Goal: Task Accomplishment & Management: Use online tool/utility

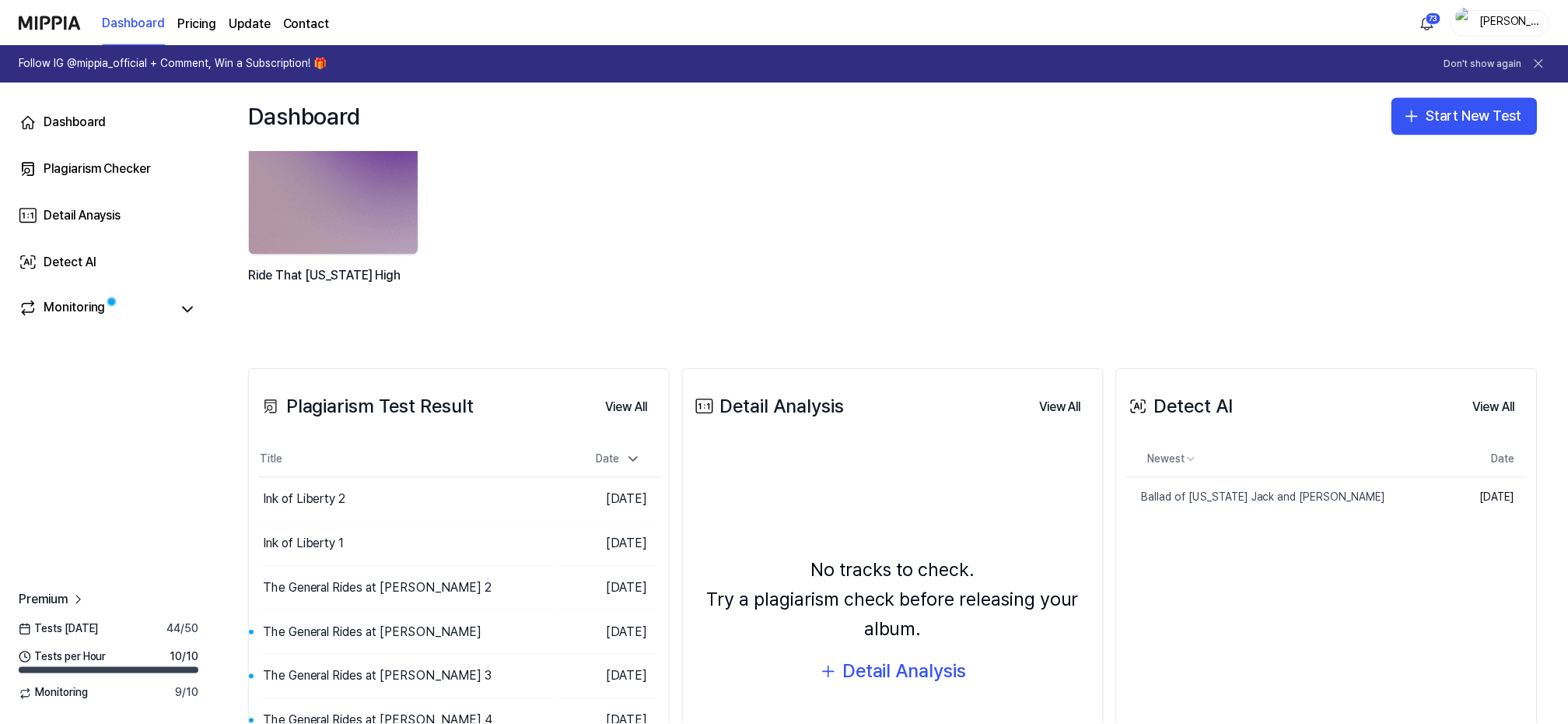
scroll to position [208, 0]
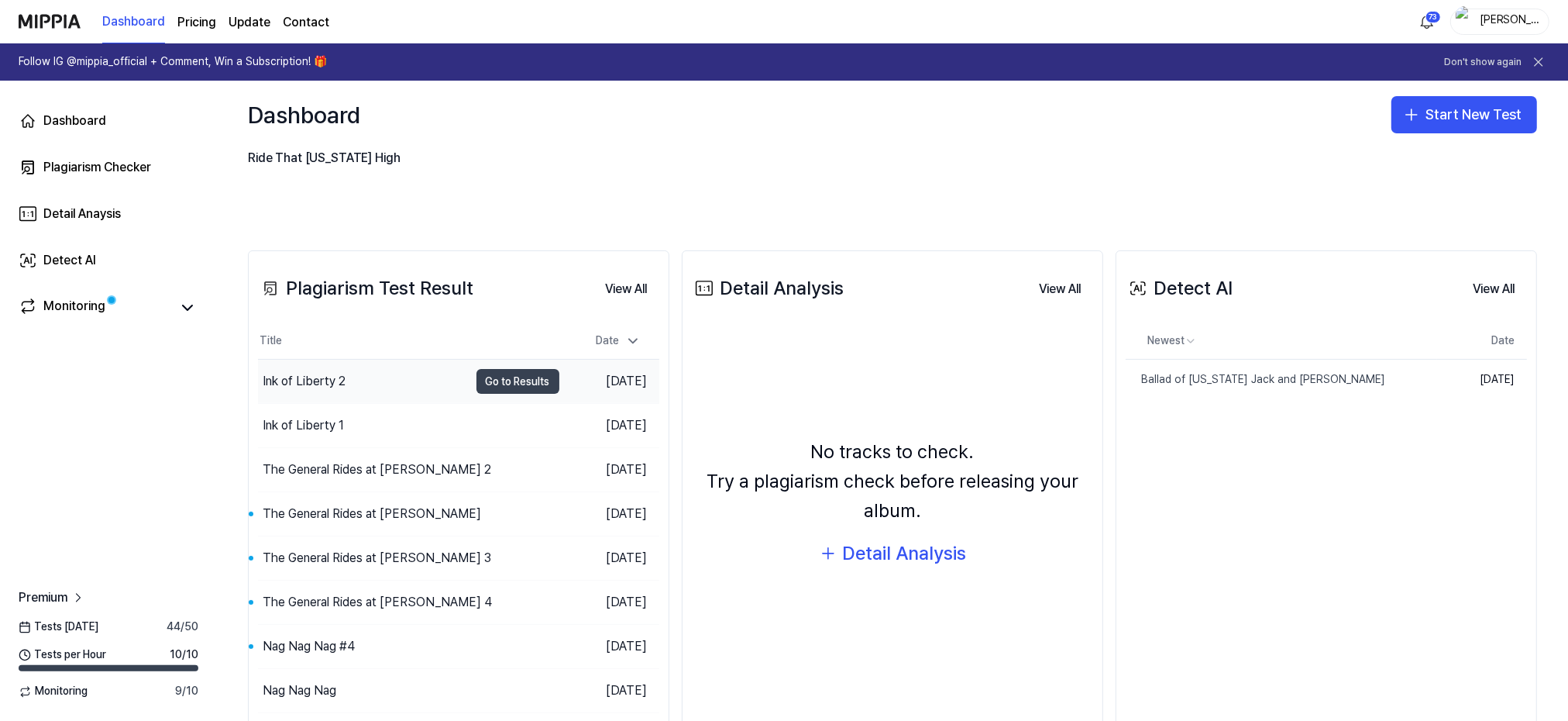
click at [496, 381] on button "Go to Results" at bounding box center [518, 381] width 83 height 25
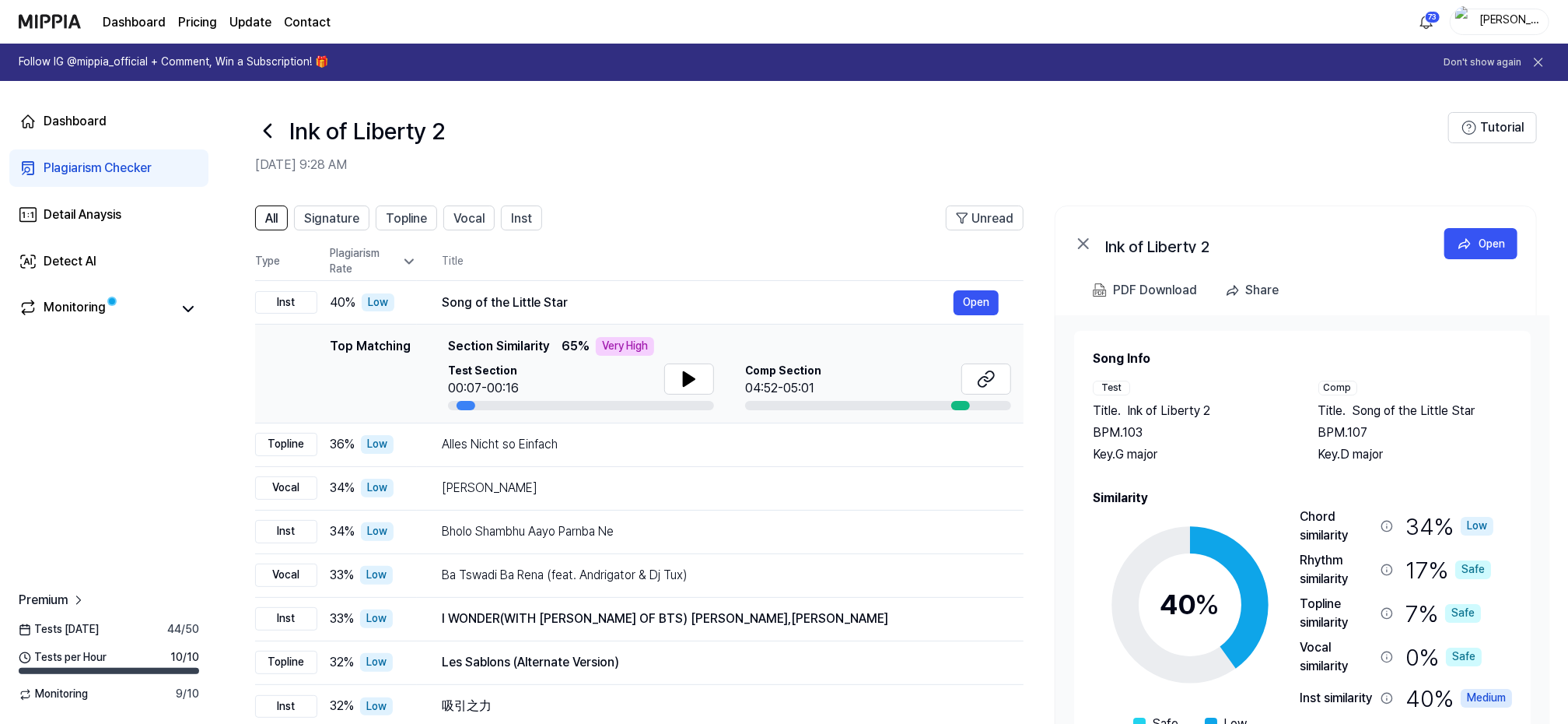
click at [268, 123] on icon at bounding box center [267, 130] width 25 height 25
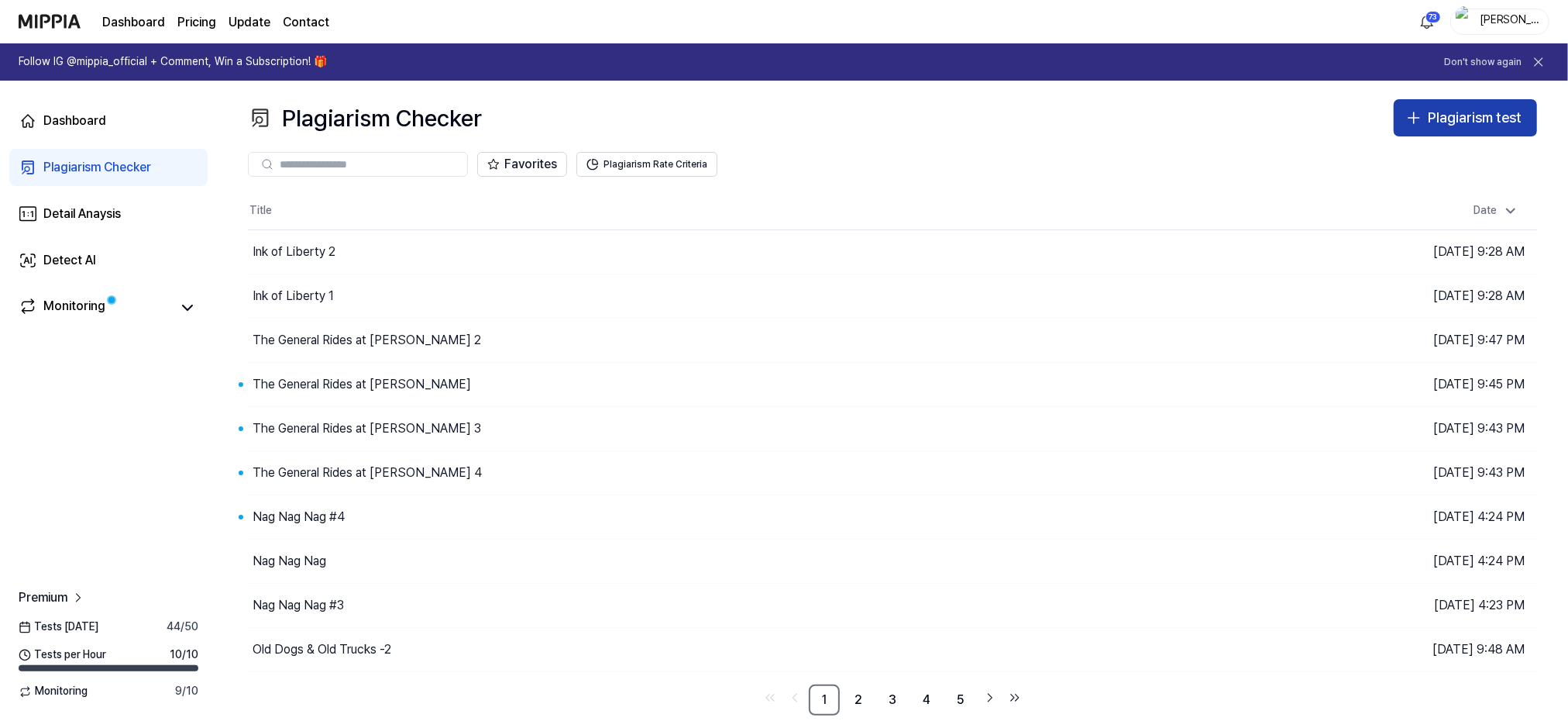
click at [1461, 106] on button "Plagiarism test" at bounding box center [1464, 118] width 143 height 38
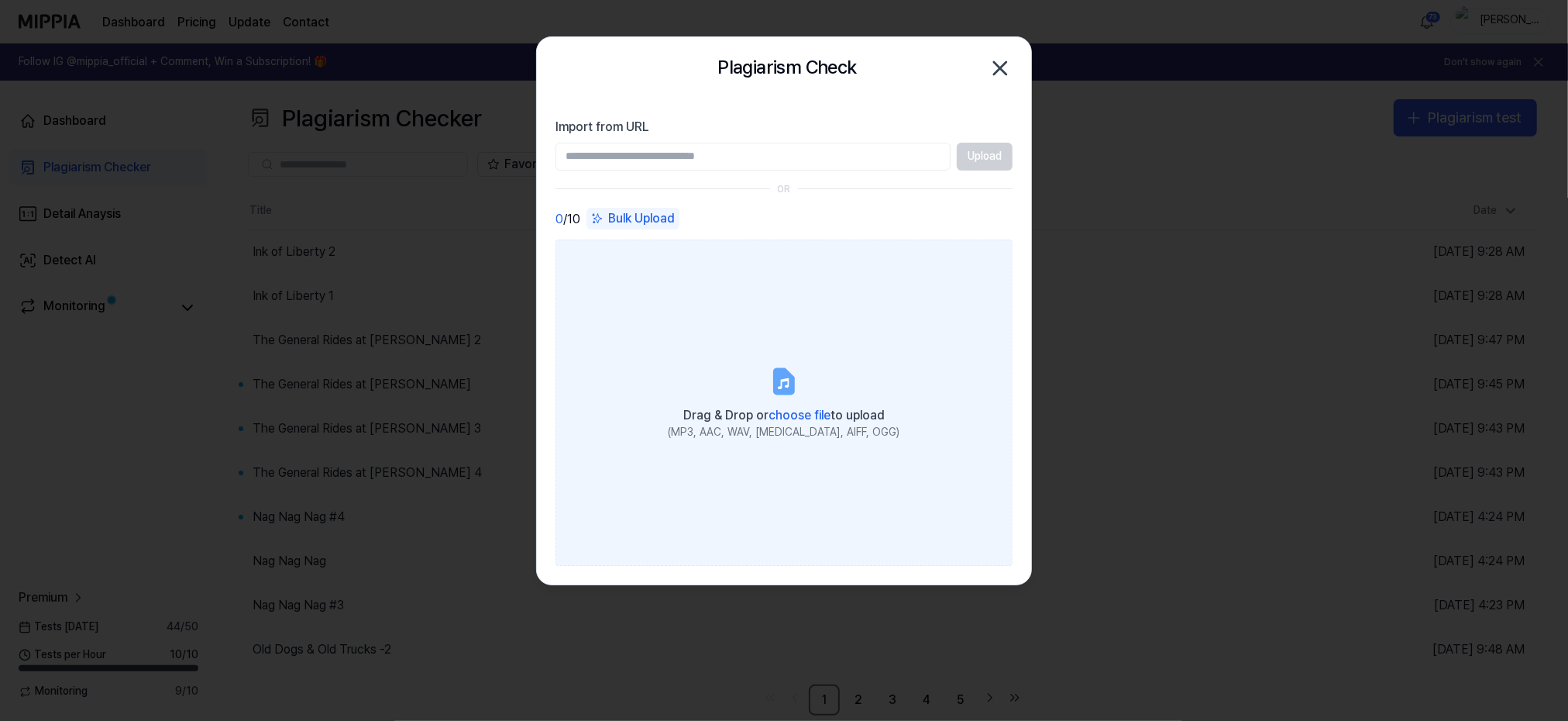
click at [785, 389] on icon at bounding box center [783, 381] width 19 height 24
click at [0, 0] on input "Drag & Drop or choose file to upload (MP3, AAC, WAV, [MEDICAL_DATA], AIFF, OGG)" at bounding box center [0, 0] width 0 height 0
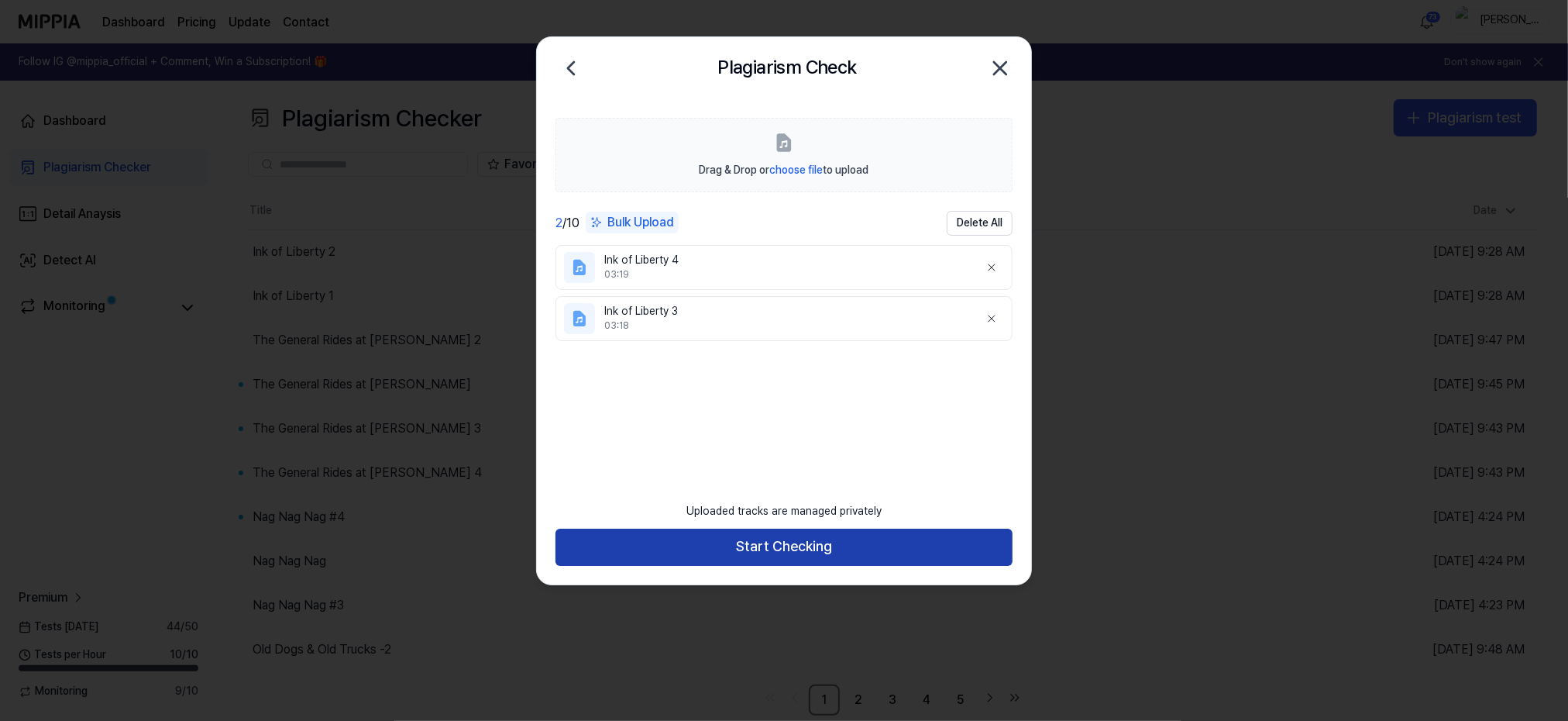
click at [752, 549] on button "Start Checking" at bounding box center [784, 547] width 457 height 38
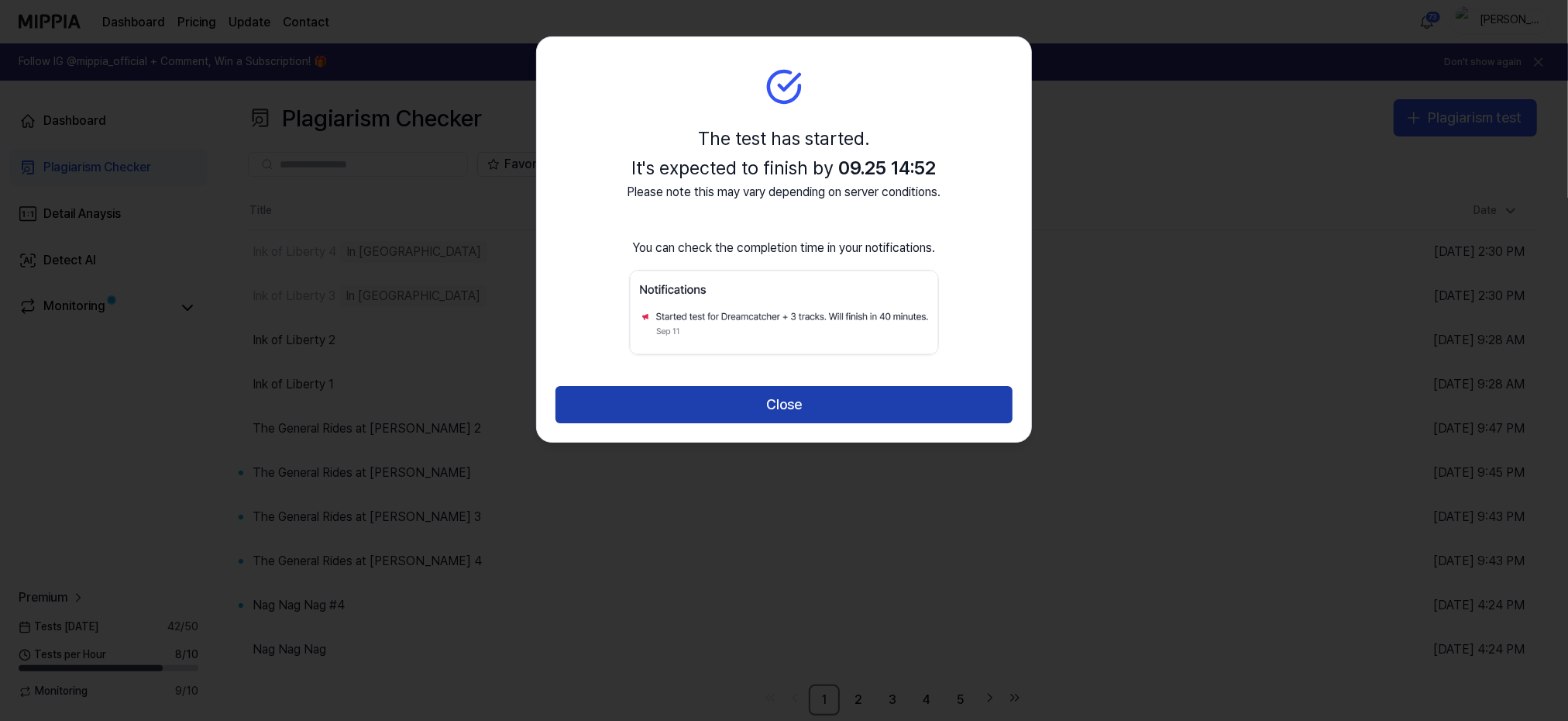
click at [769, 400] on button "Close" at bounding box center [784, 405] width 457 height 38
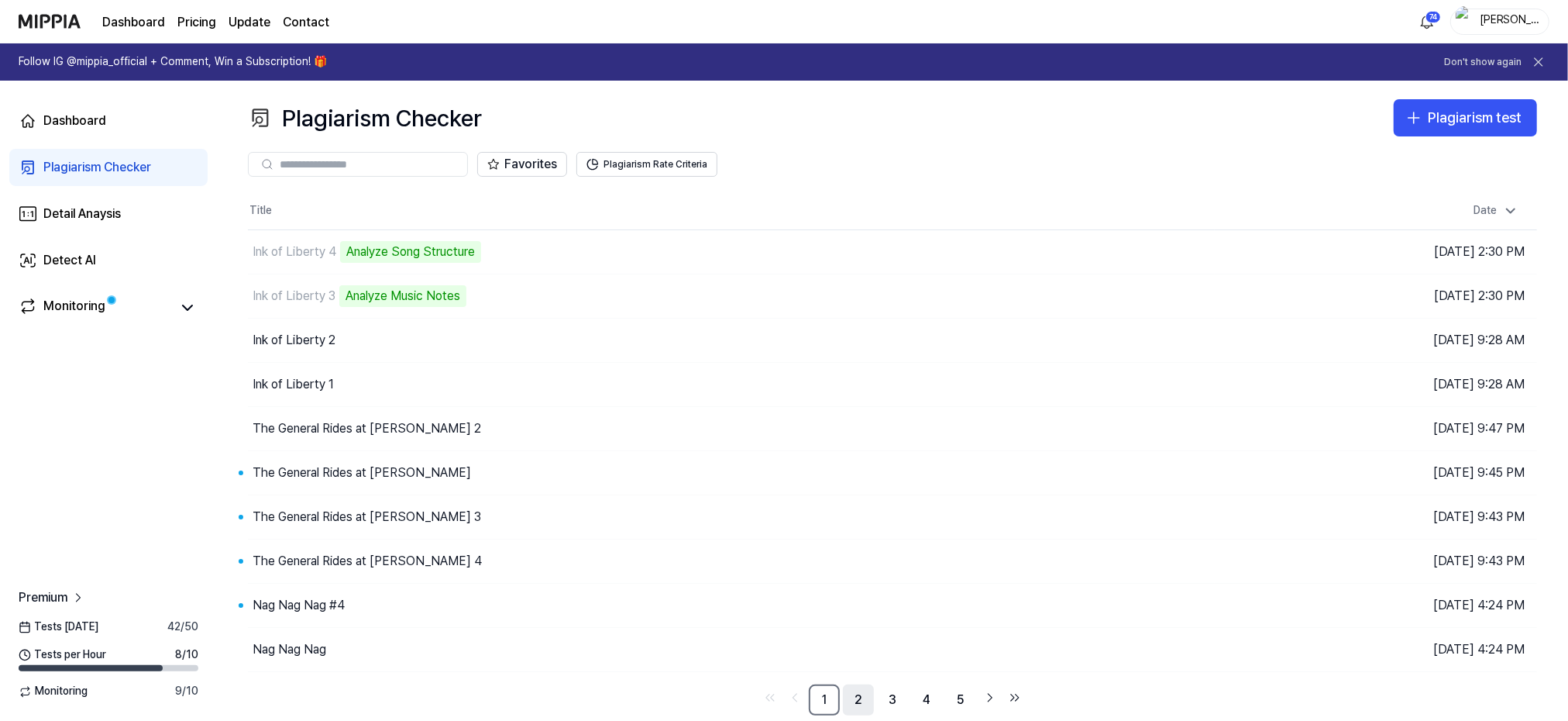
click at [858, 696] on link "2" at bounding box center [857, 699] width 31 height 31
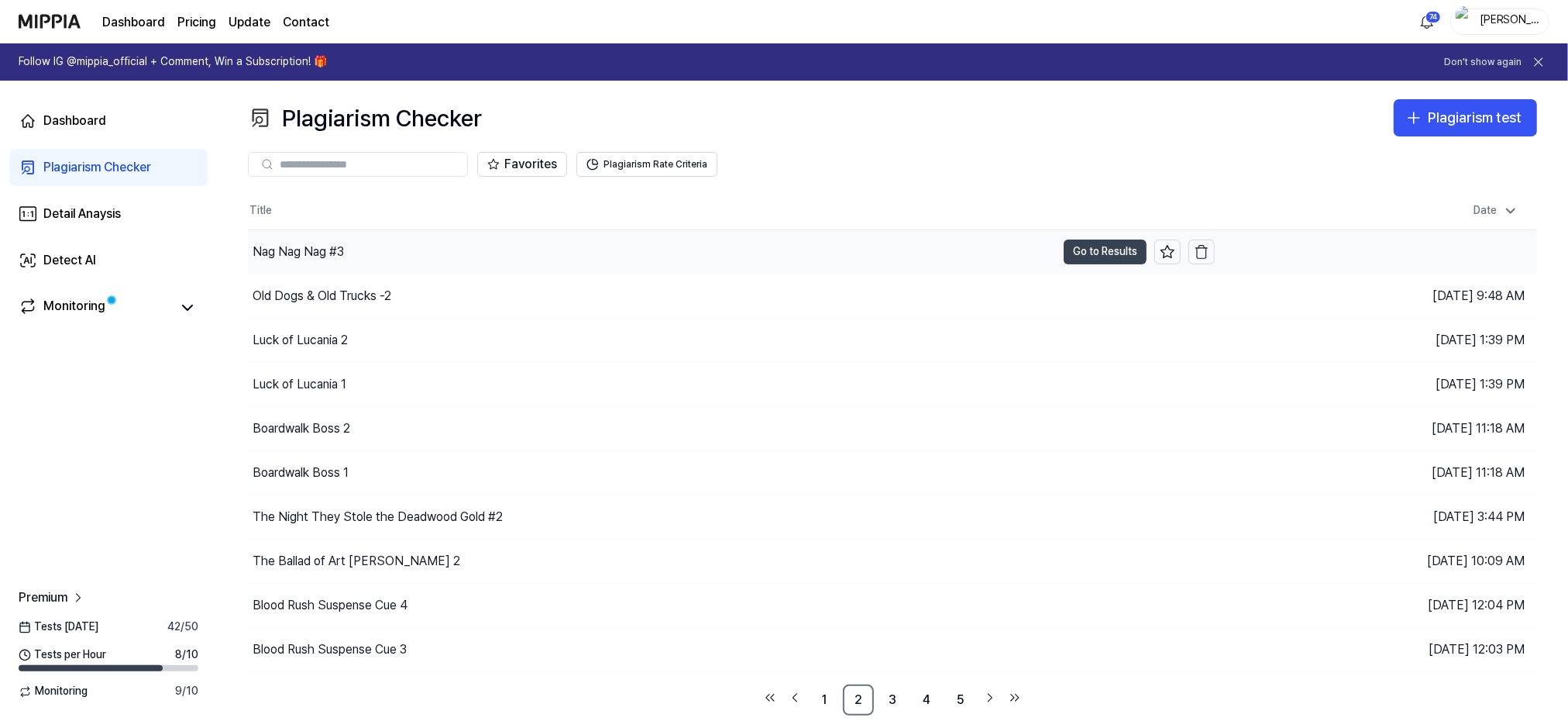
click at [1119, 252] on button "Go to Results" at bounding box center [1105, 251] width 83 height 25
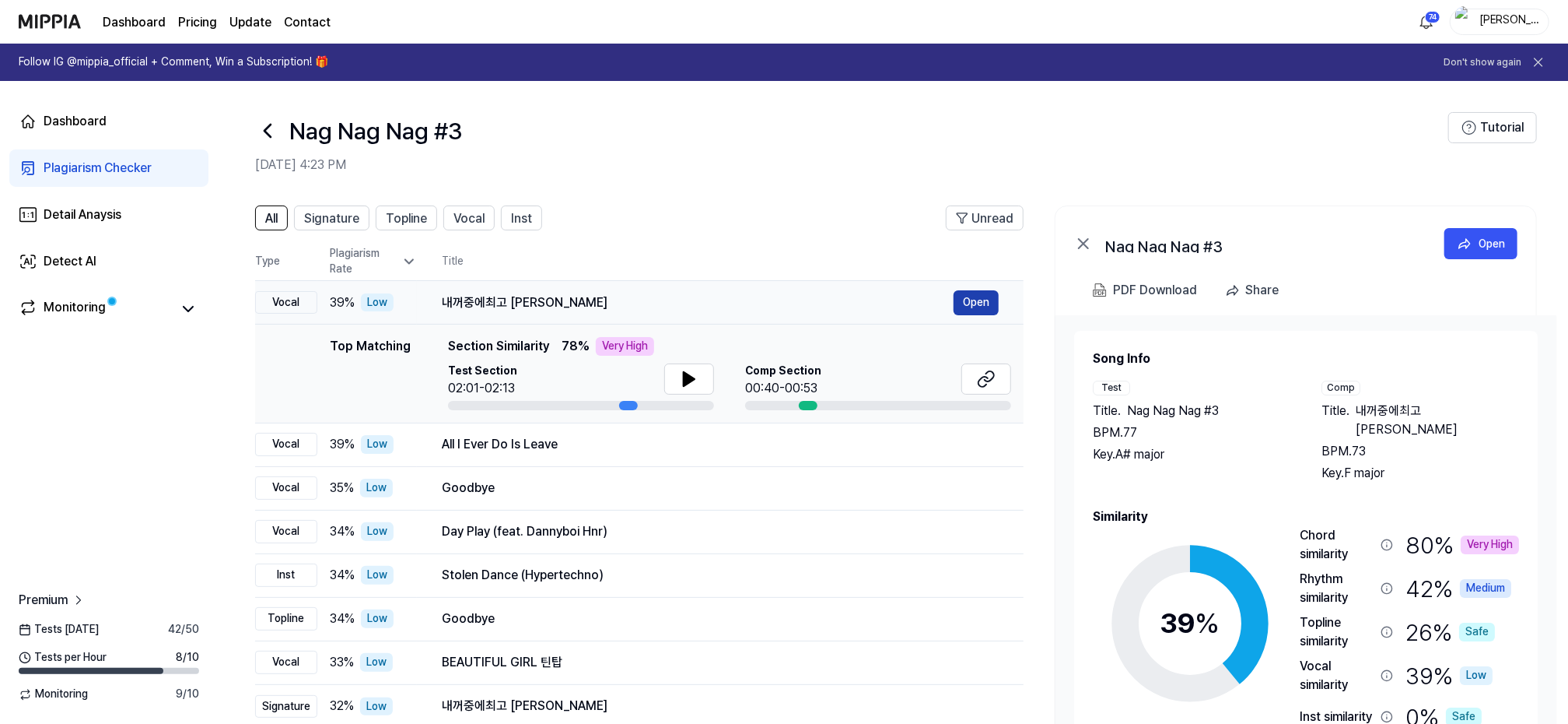
click at [972, 300] on button "Open" at bounding box center [975, 302] width 45 height 25
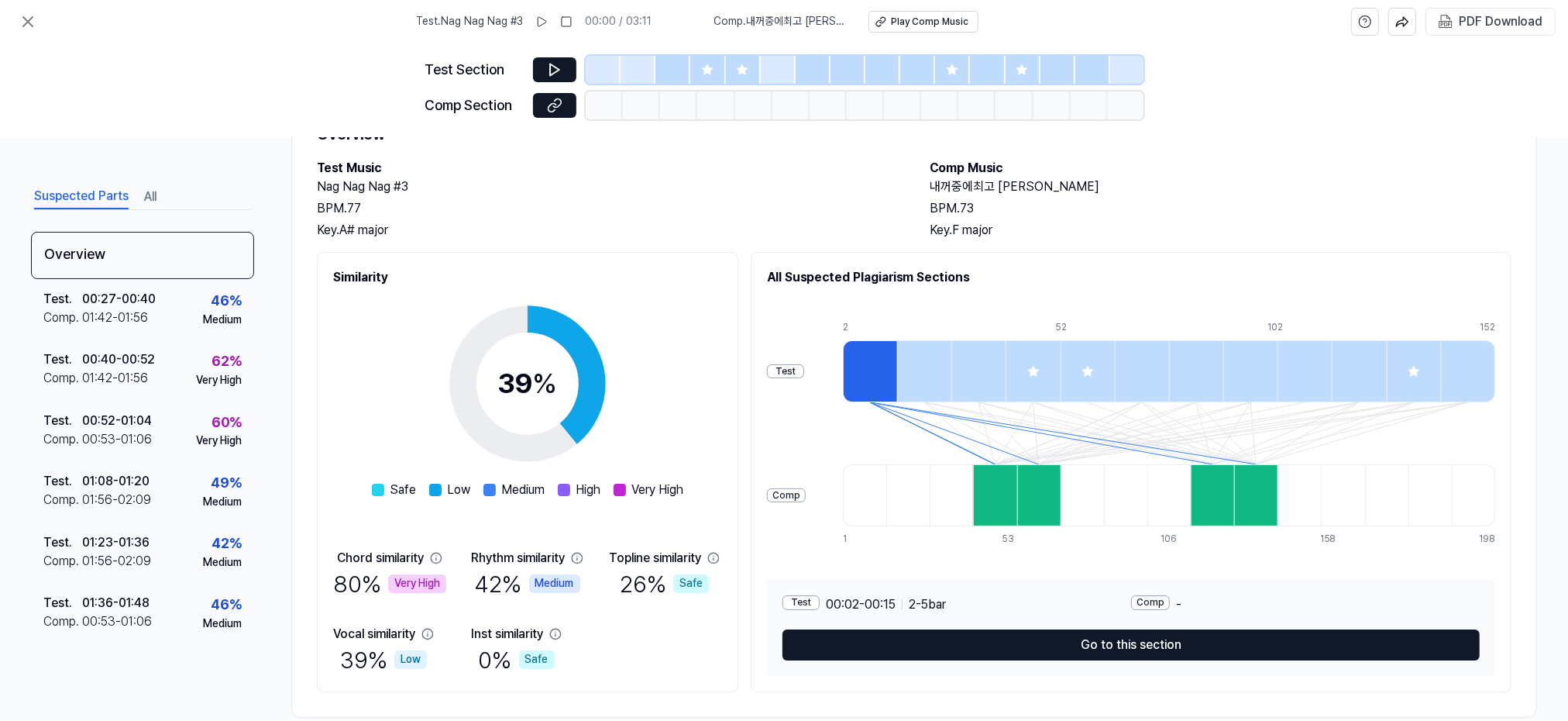
scroll to position [99, 0]
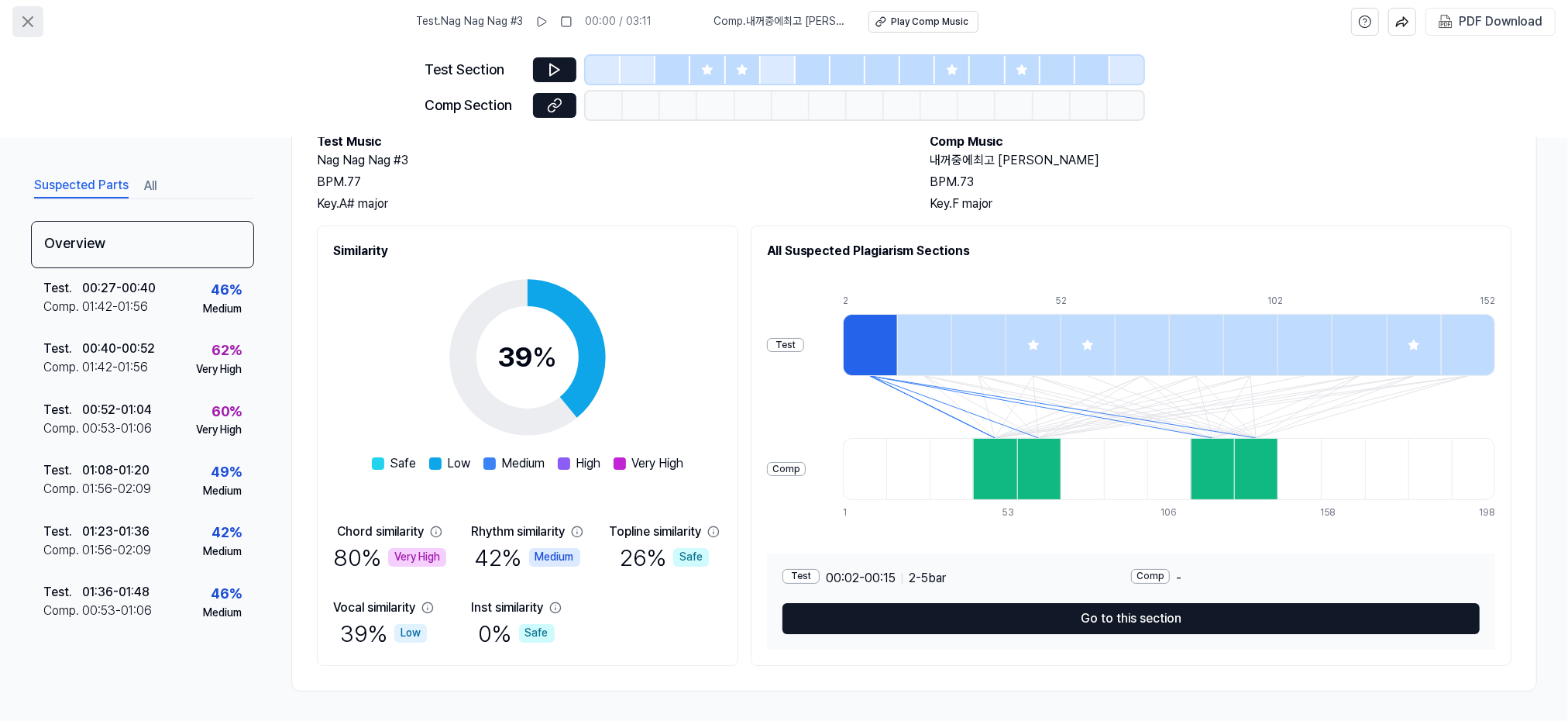
click at [31, 23] on icon at bounding box center [28, 22] width 19 height 19
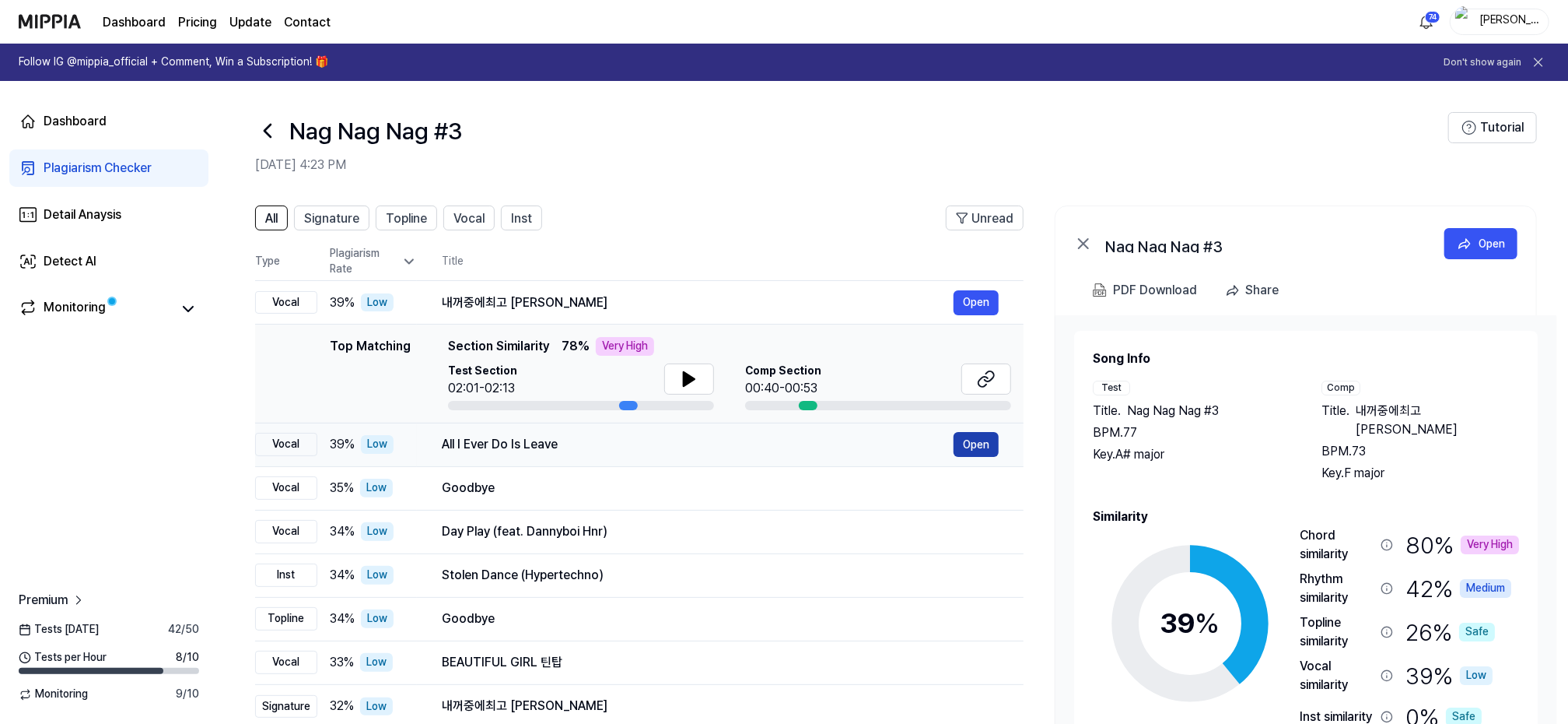
click at [964, 445] on button "Open" at bounding box center [975, 444] width 45 height 25
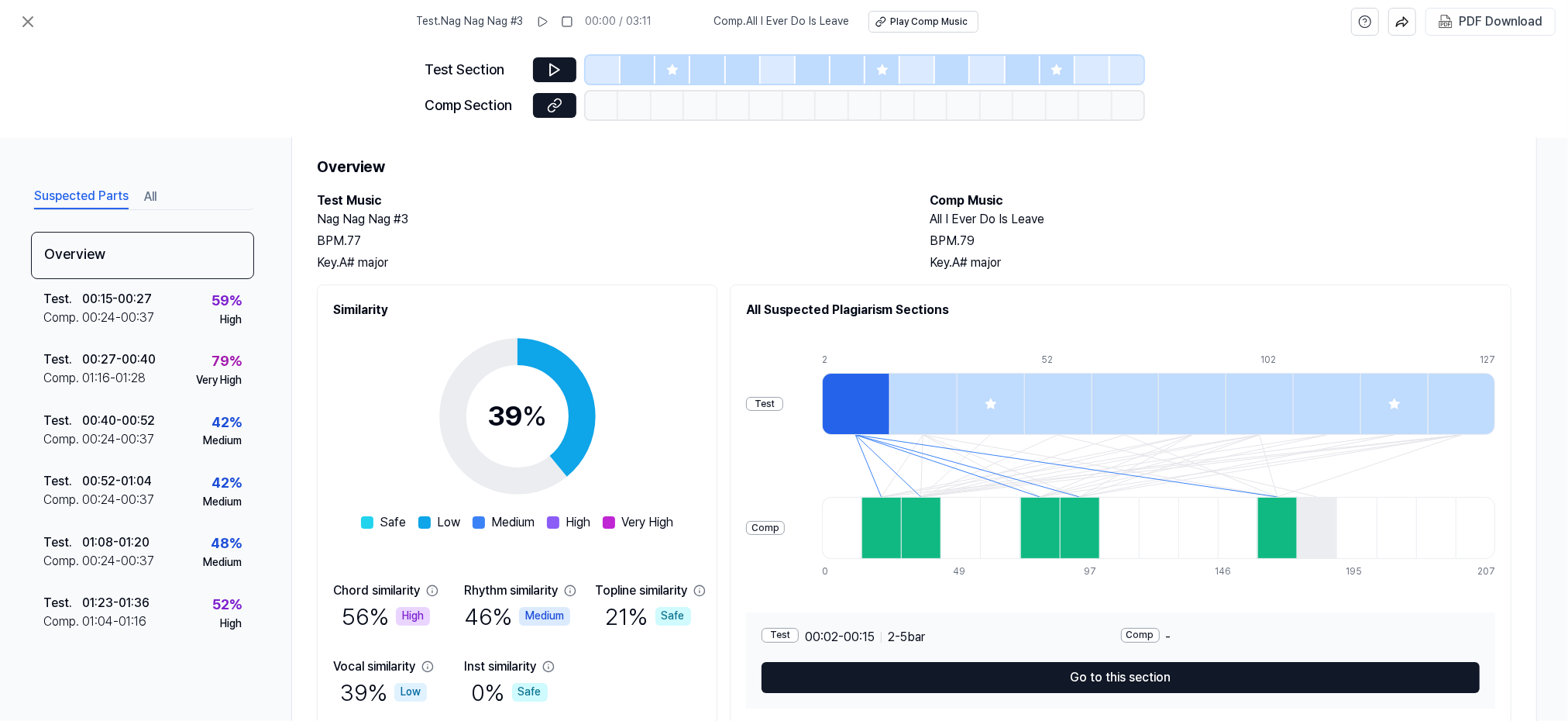
scroll to position [99, 0]
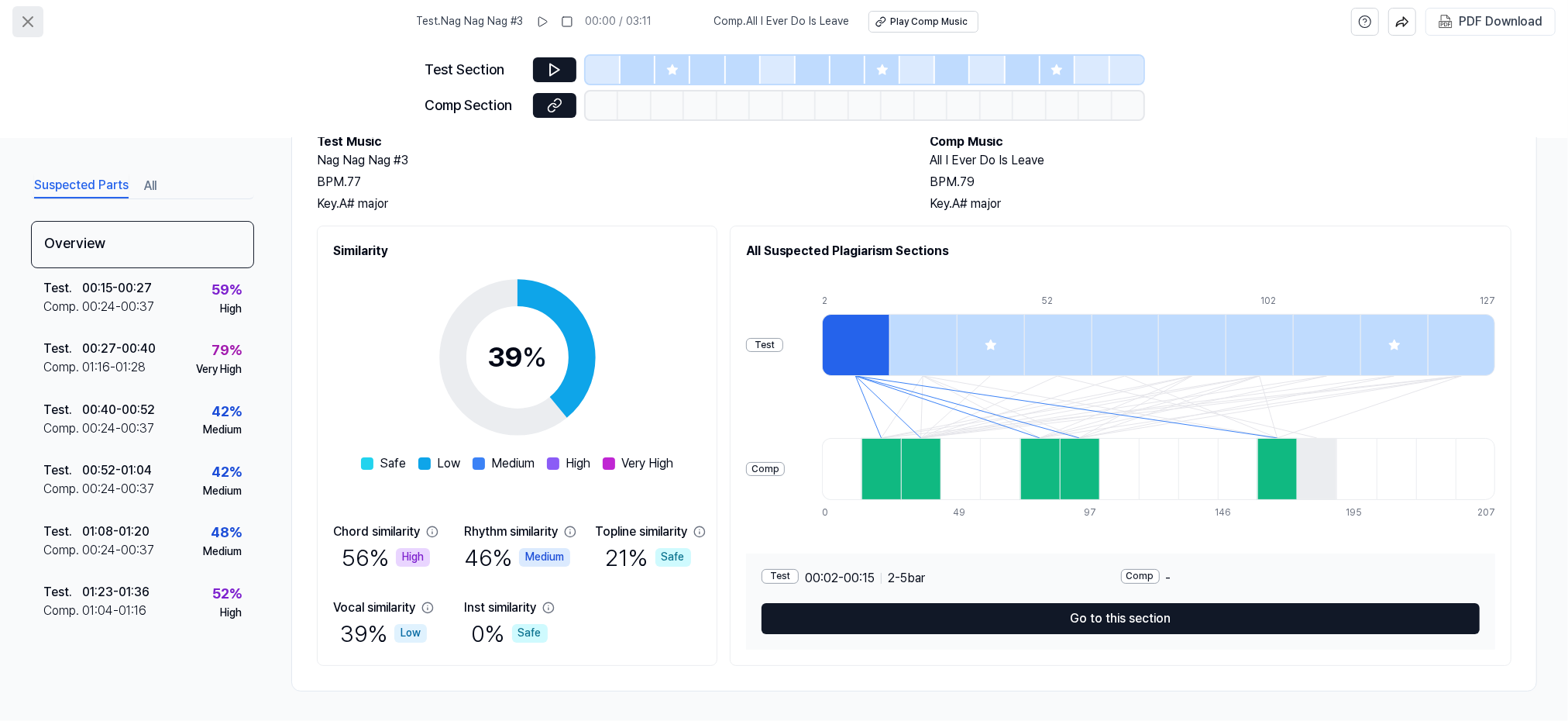
click at [31, 18] on icon at bounding box center [28, 21] width 9 height 9
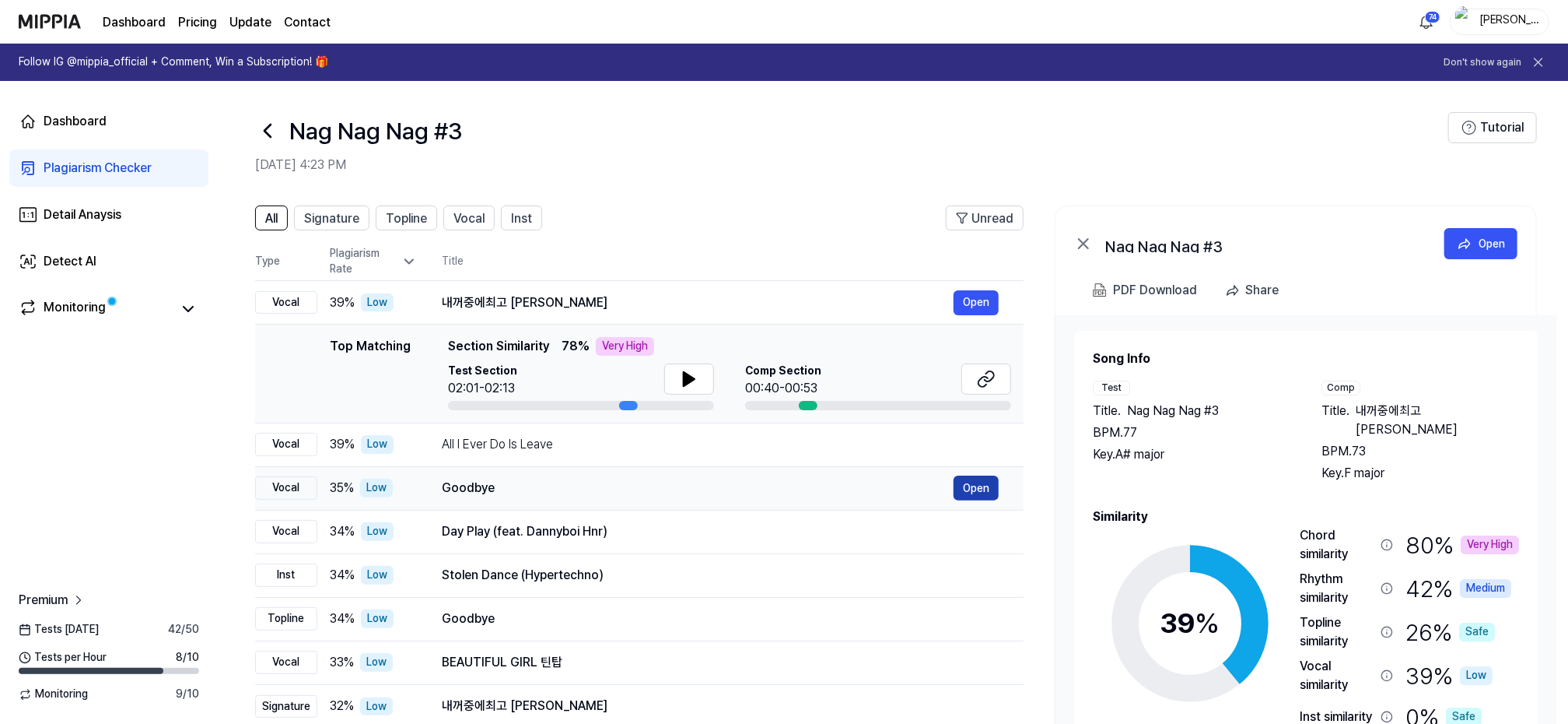
click at [982, 491] on button "Open" at bounding box center [975, 488] width 45 height 25
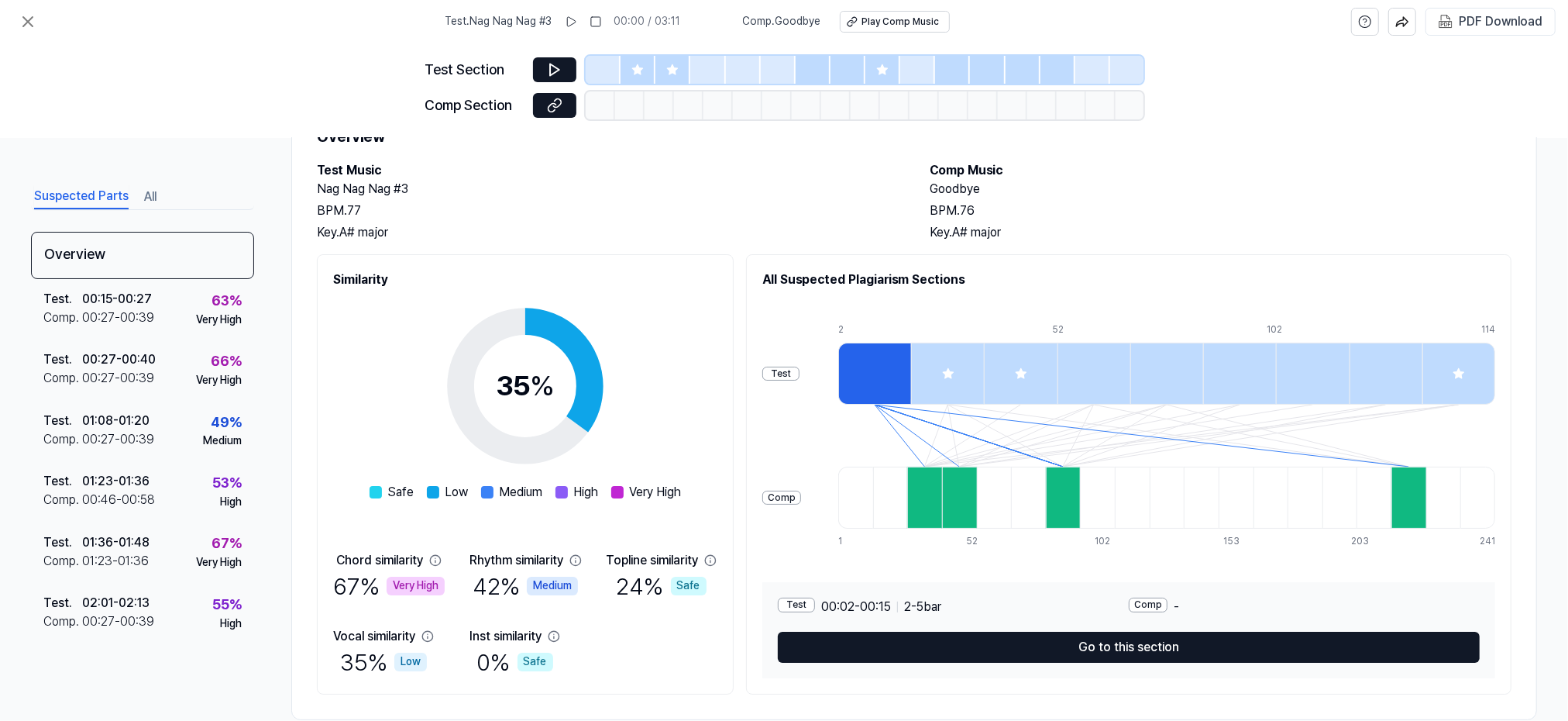
scroll to position [99, 0]
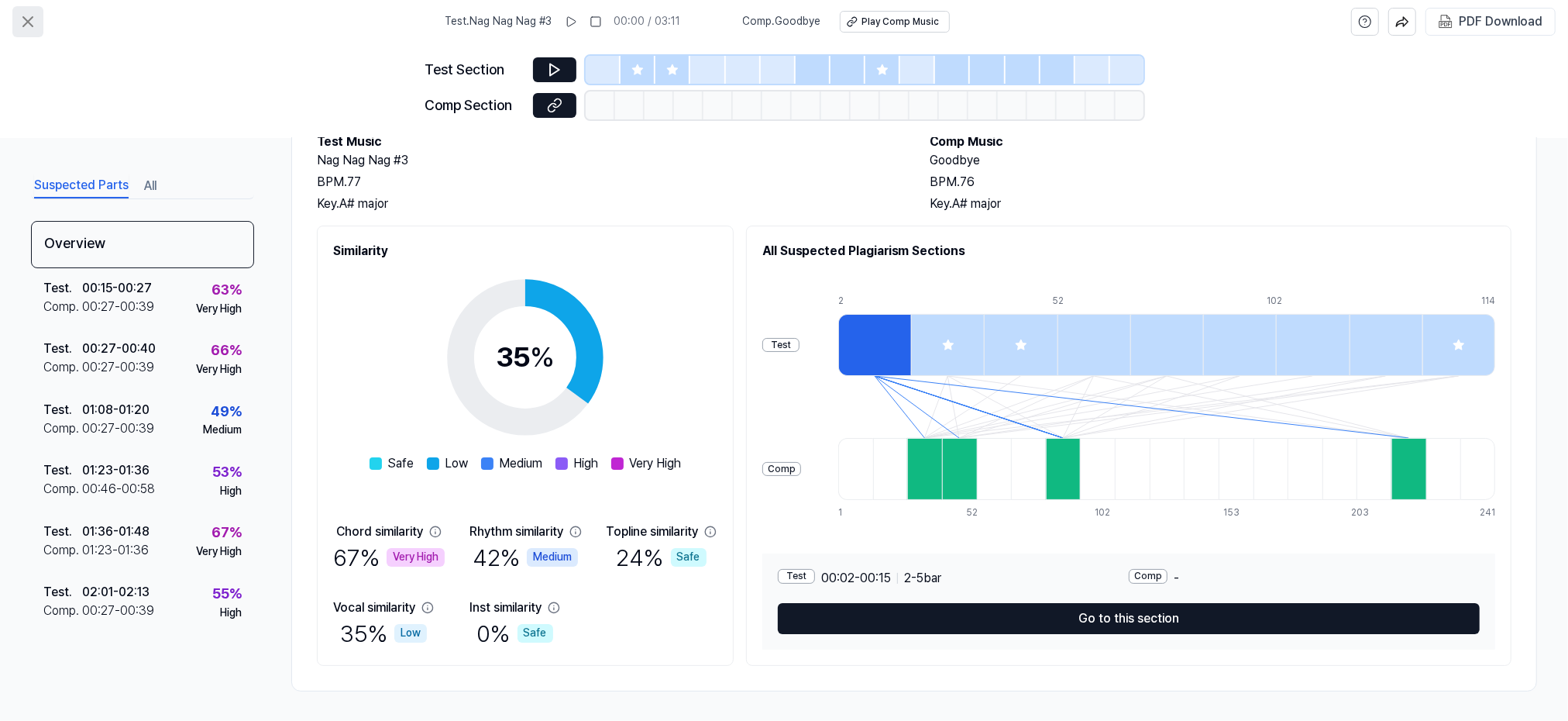
click at [29, 20] on icon at bounding box center [28, 21] width 9 height 9
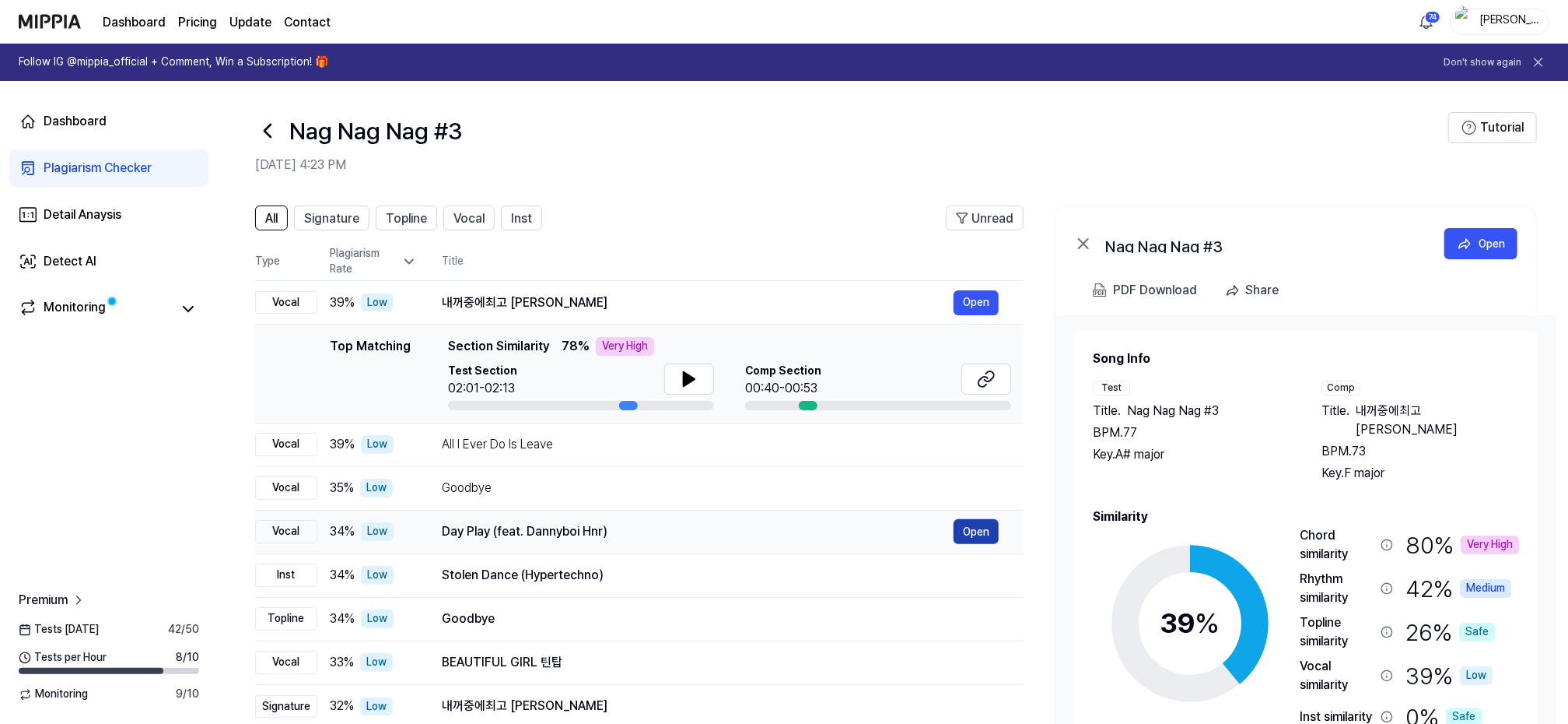
click at [990, 527] on button "Open" at bounding box center [975, 531] width 45 height 25
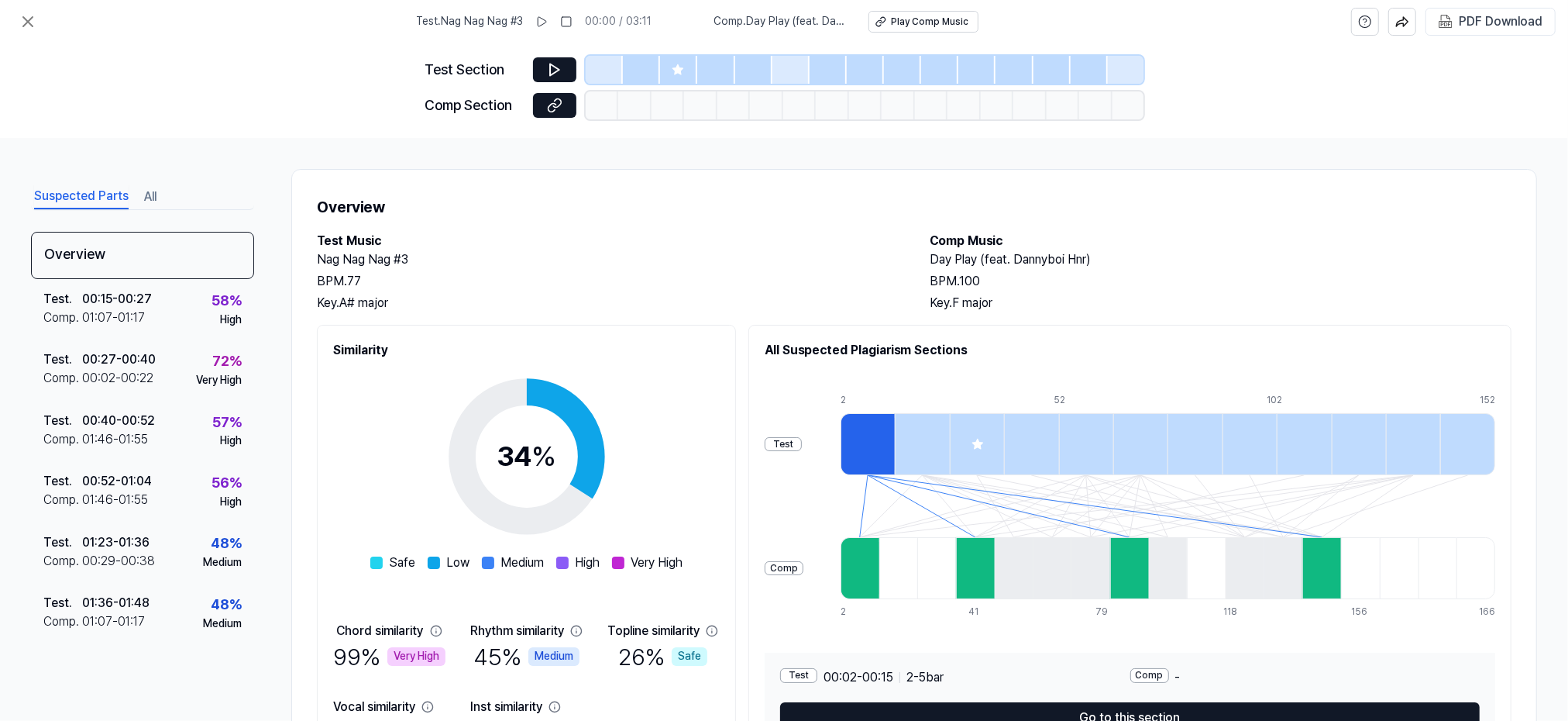
scroll to position [99, 0]
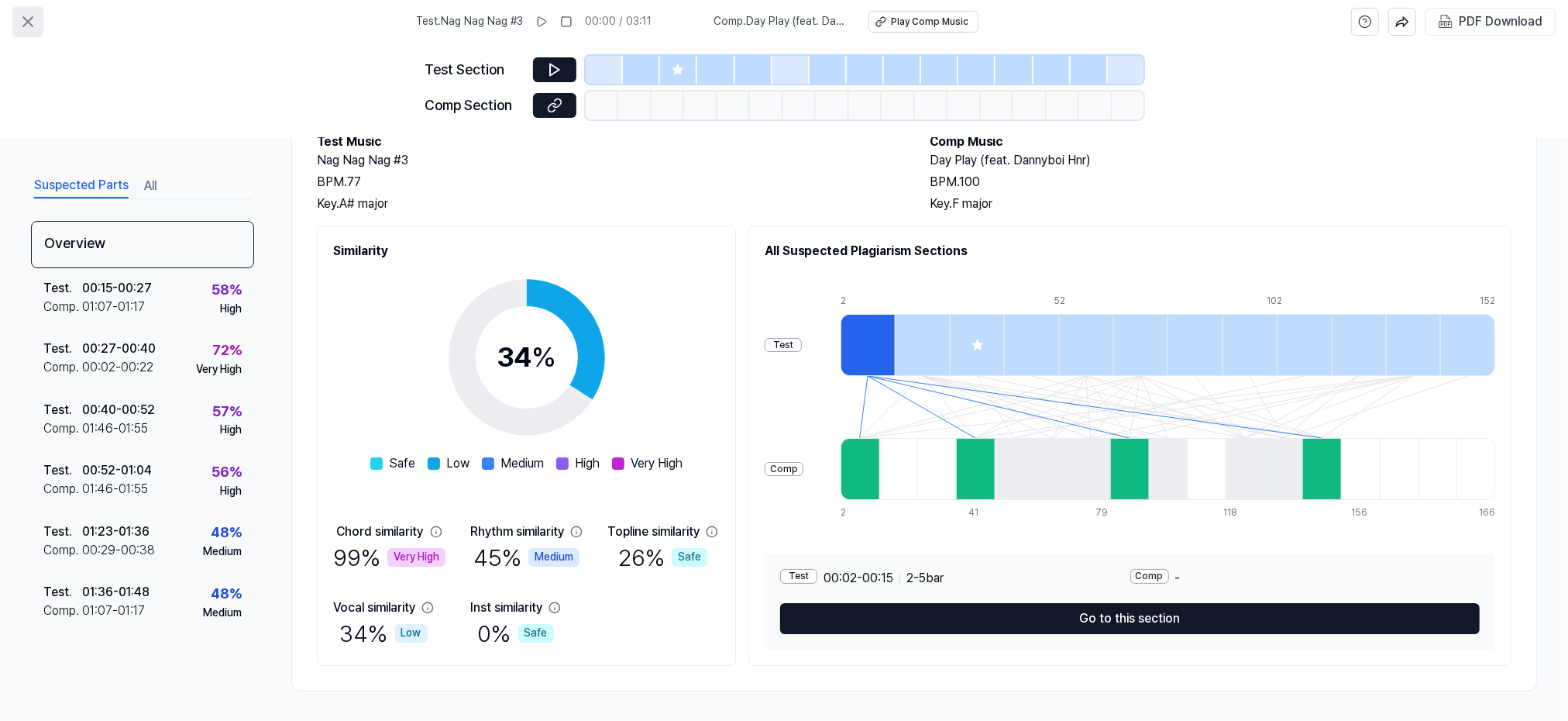
click at [27, 17] on icon at bounding box center [28, 22] width 19 height 19
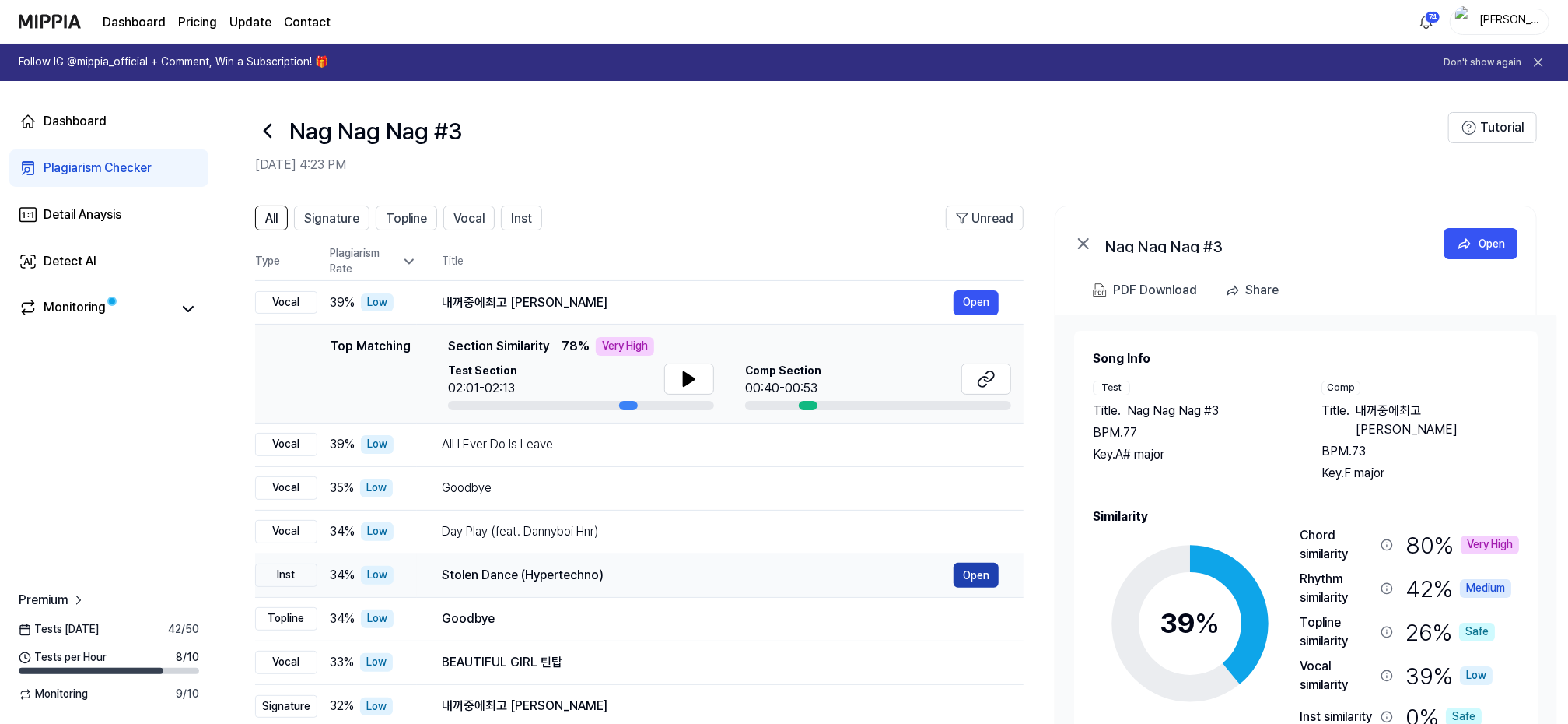
click at [990, 580] on button "Open" at bounding box center [975, 574] width 45 height 25
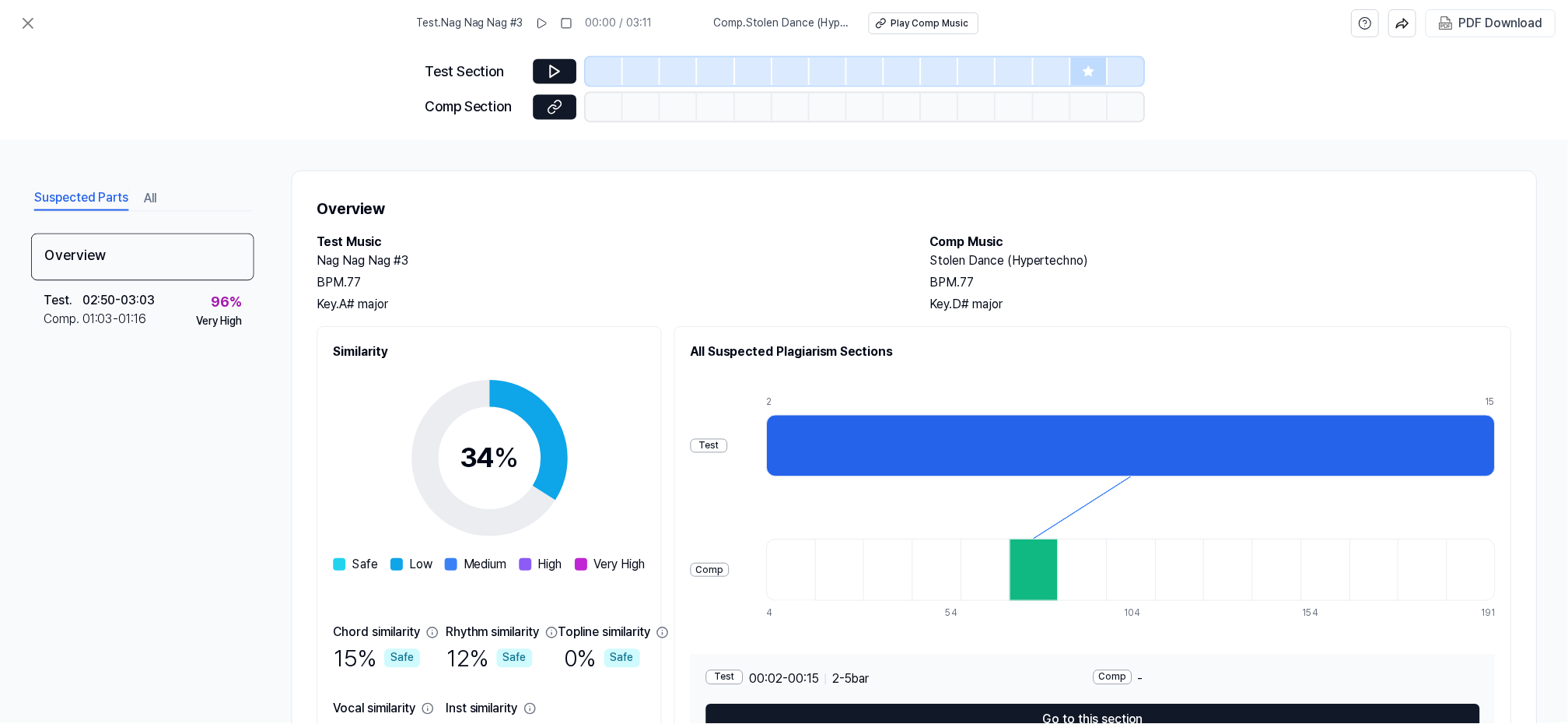
scroll to position [99, 0]
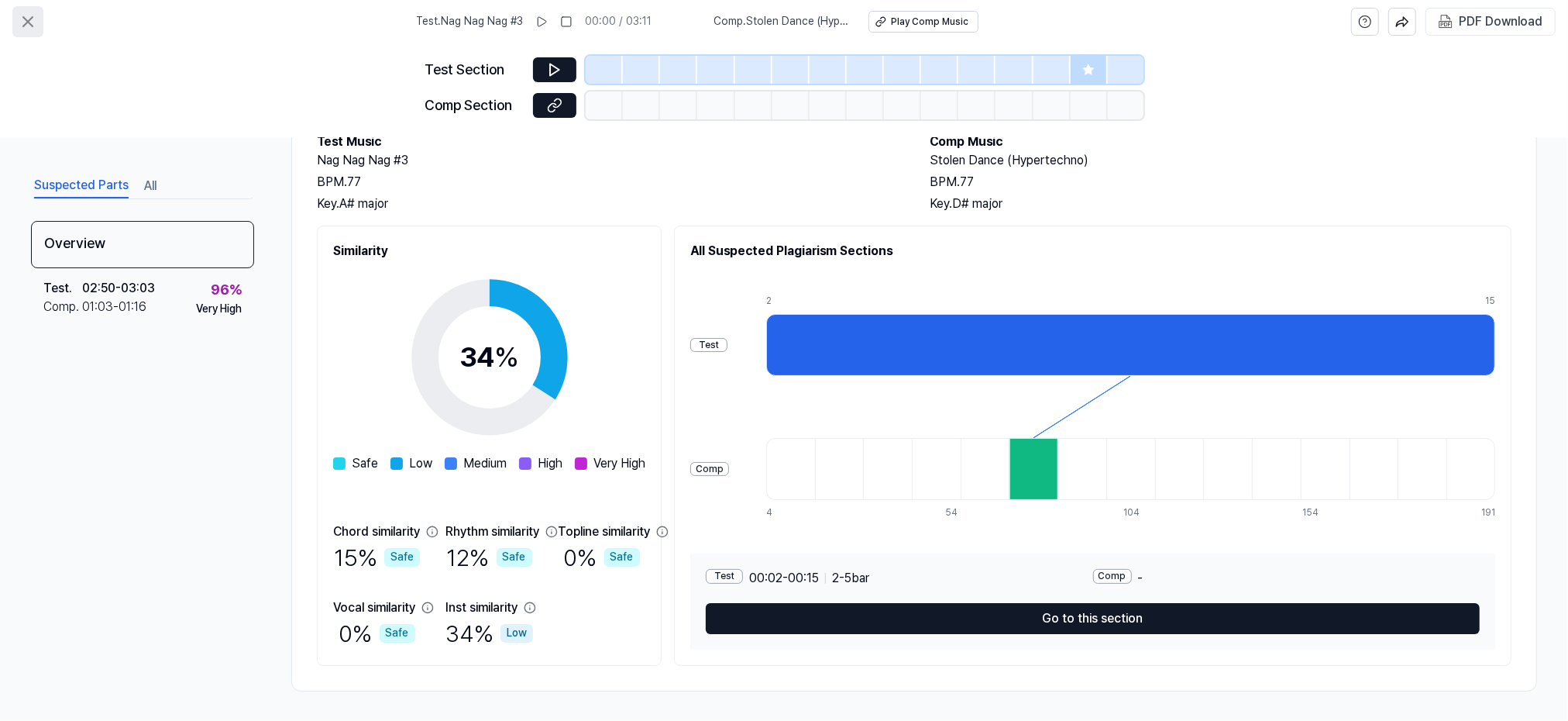
click at [27, 20] on icon at bounding box center [28, 22] width 19 height 19
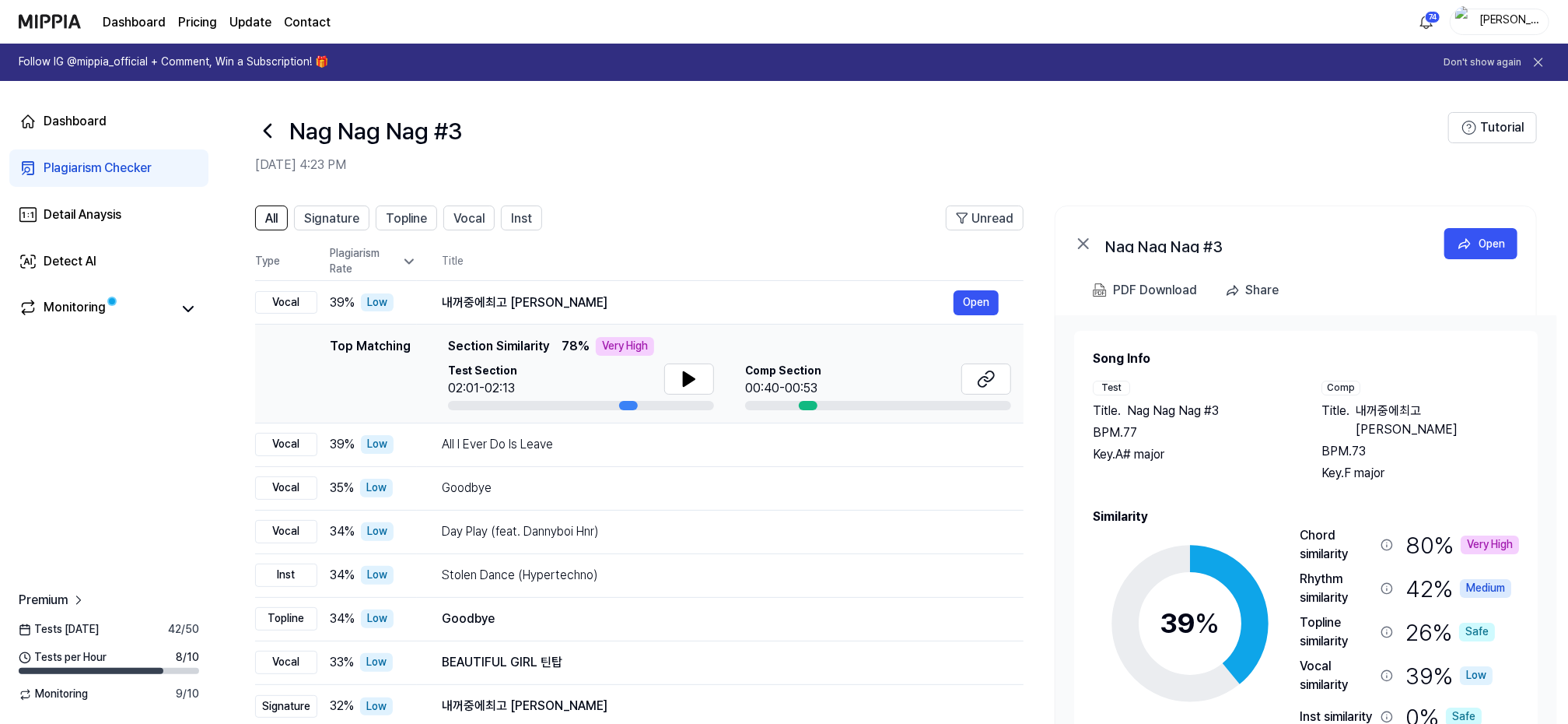
click at [263, 129] on icon at bounding box center [267, 130] width 25 height 25
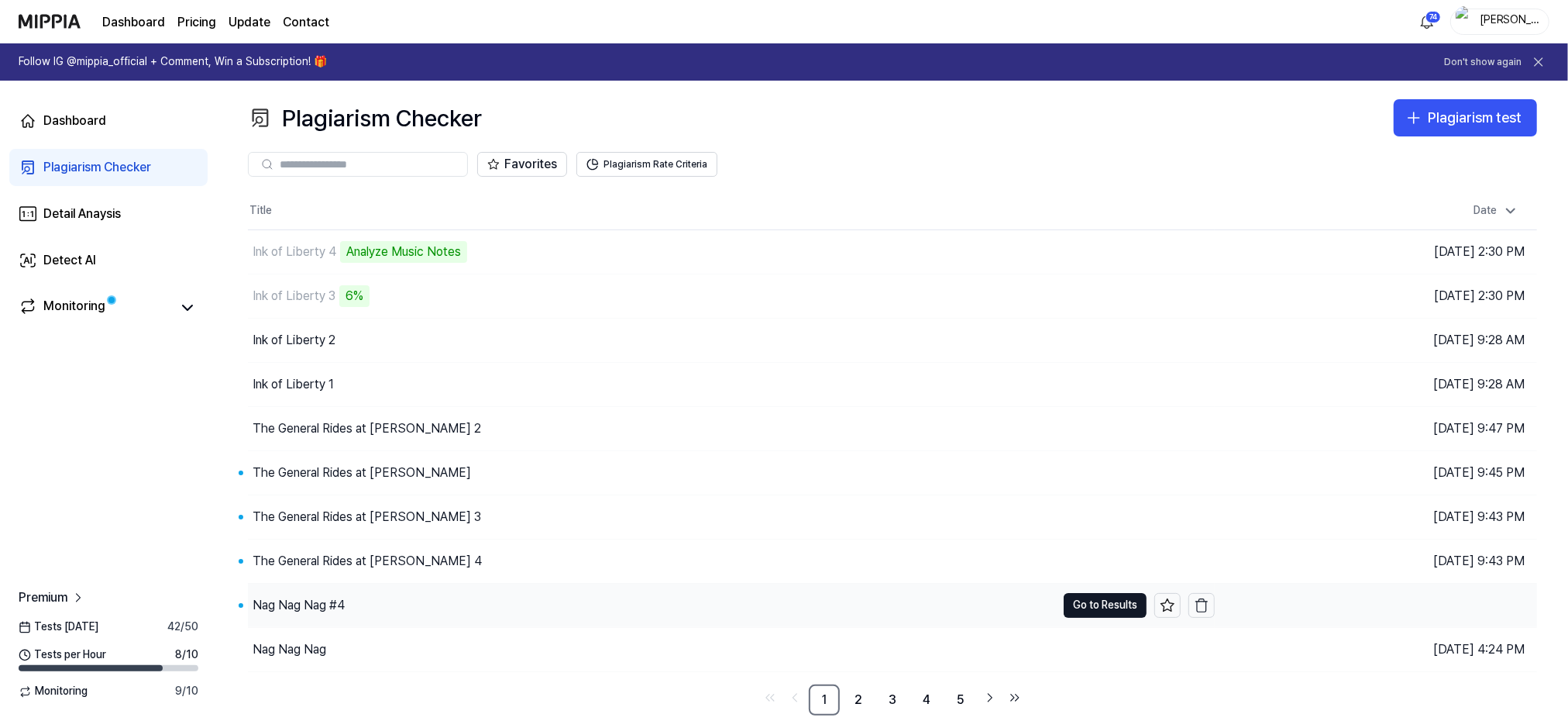
click at [309, 607] on div "Nag Nag Nag #4" at bounding box center [298, 604] width 92 height 19
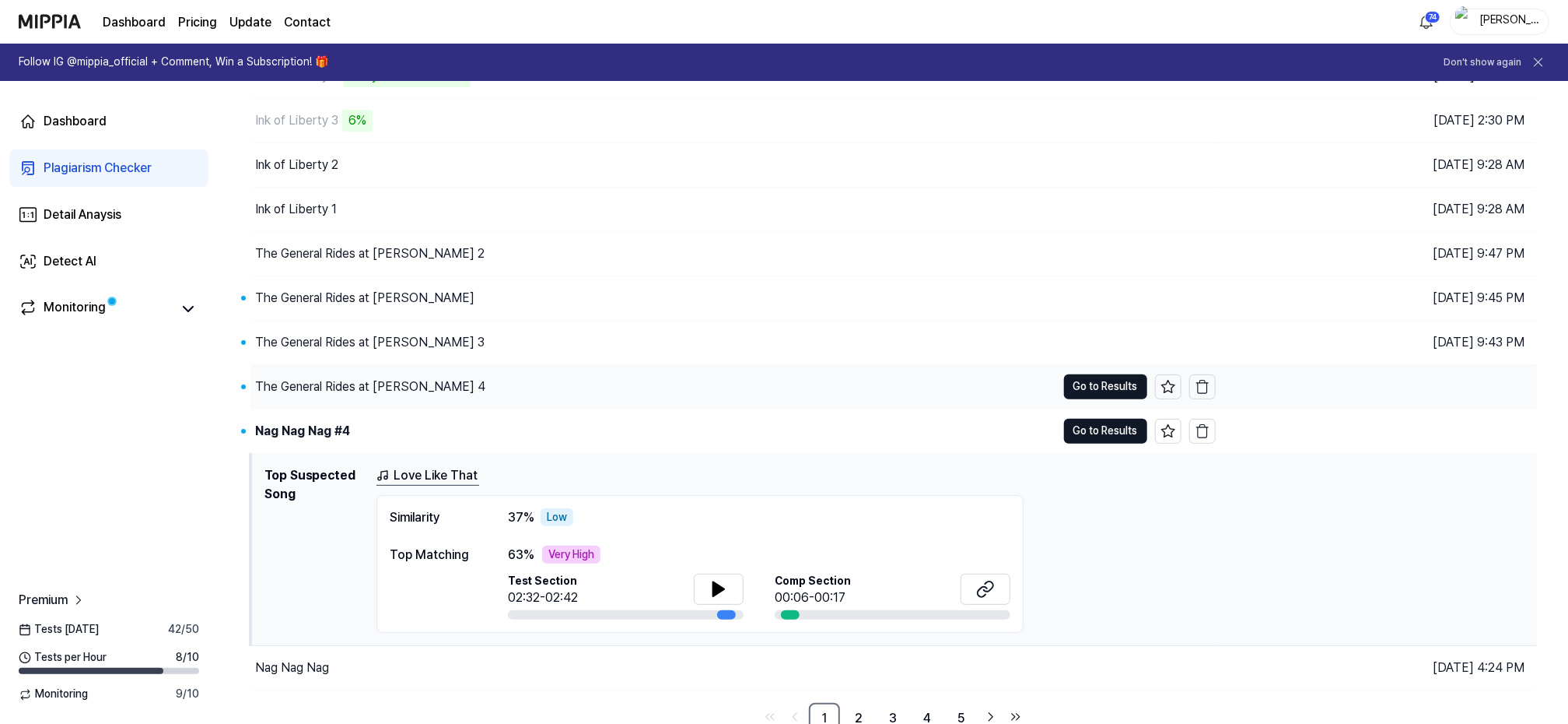
scroll to position [185, 0]
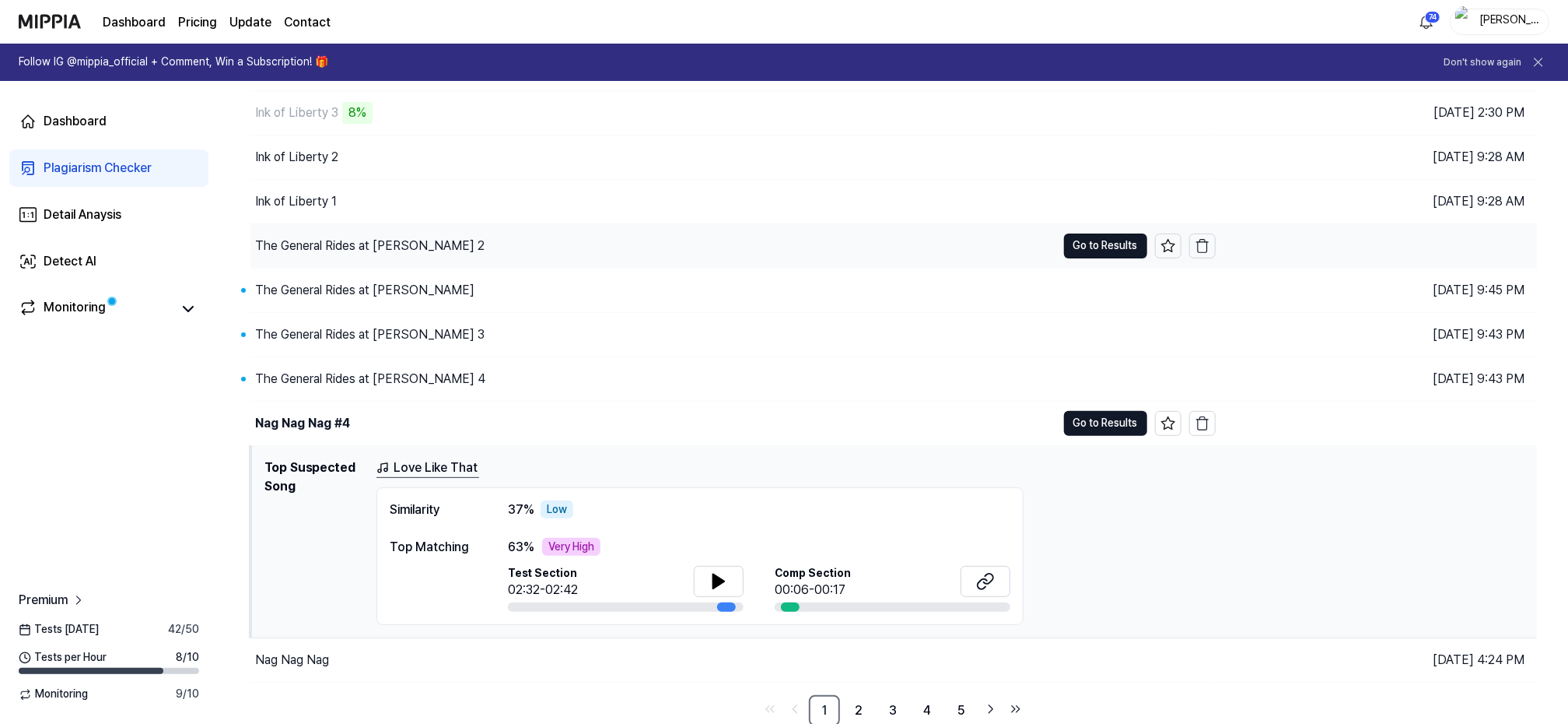
click at [1108, 412] on button "Go to Results" at bounding box center [1106, 423] width 83 height 25
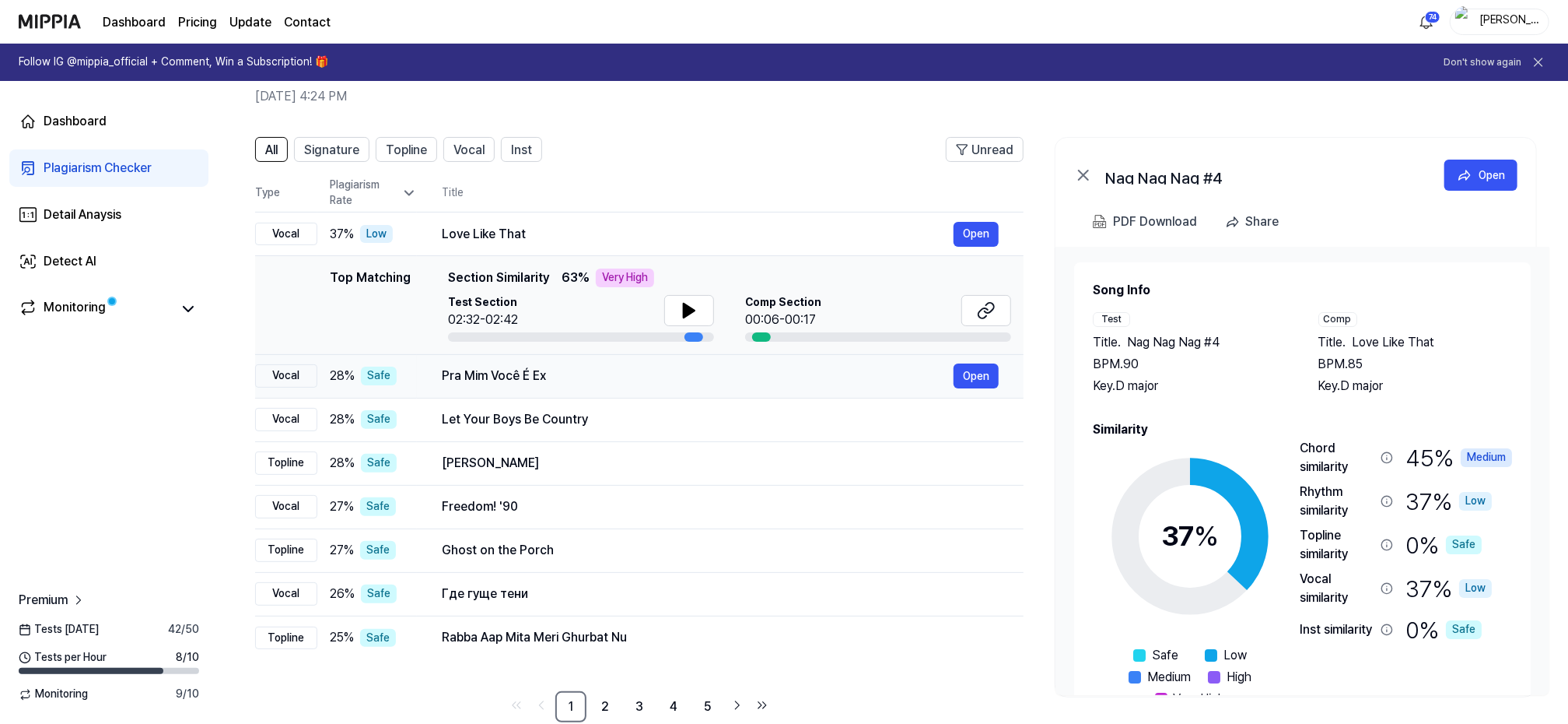
scroll to position [98, 0]
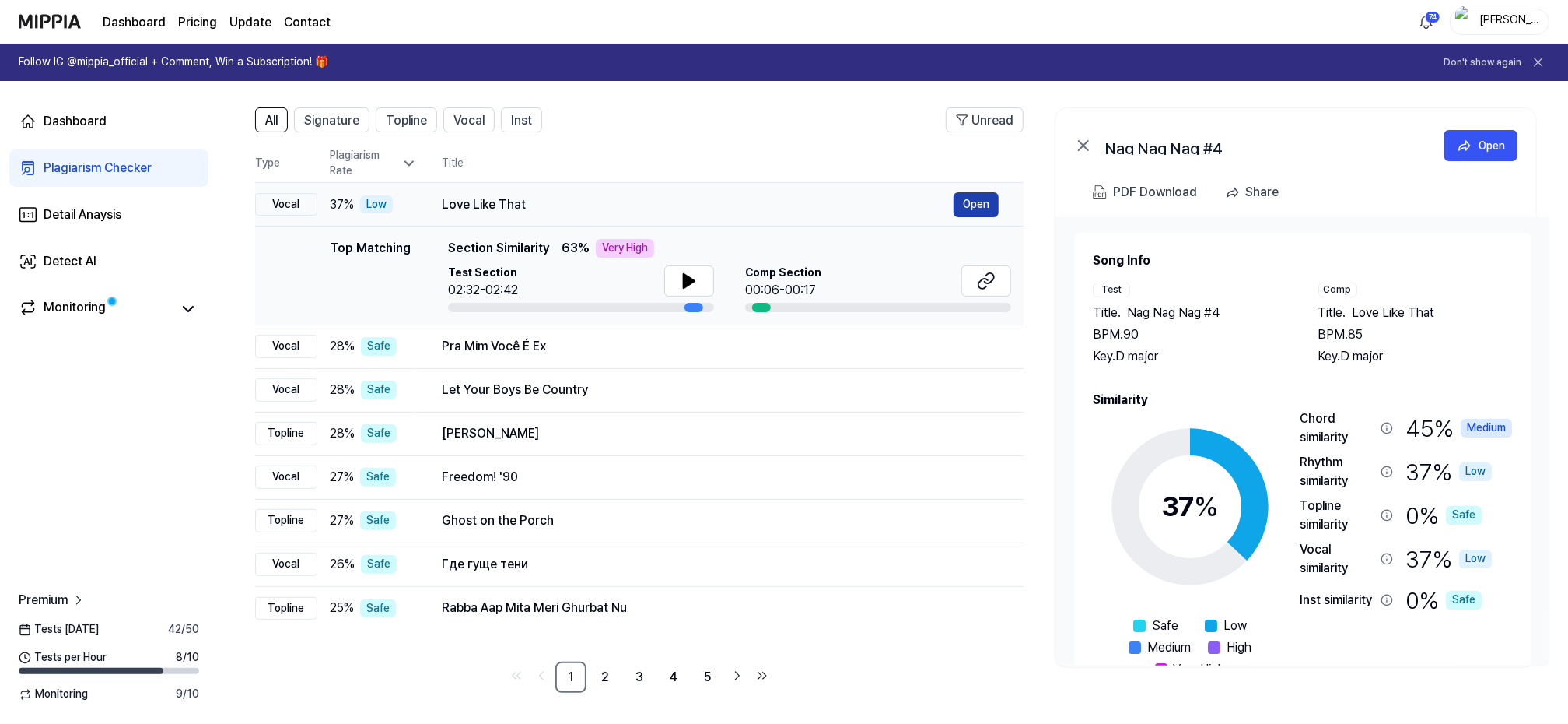
click at [972, 199] on button "Open" at bounding box center [975, 205] width 45 height 25
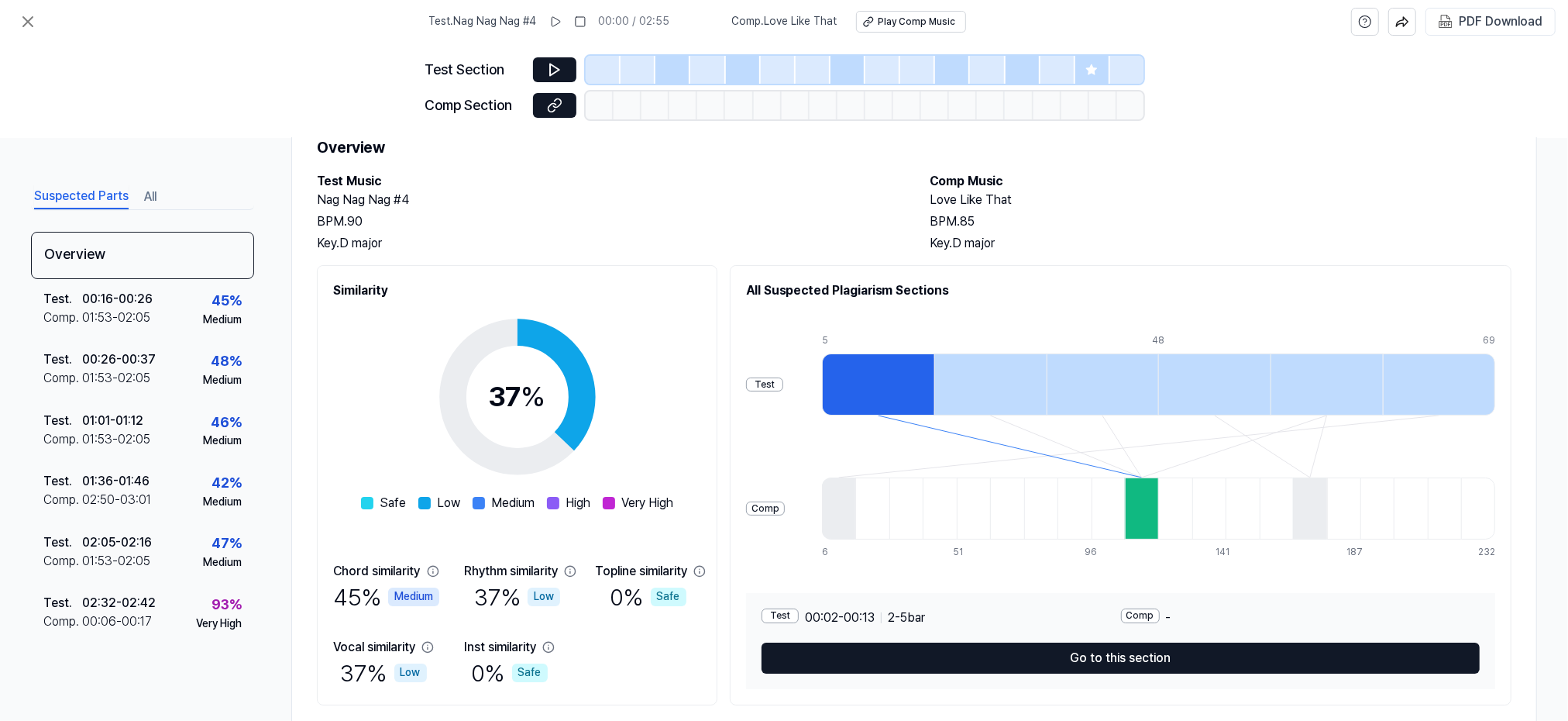
scroll to position [99, 0]
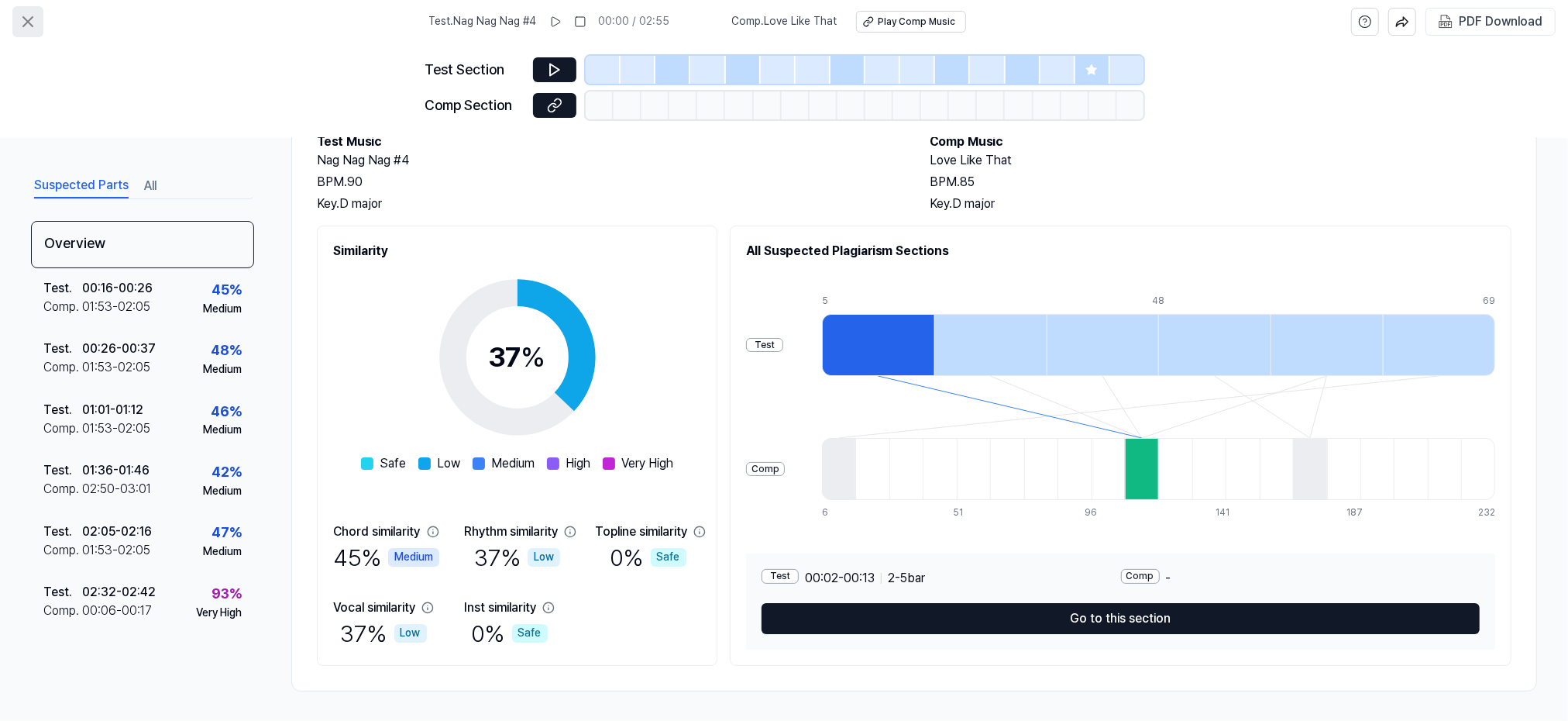
click at [34, 19] on icon at bounding box center [28, 22] width 19 height 19
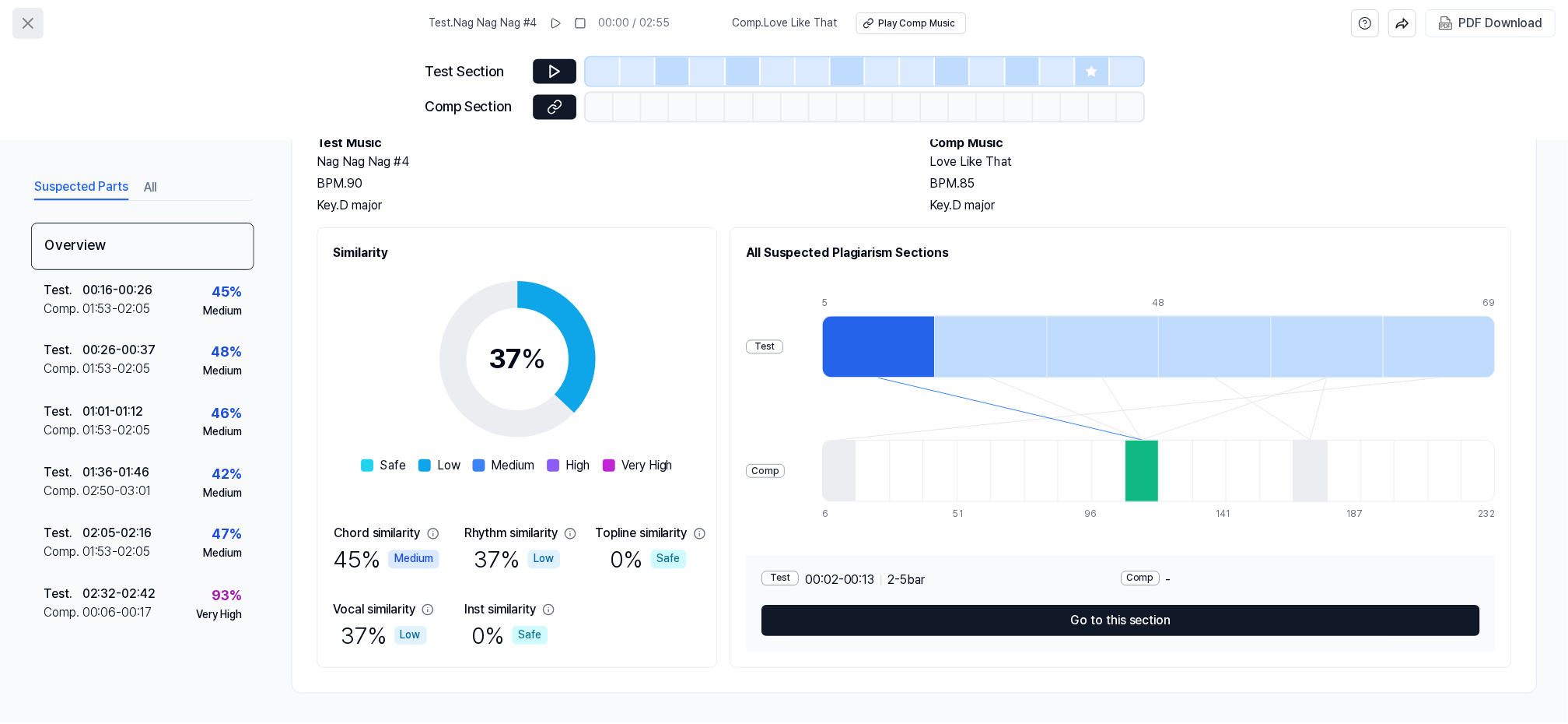
scroll to position [98, 0]
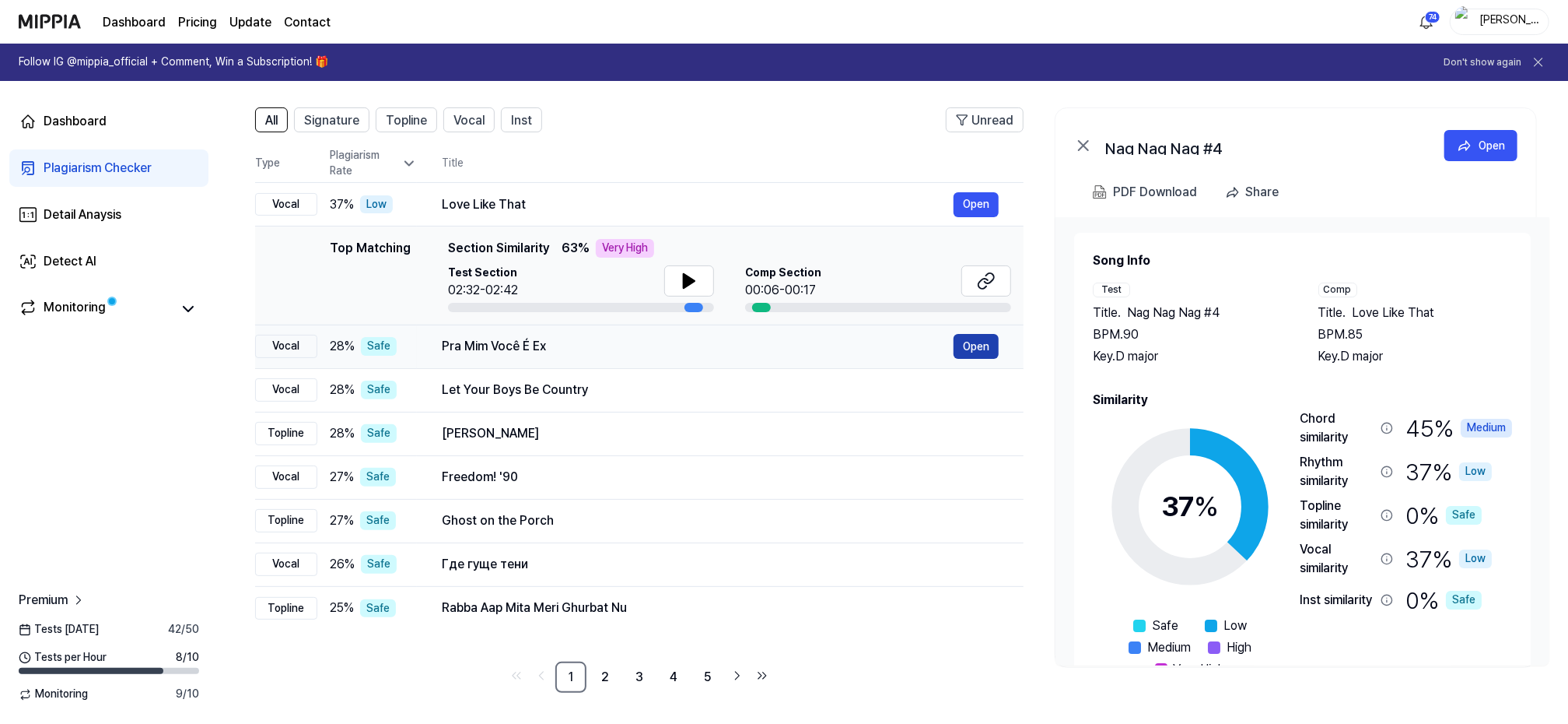
click at [978, 344] on button "Open" at bounding box center [975, 346] width 45 height 25
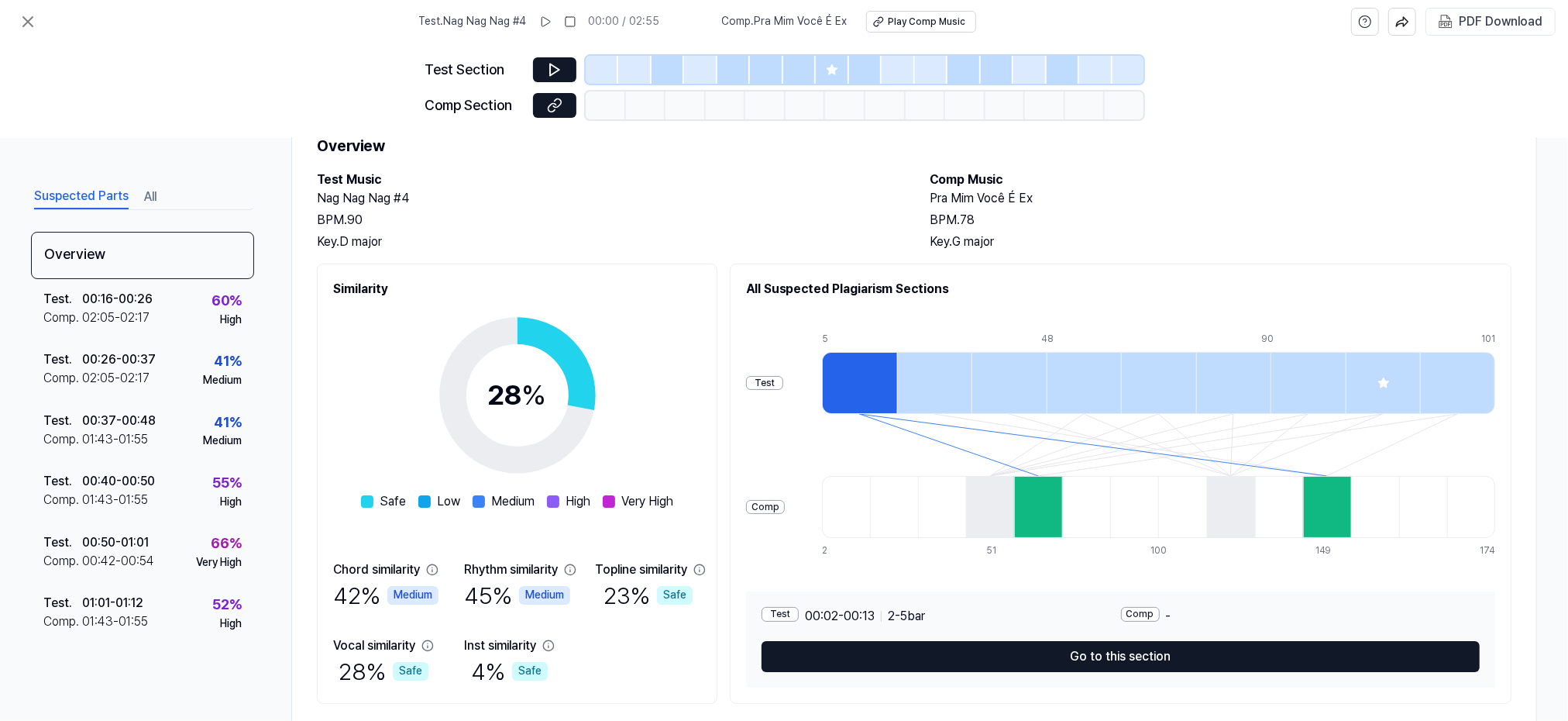
scroll to position [99, 0]
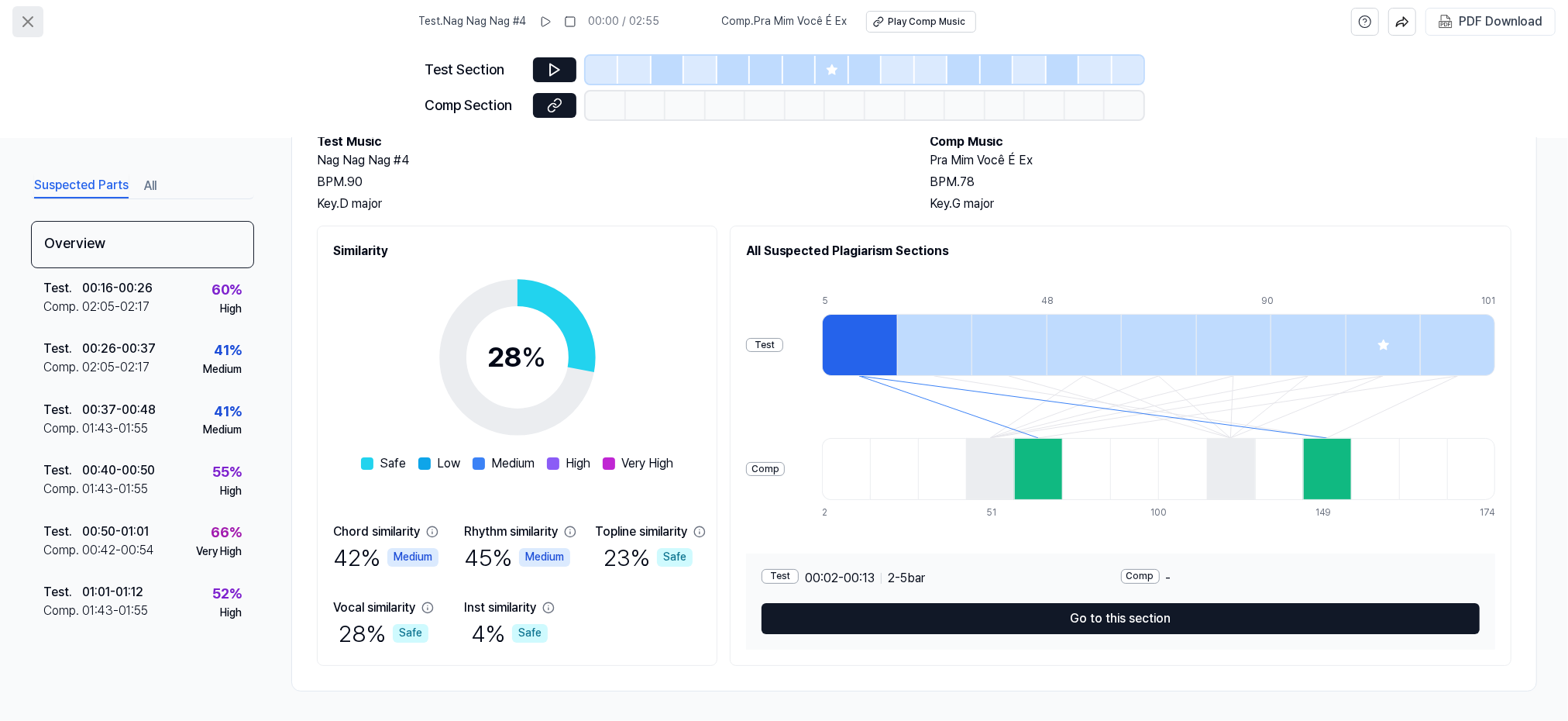
click at [34, 21] on icon at bounding box center [28, 22] width 19 height 19
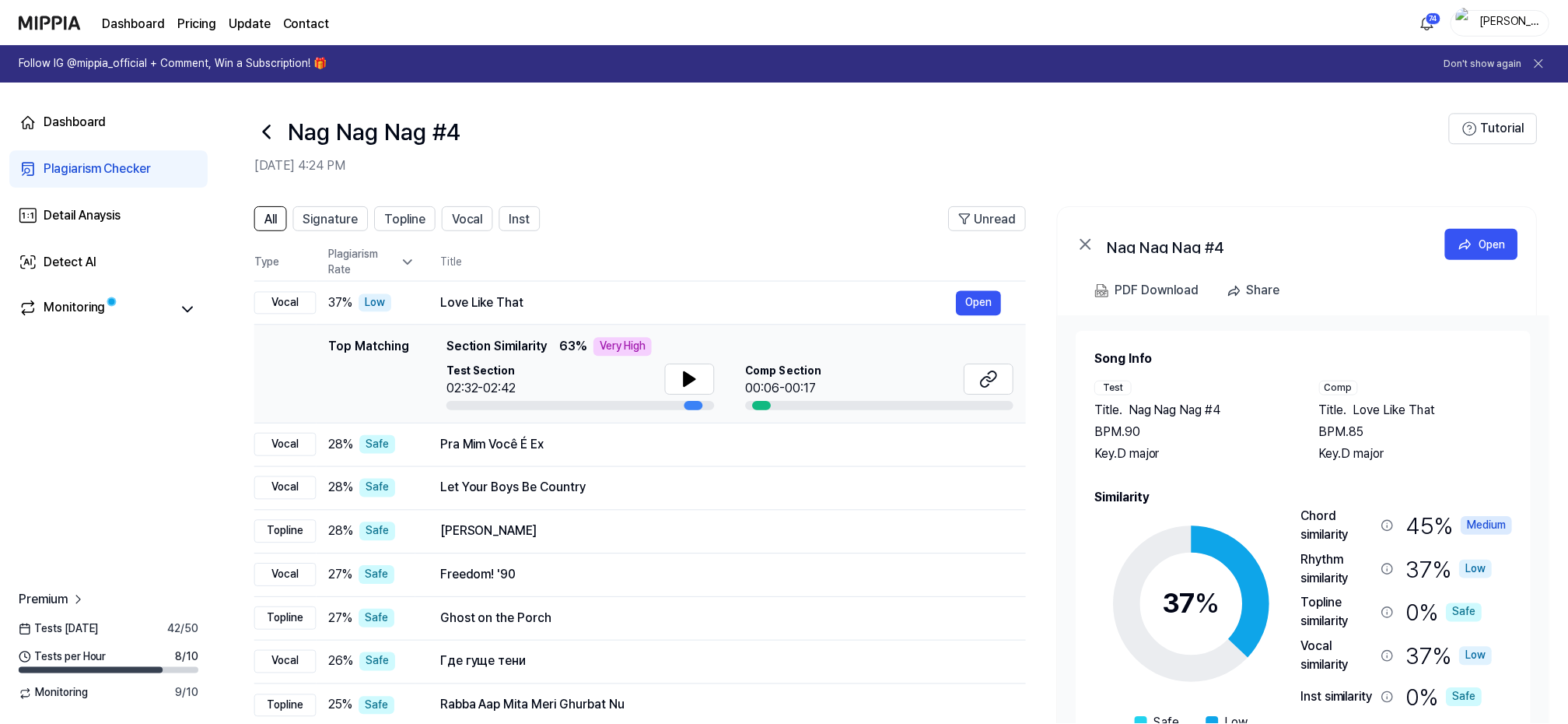
scroll to position [98, 0]
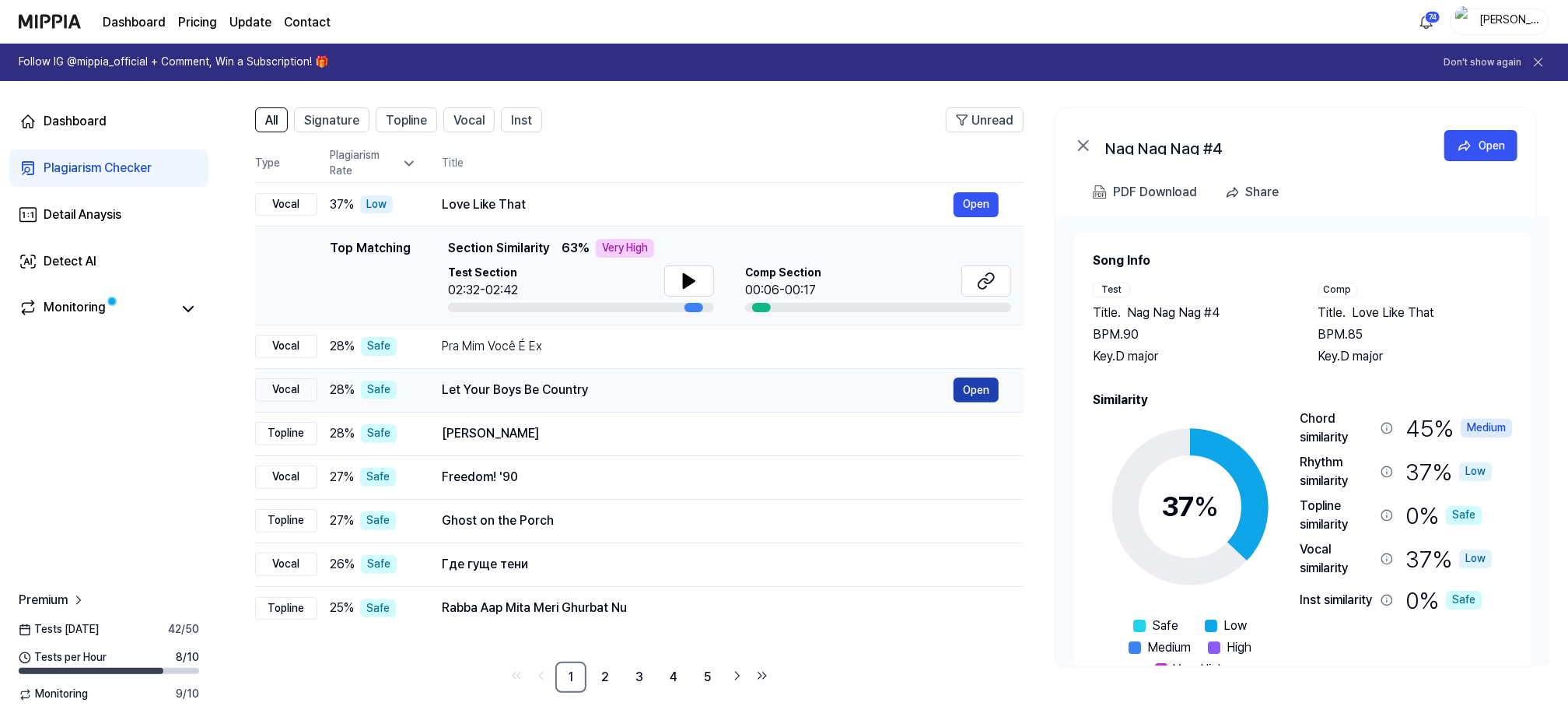
click at [972, 391] on button "Open" at bounding box center [975, 389] width 45 height 25
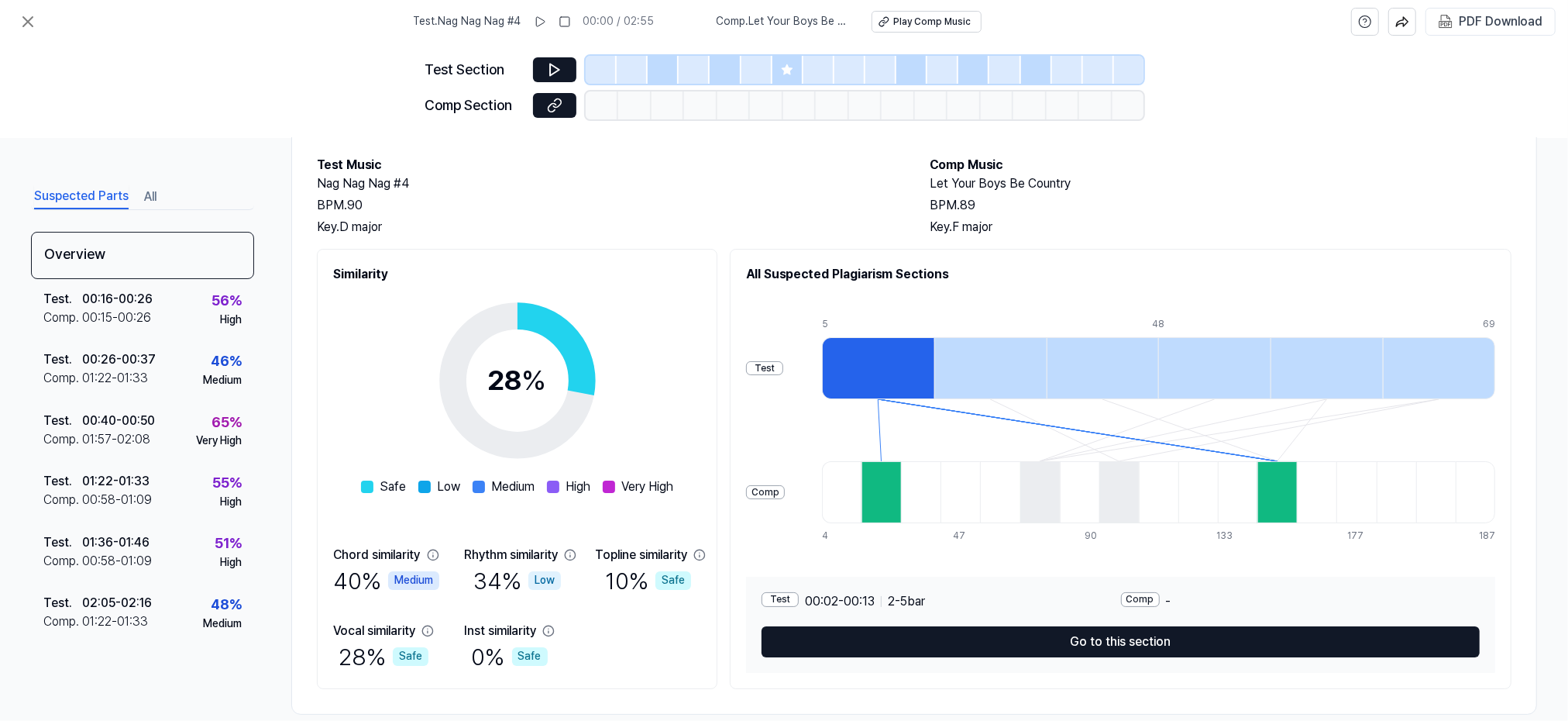
scroll to position [99, 0]
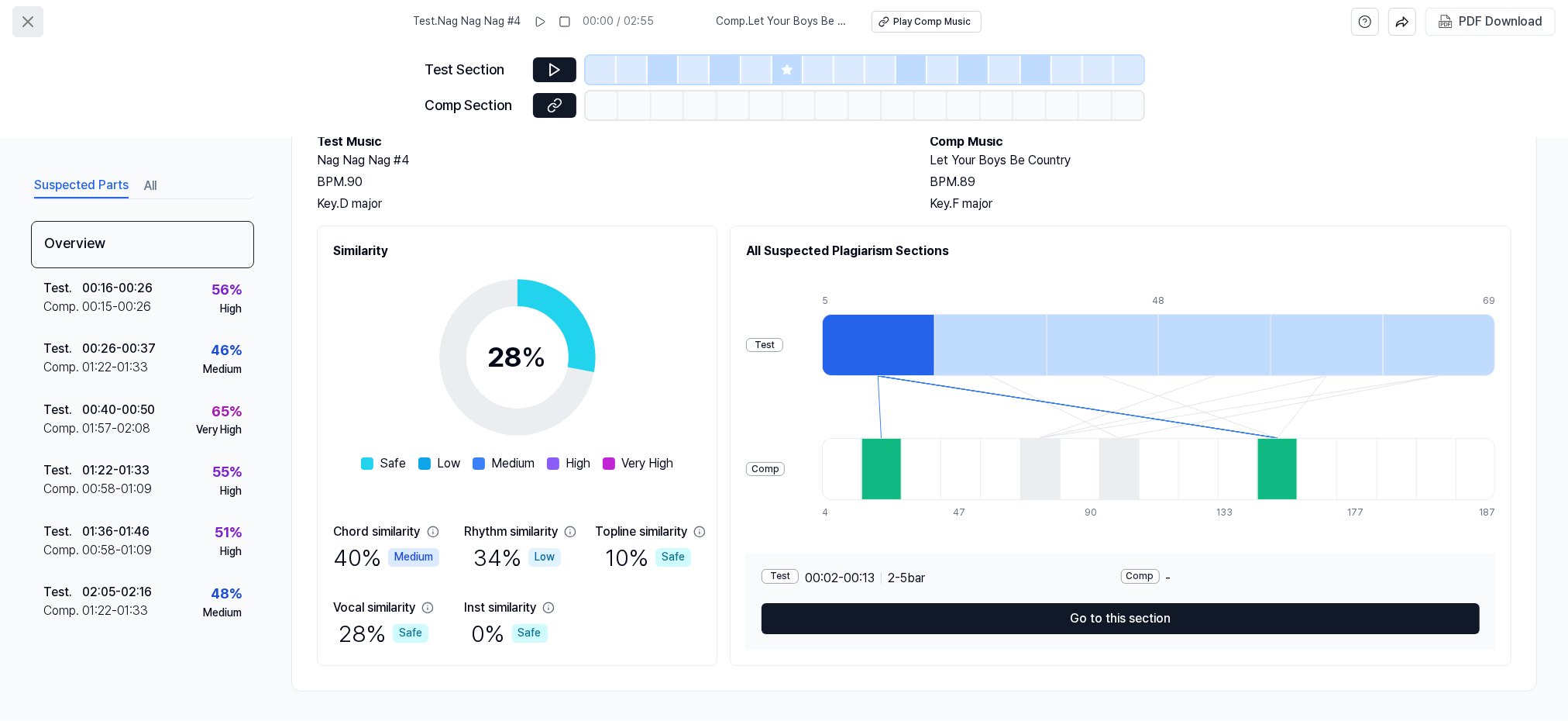
click at [34, 15] on icon at bounding box center [28, 22] width 19 height 19
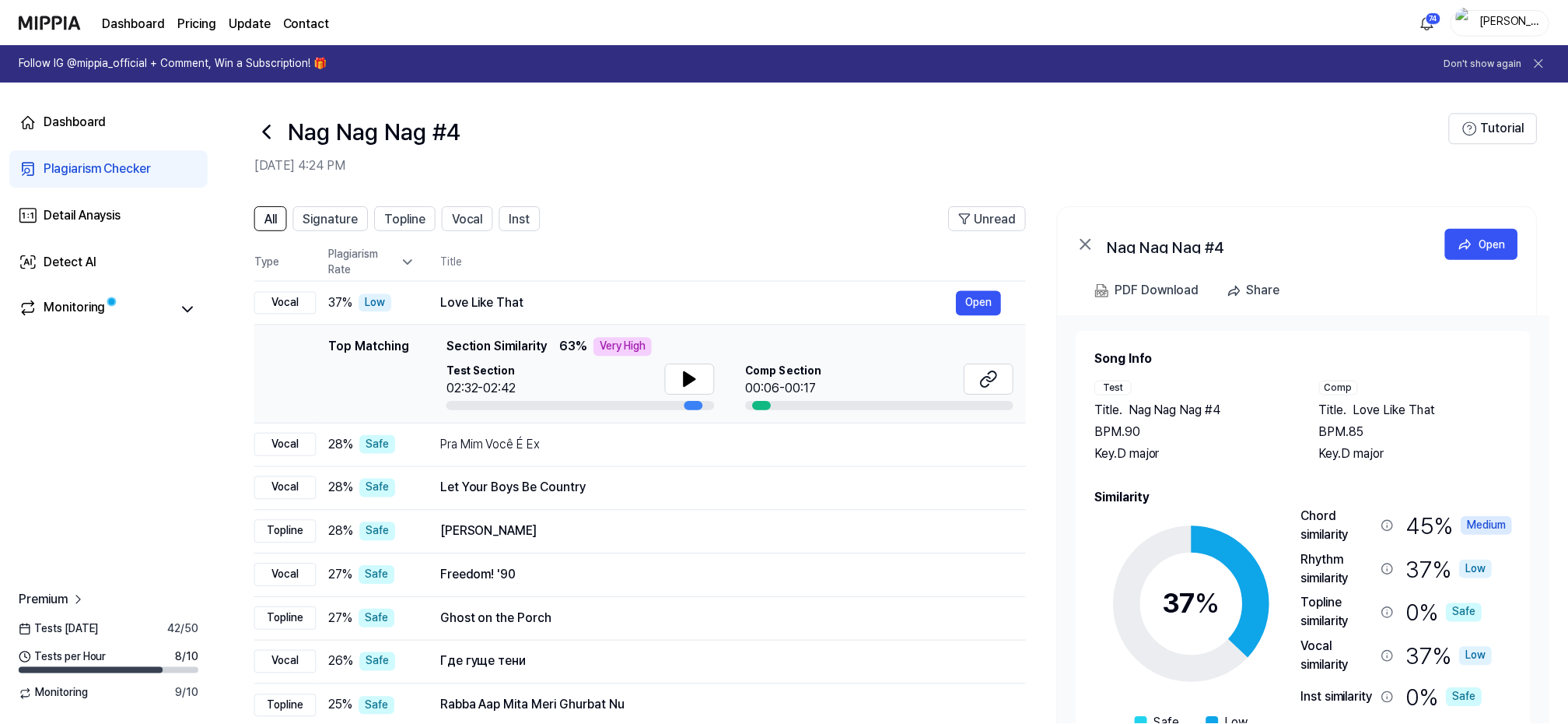
scroll to position [98, 0]
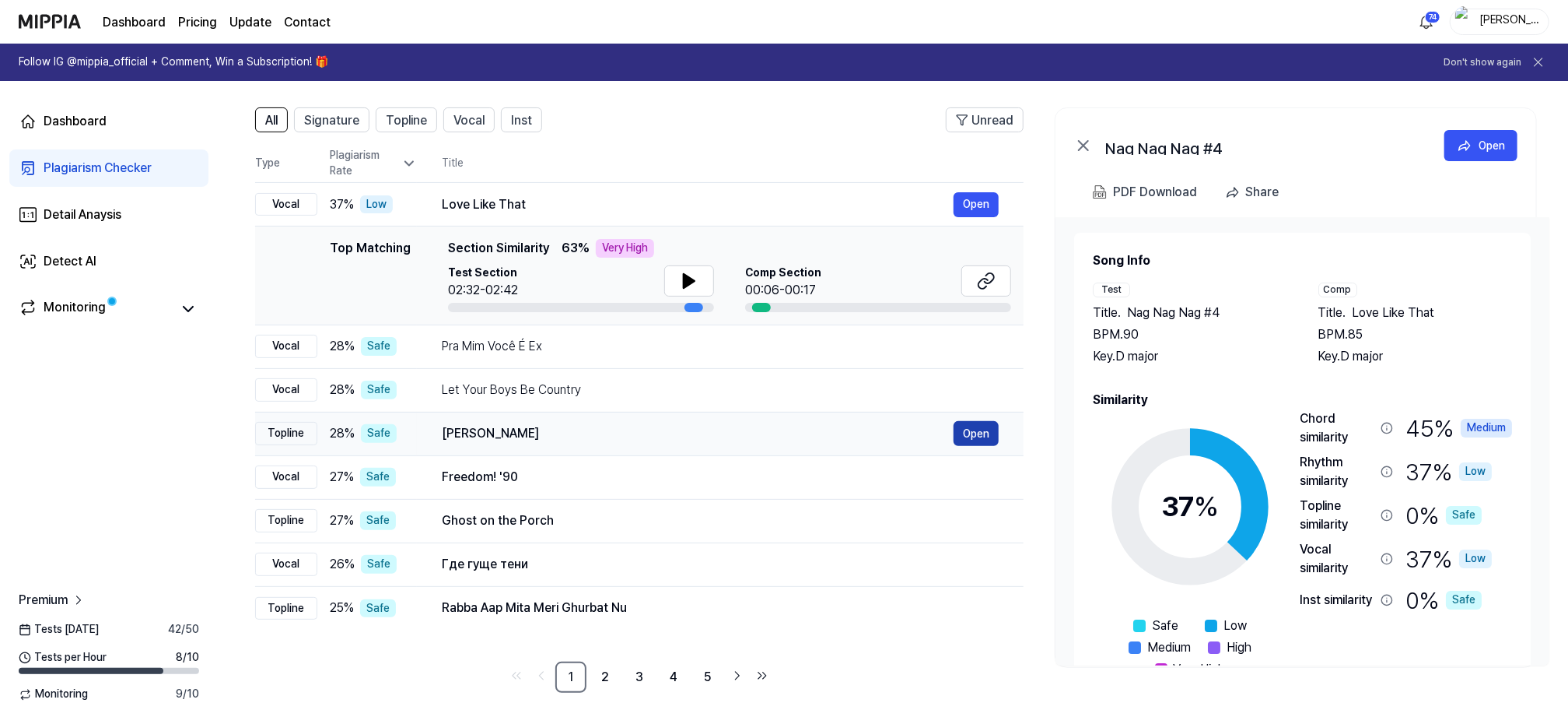
click at [988, 433] on button "Open" at bounding box center [975, 433] width 45 height 25
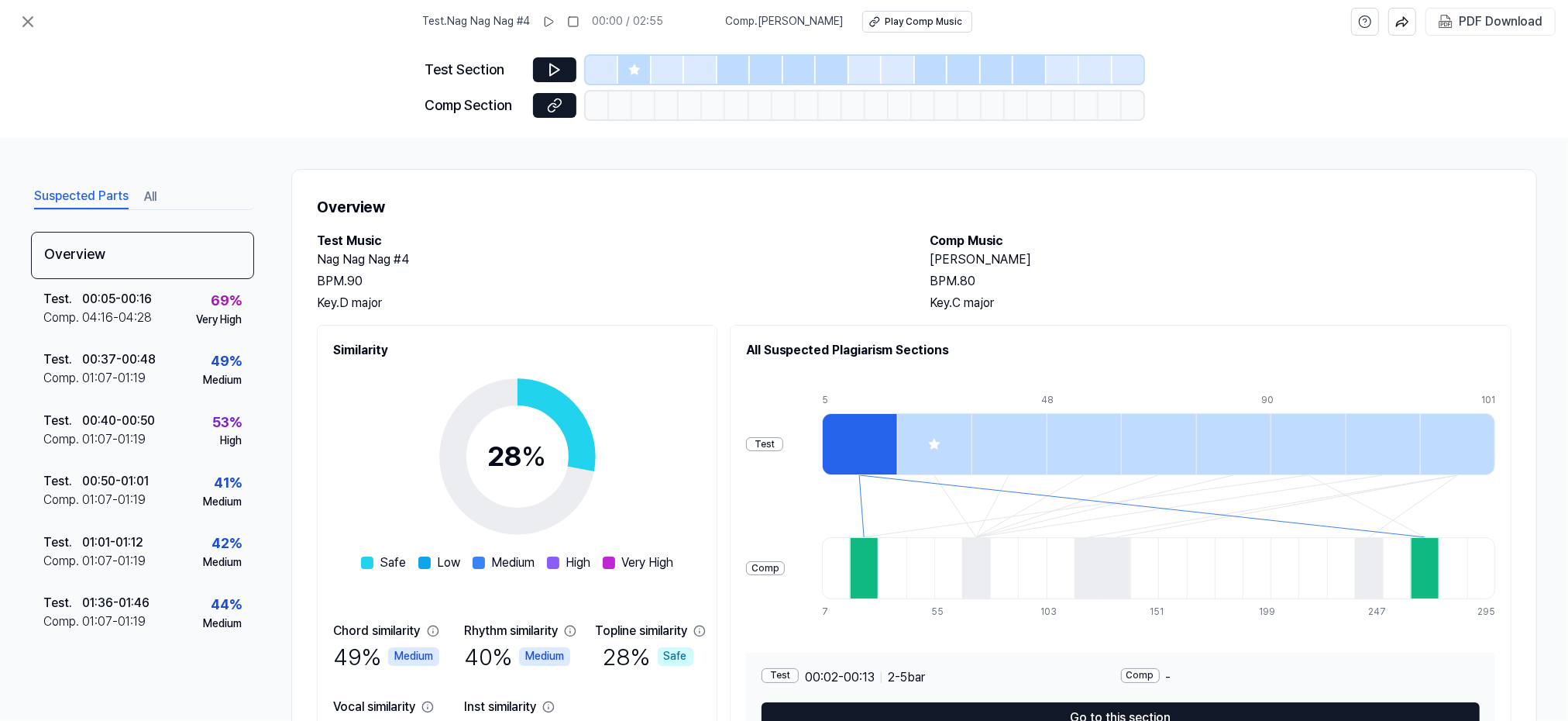
scroll to position [99, 0]
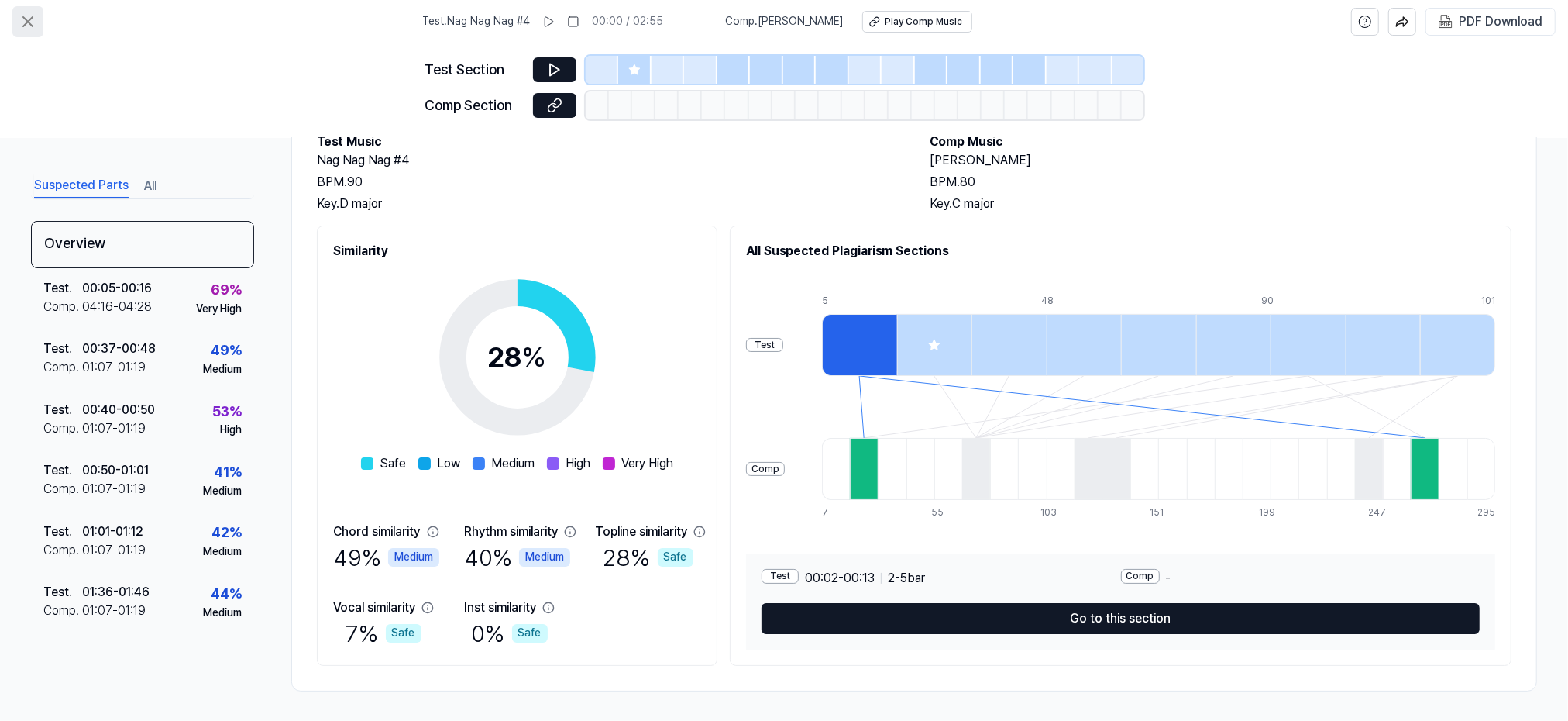
click at [25, 20] on icon at bounding box center [28, 22] width 19 height 19
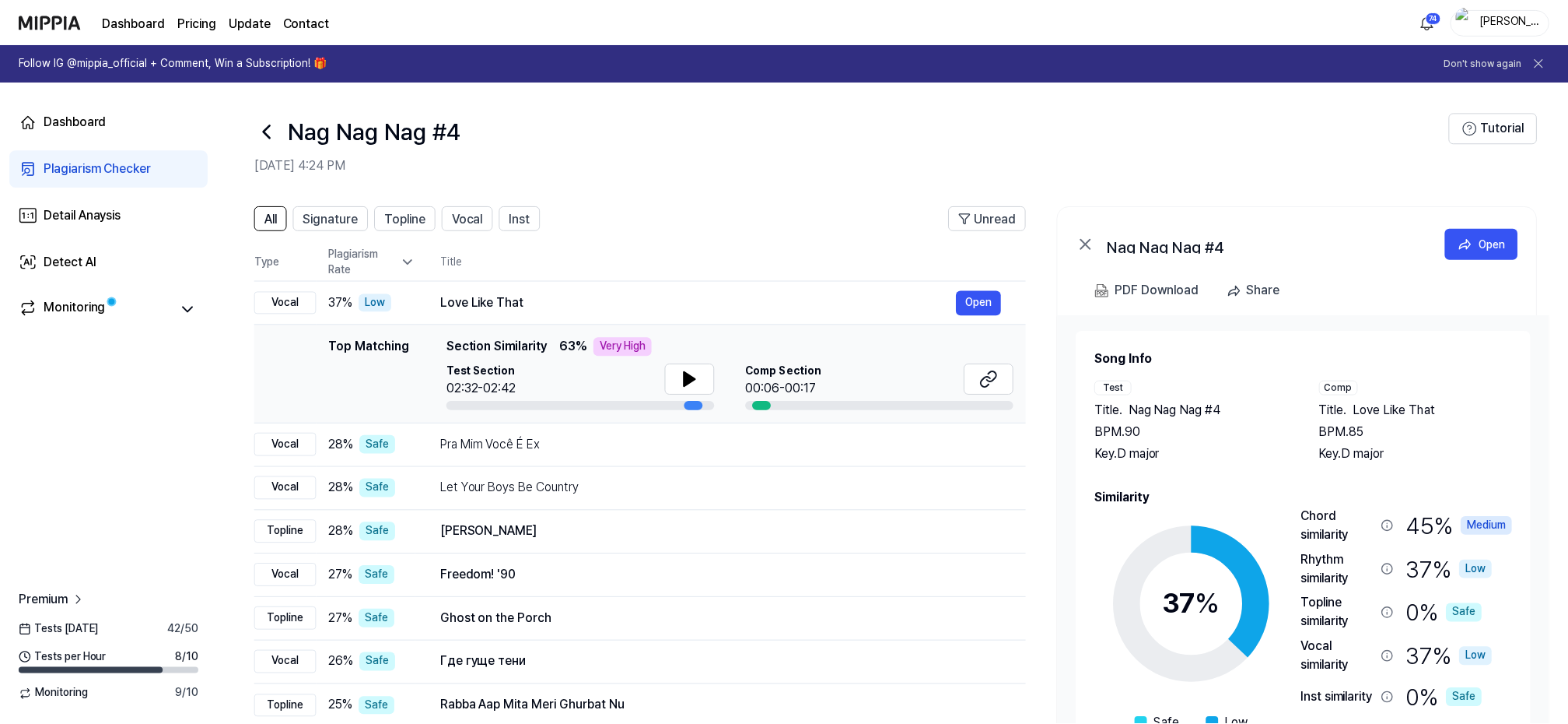
scroll to position [98, 0]
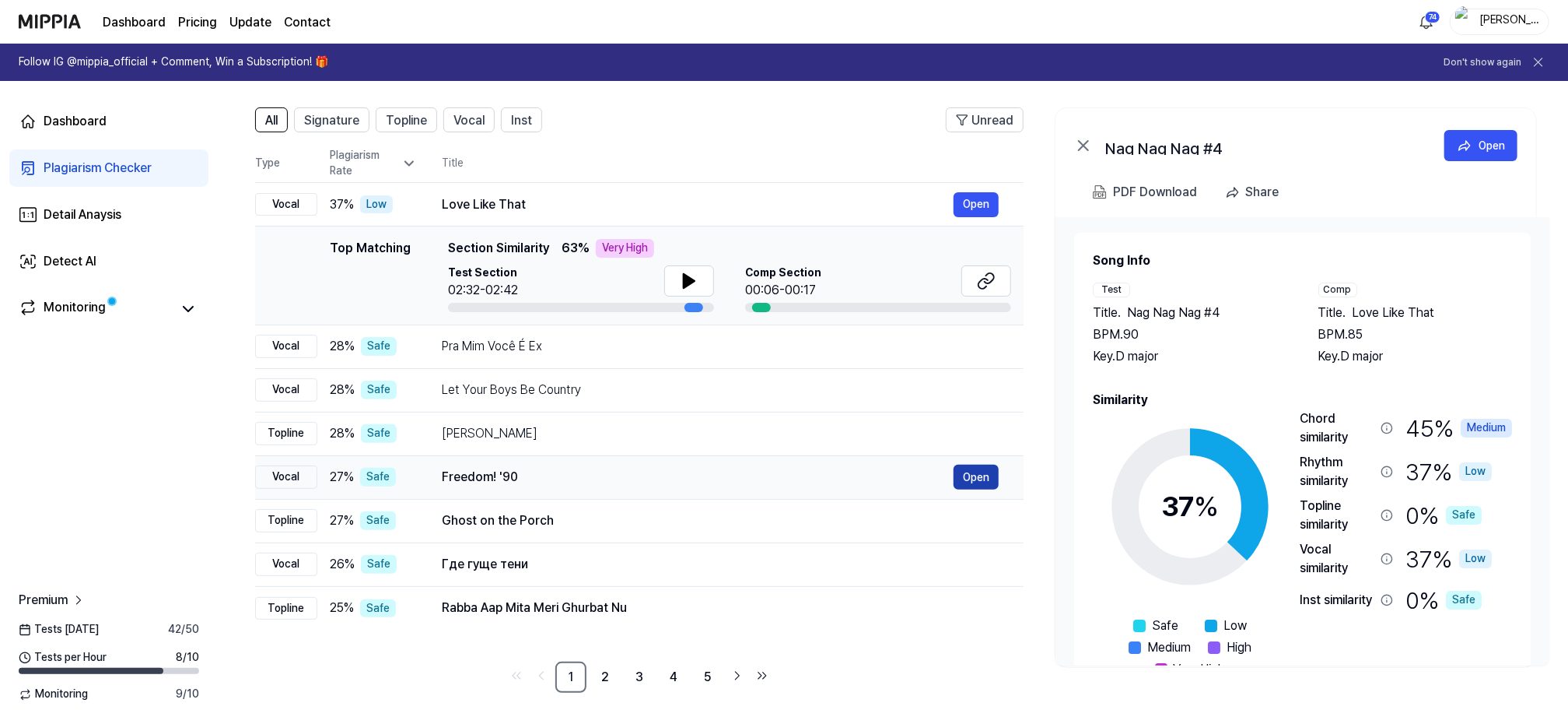
click at [988, 473] on button "Open" at bounding box center [975, 477] width 45 height 25
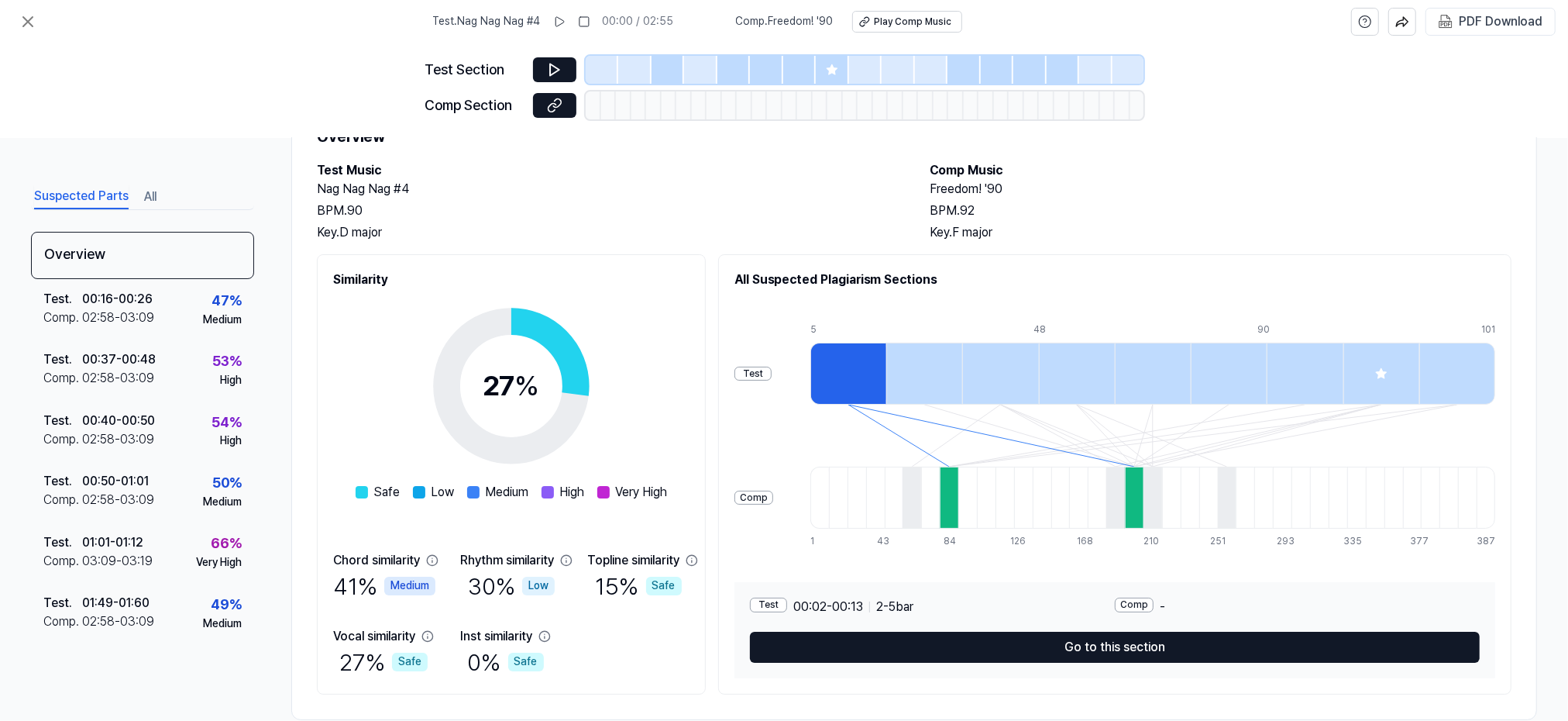
scroll to position [99, 0]
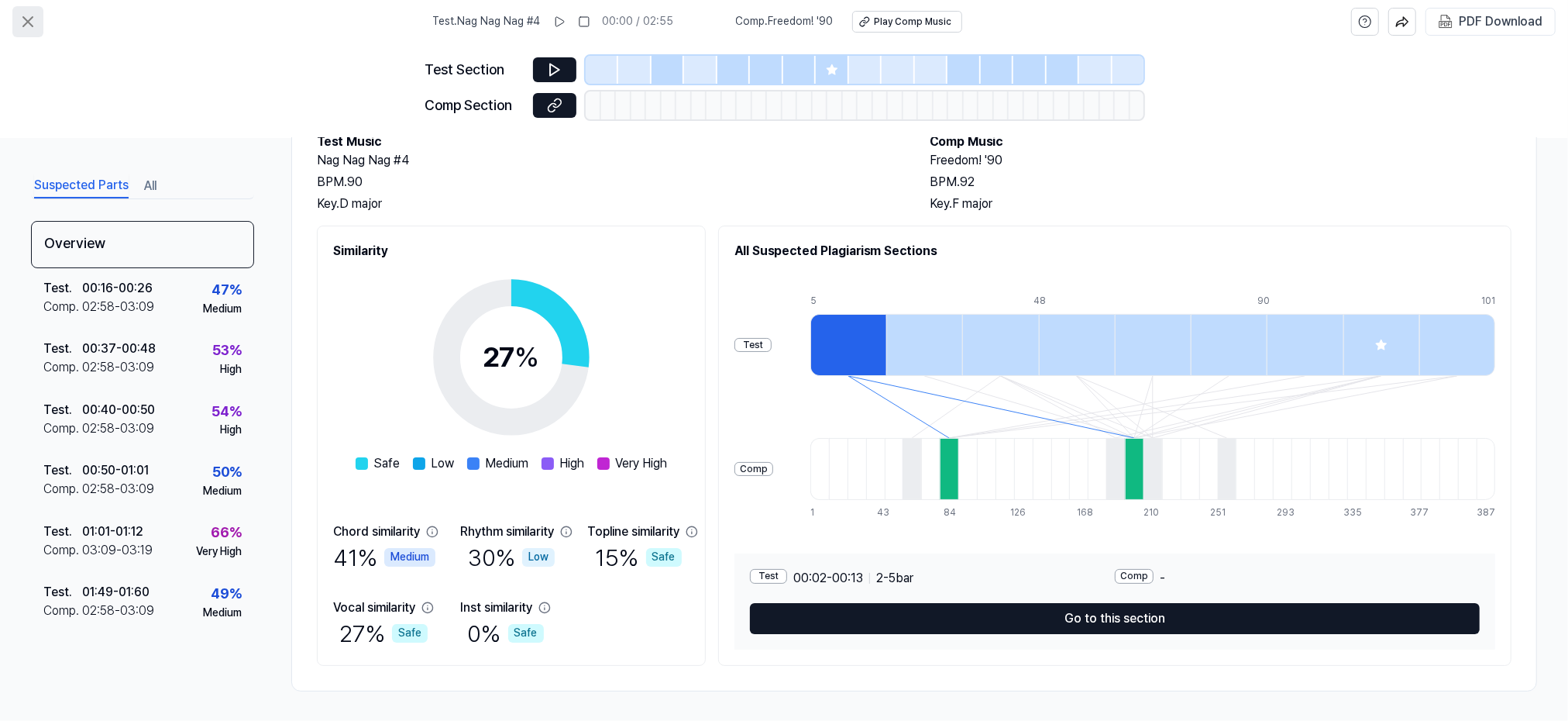
click at [27, 21] on icon at bounding box center [28, 21] width 9 height 9
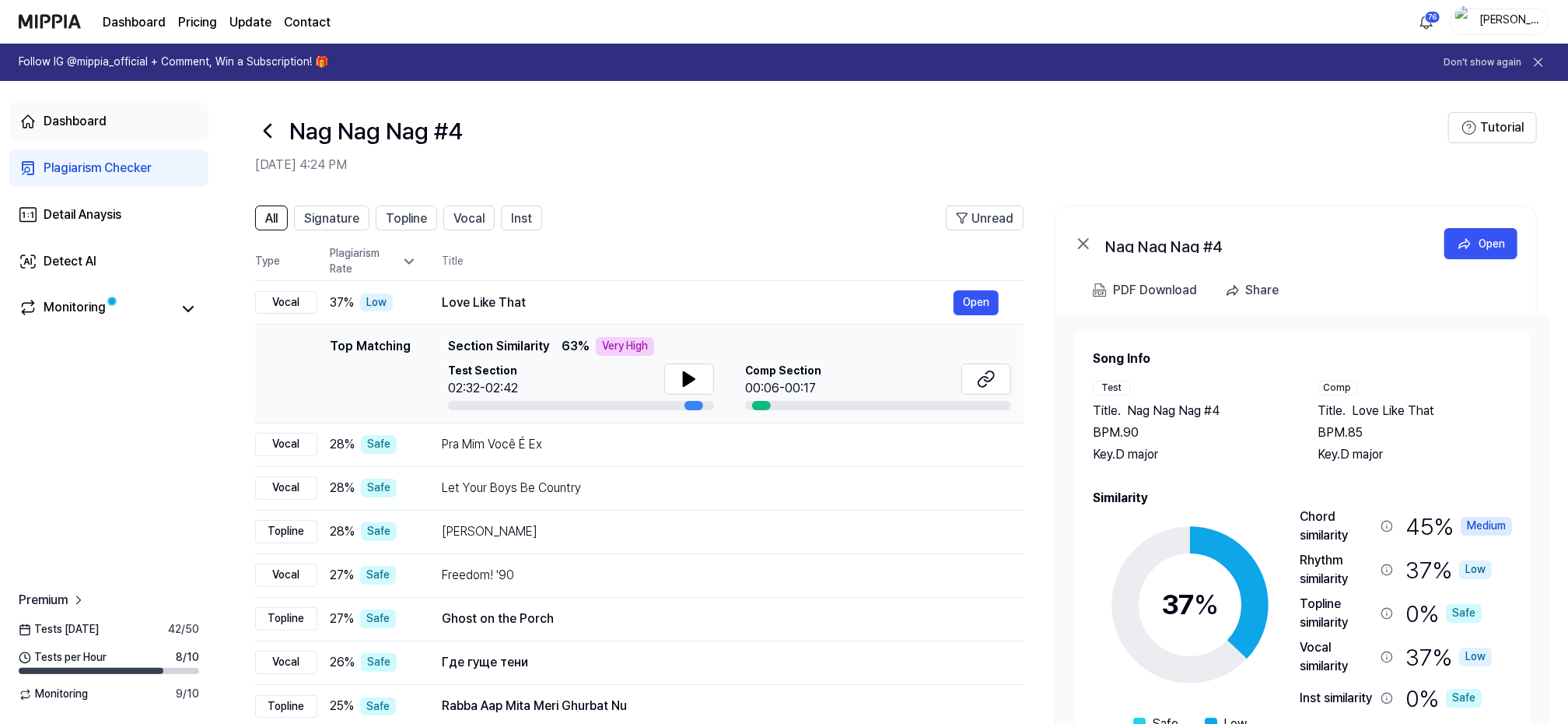
click at [105, 115] on link "Dashboard" at bounding box center [108, 121] width 200 height 38
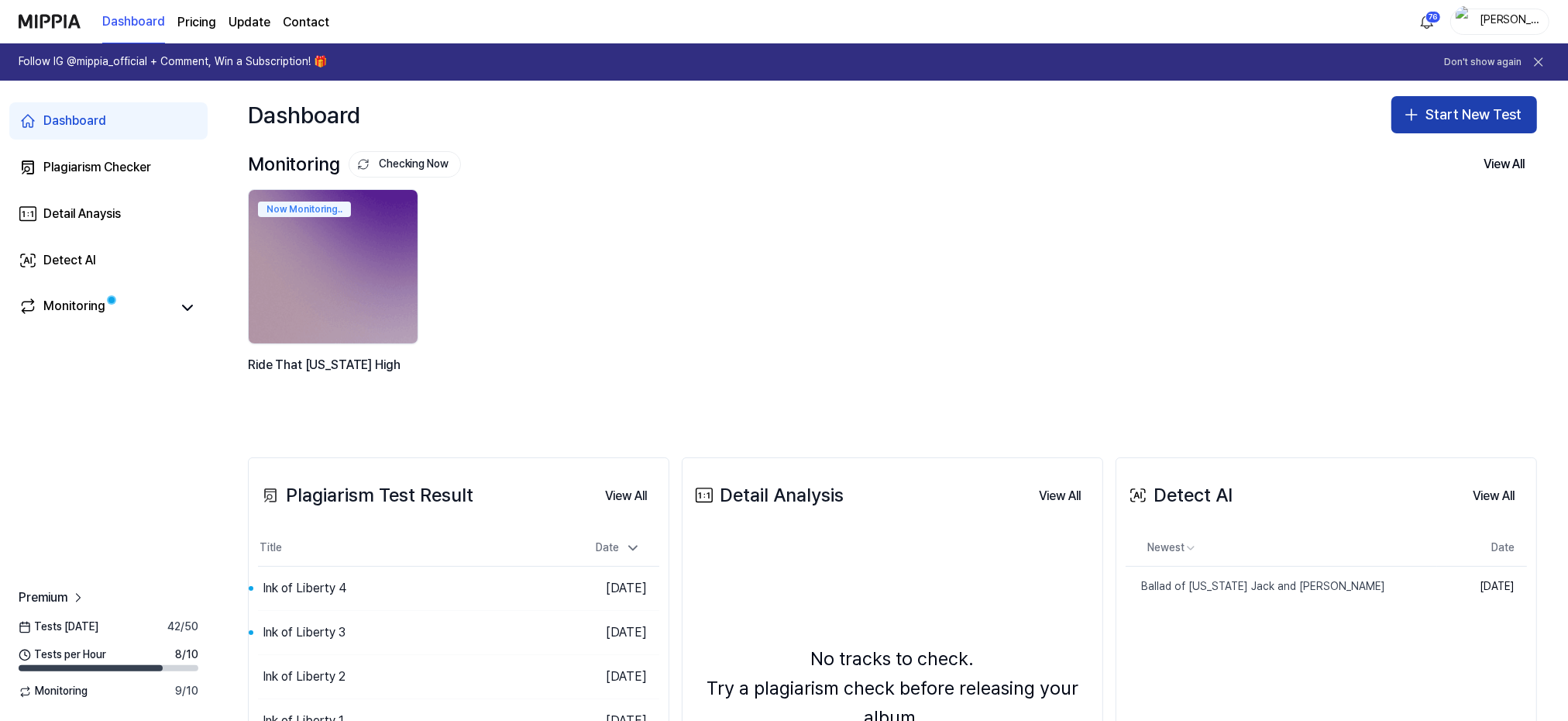
click at [1439, 116] on button "Start New Test" at bounding box center [1463, 115] width 145 height 38
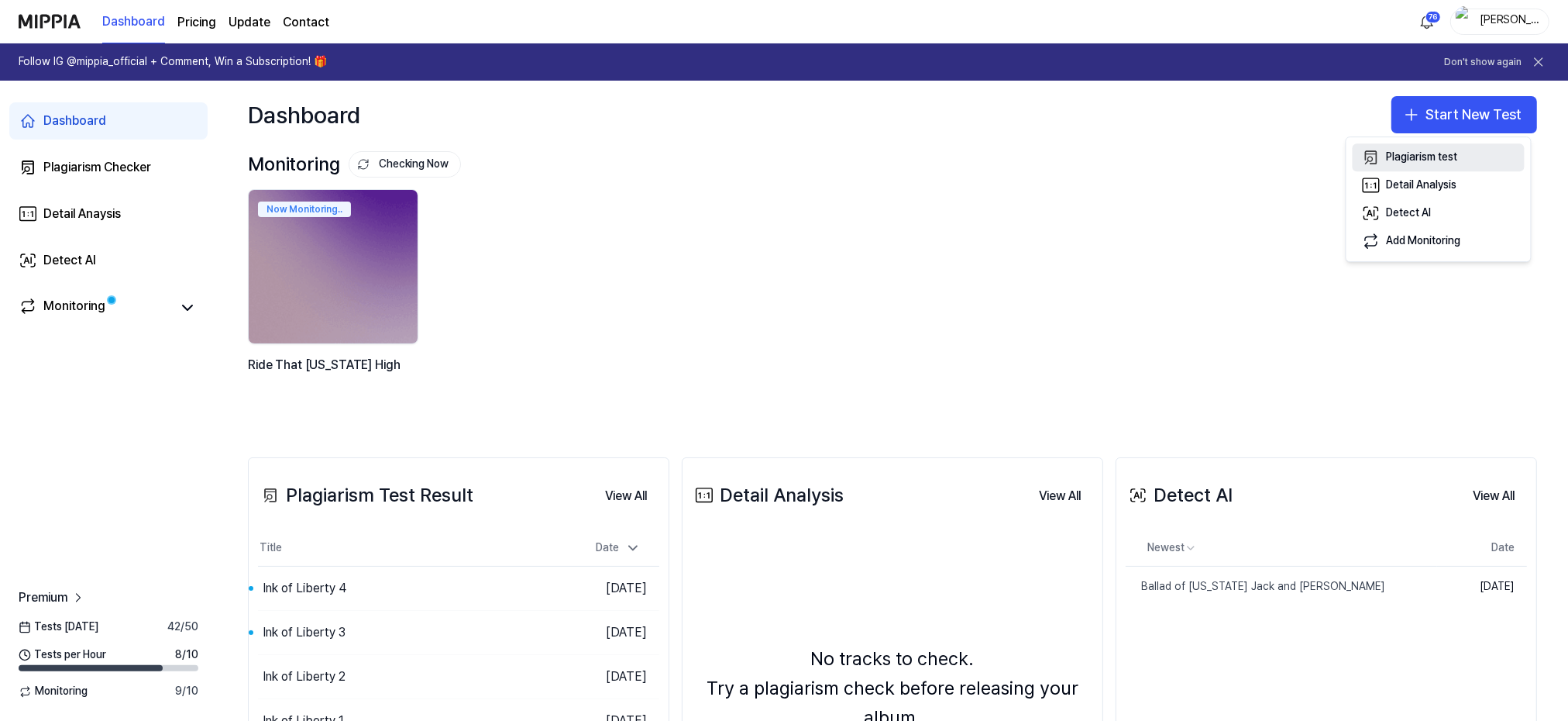
click at [1424, 160] on div "Plagiarism test" at bounding box center [1422, 157] width 71 height 16
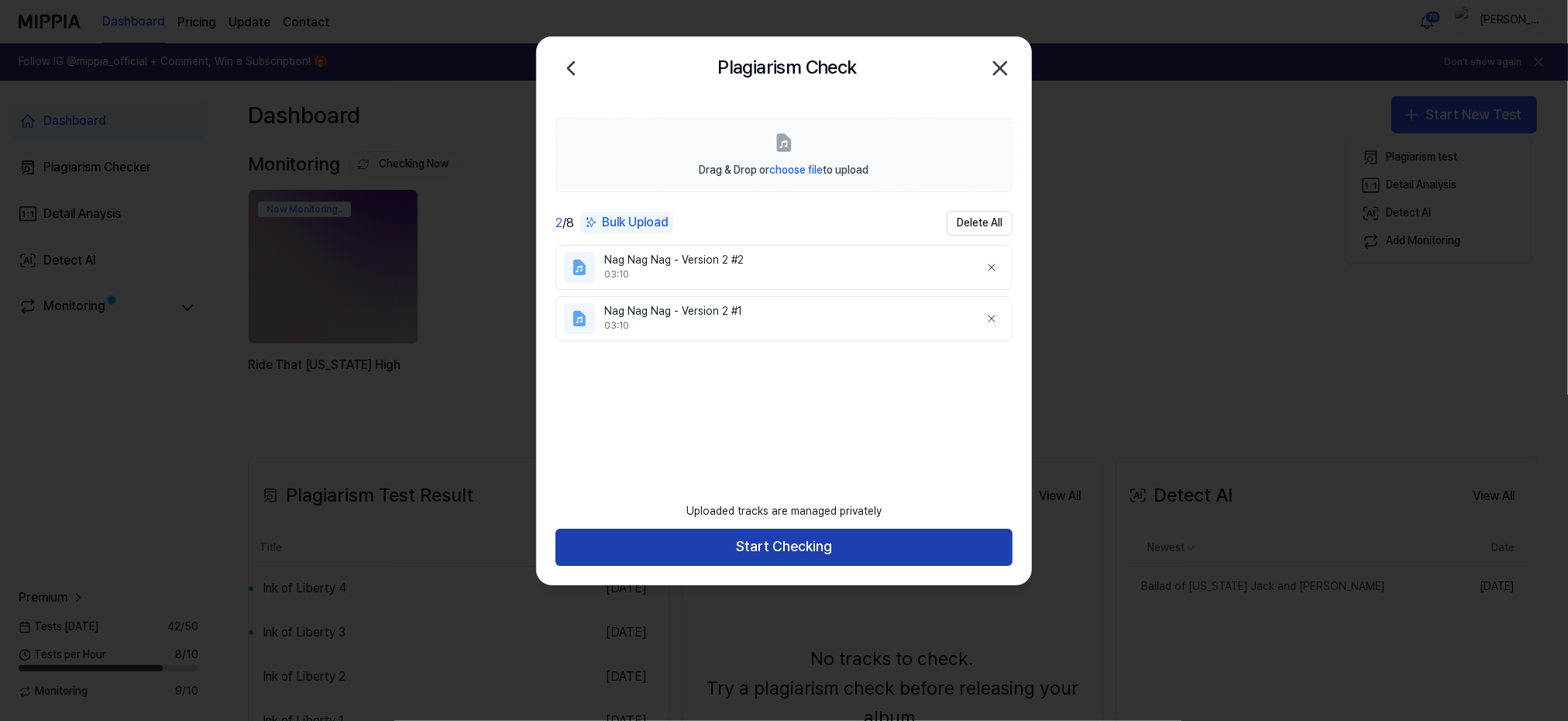
click at [772, 548] on button "Start Checking" at bounding box center [784, 547] width 457 height 38
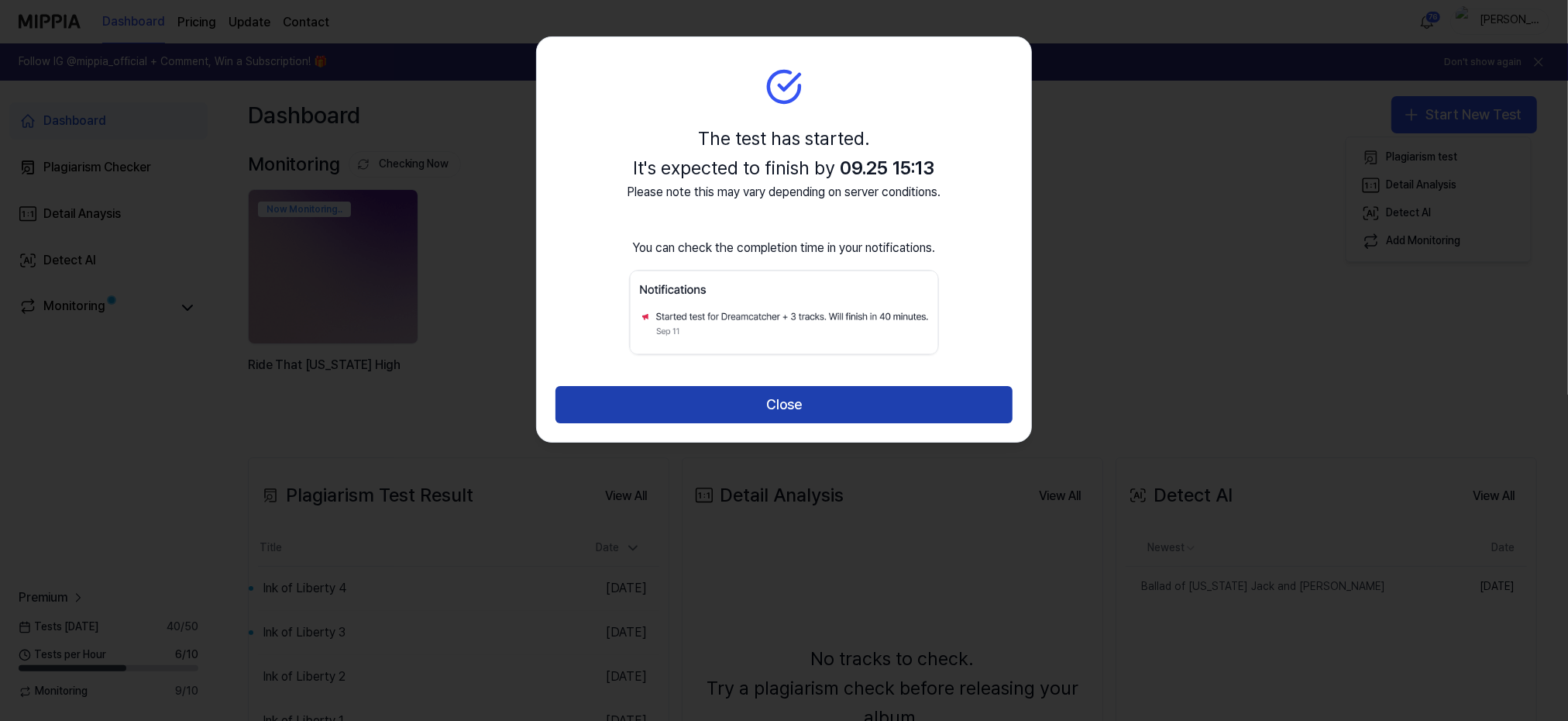
click at [765, 405] on button "Close" at bounding box center [784, 405] width 457 height 38
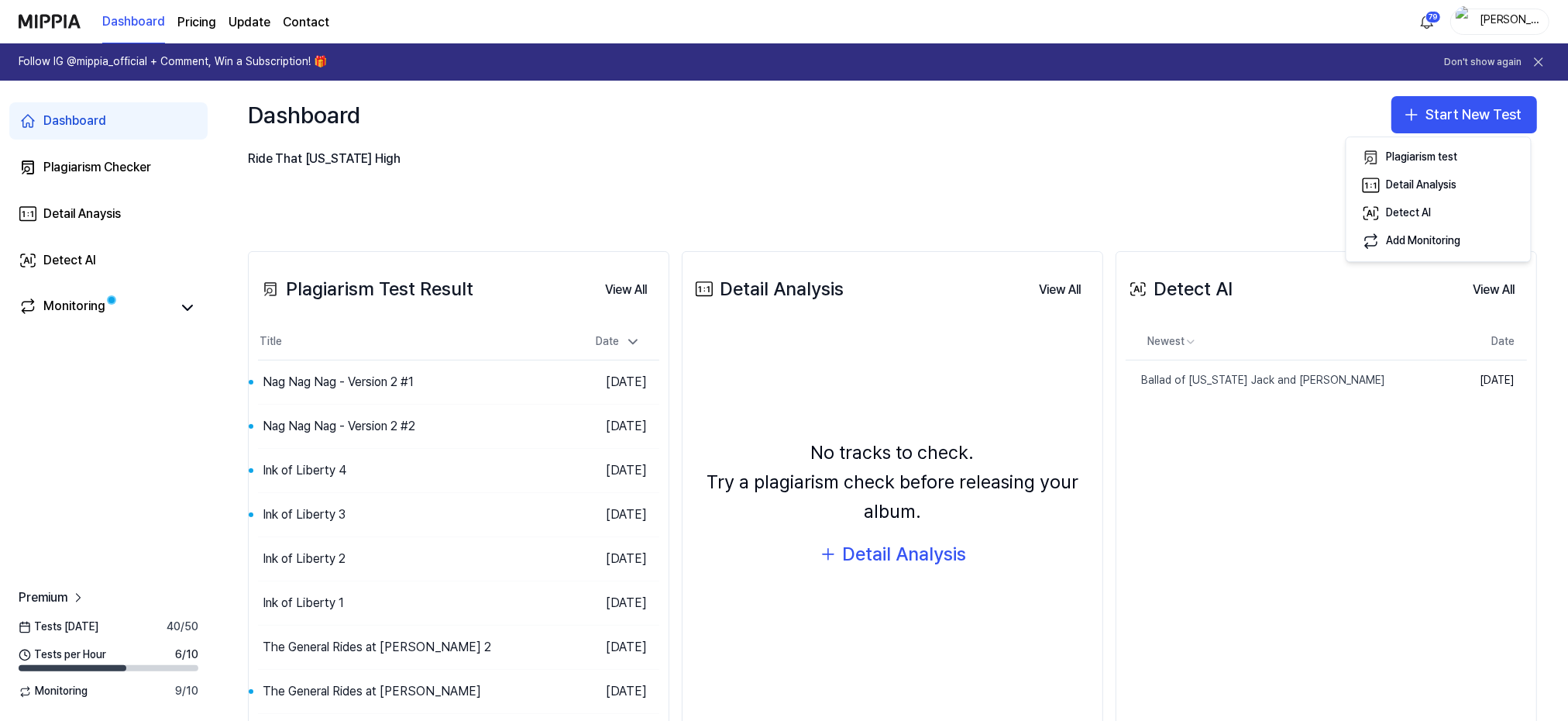
scroll to position [207, 0]
click at [299, 375] on div "Nag Nag Nag - Version 2 #1" at bounding box center [338, 381] width 151 height 19
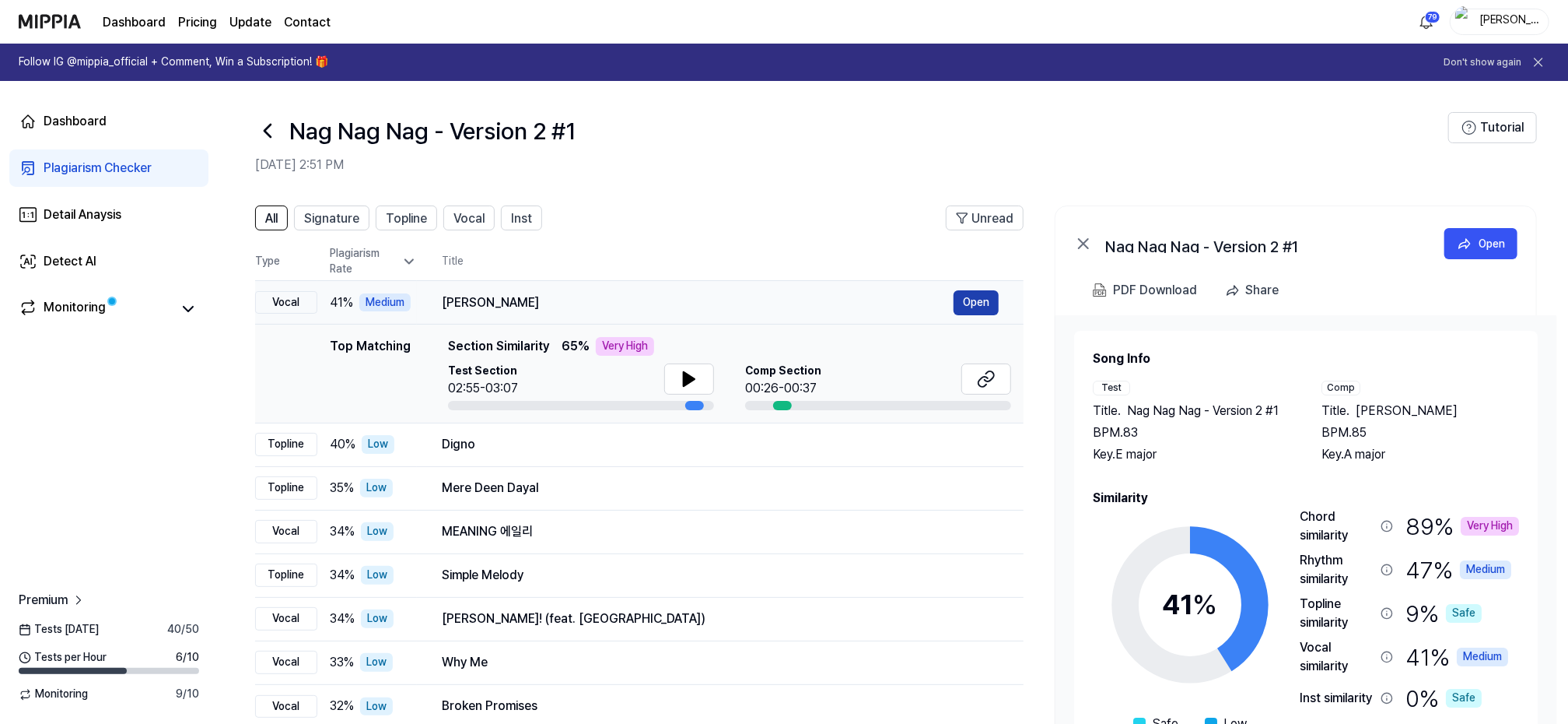
click at [981, 301] on button "Open" at bounding box center [975, 302] width 45 height 25
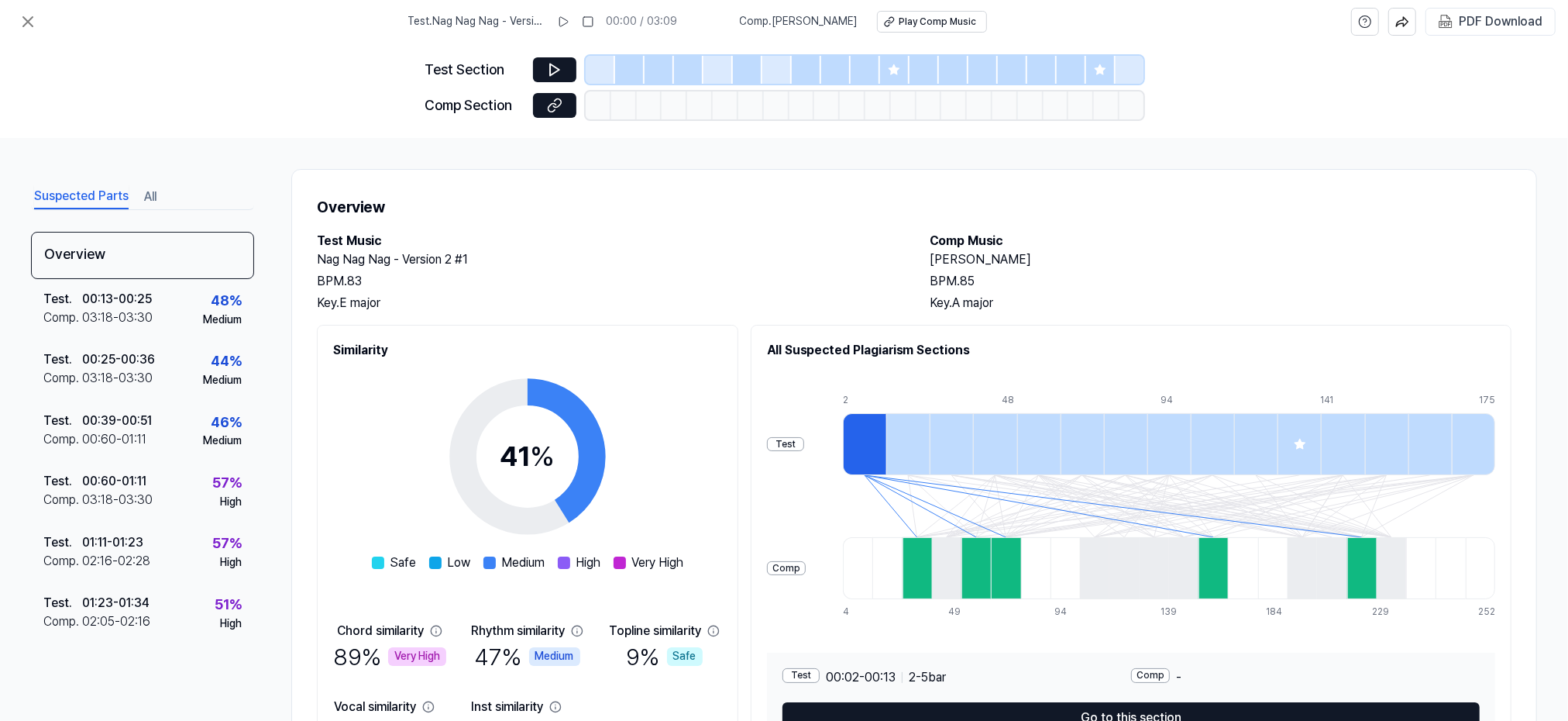
scroll to position [99, 0]
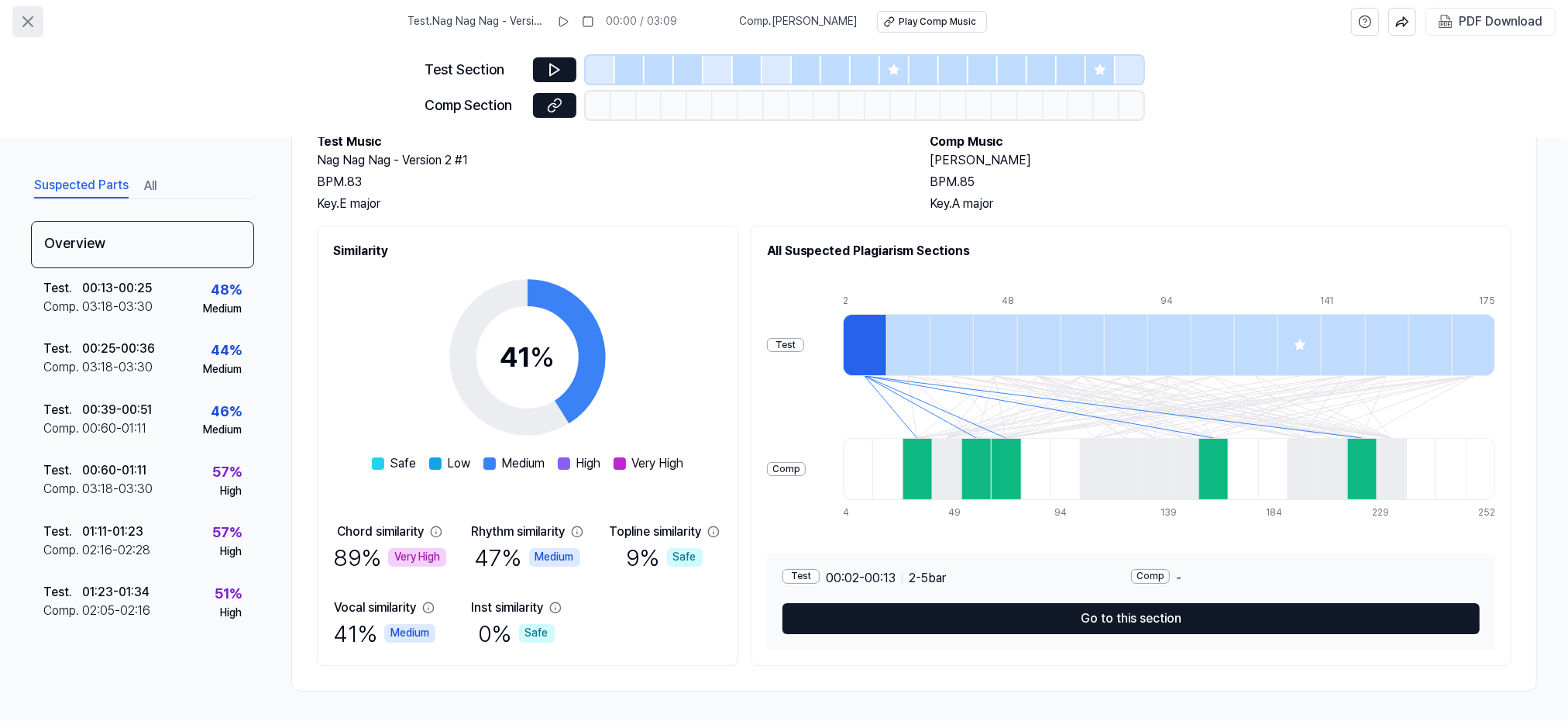
click at [24, 20] on icon at bounding box center [28, 22] width 19 height 19
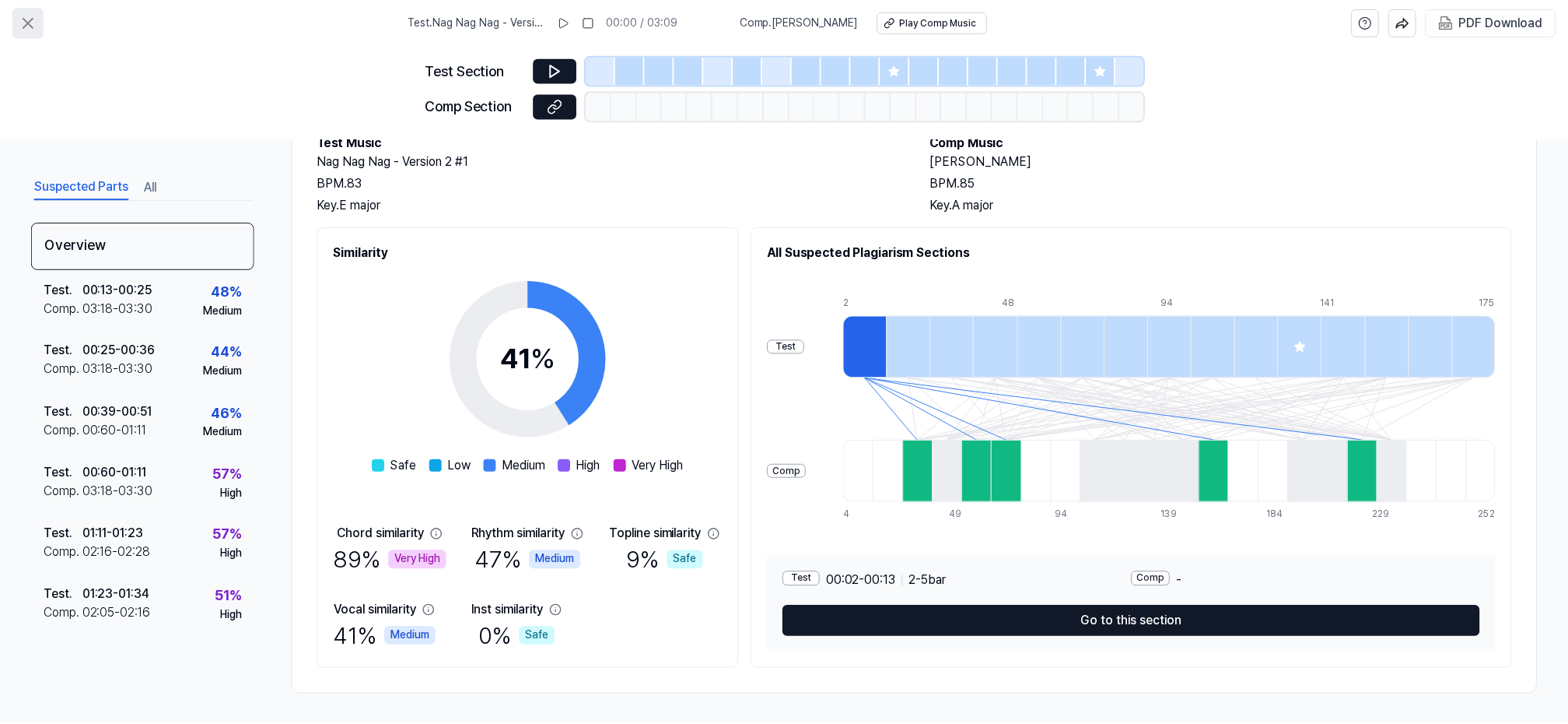
scroll to position [98, 0]
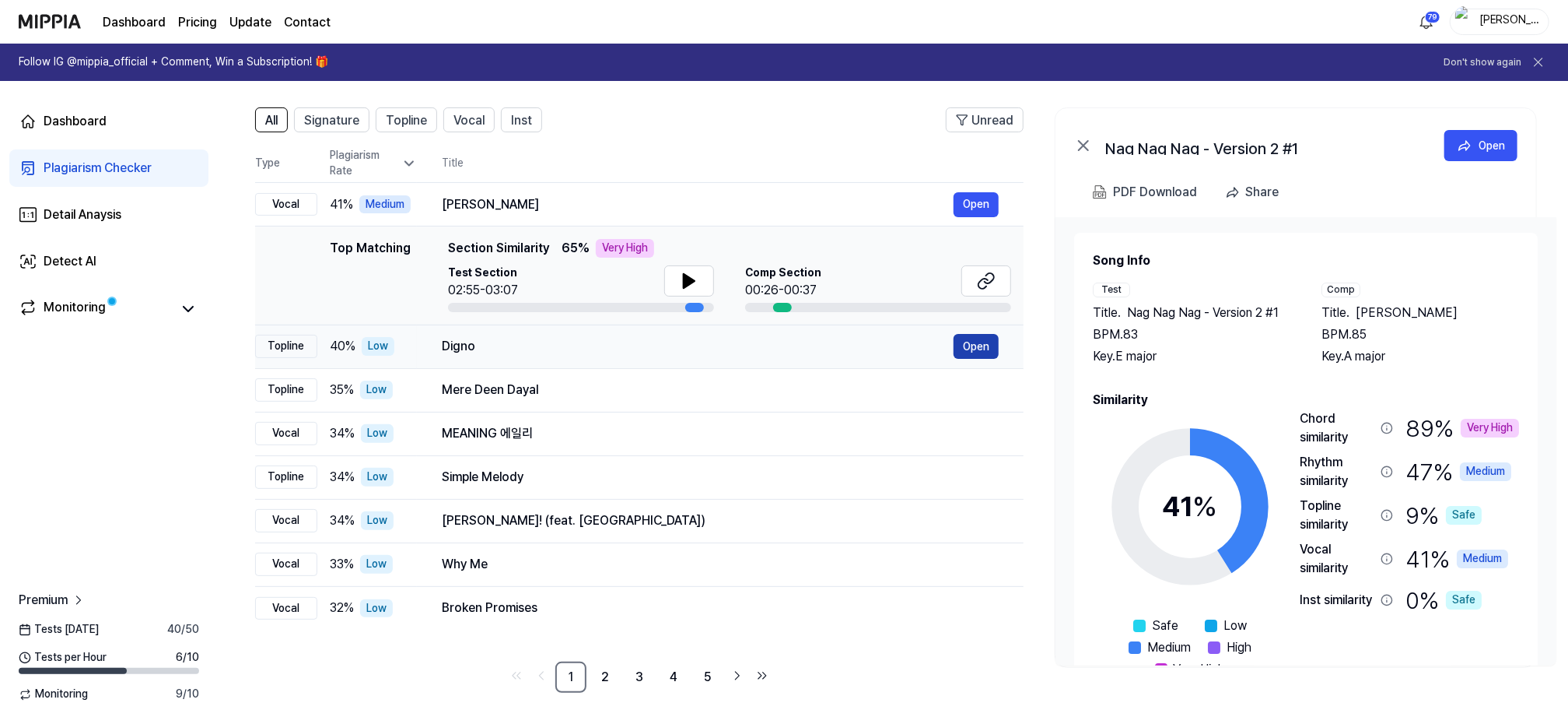
click at [972, 345] on button "Open" at bounding box center [975, 346] width 45 height 25
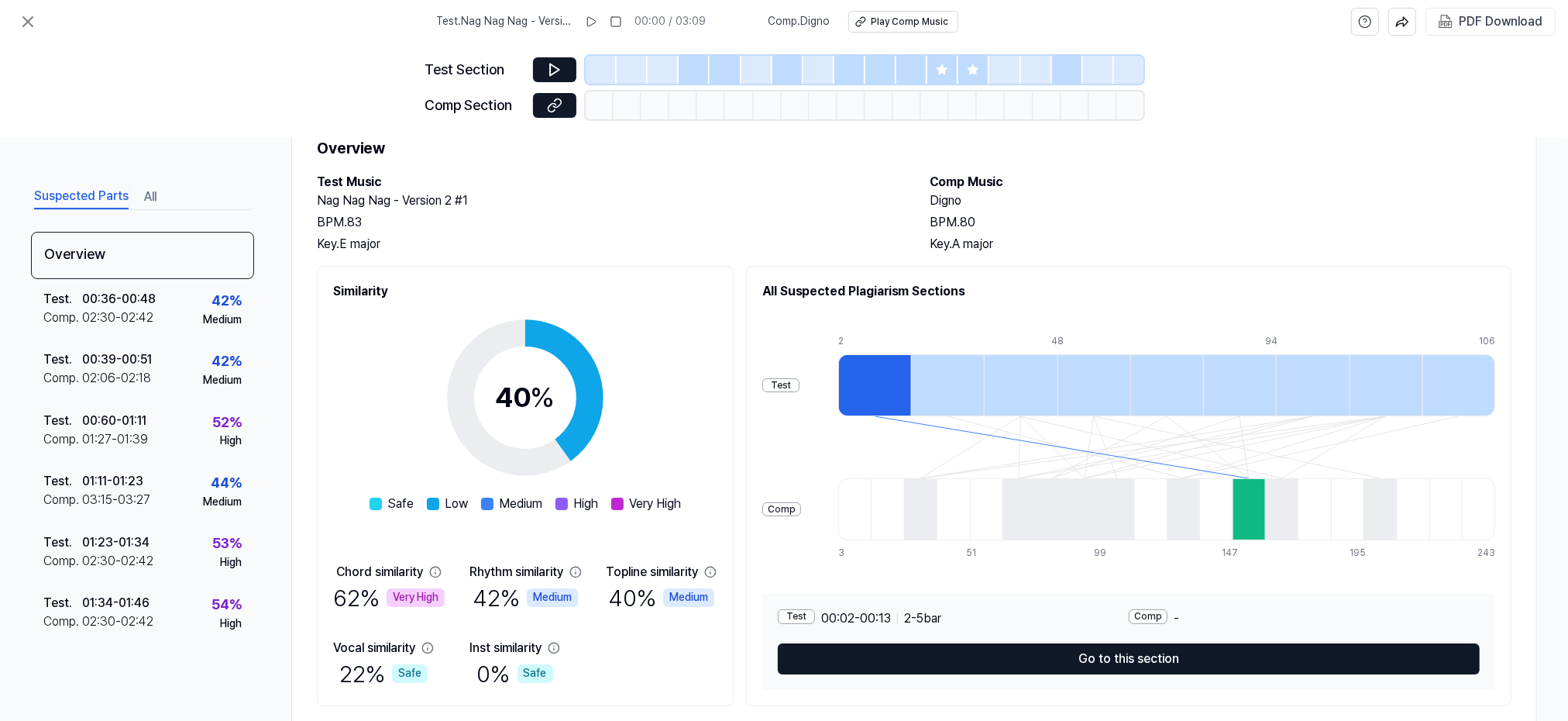
scroll to position [99, 0]
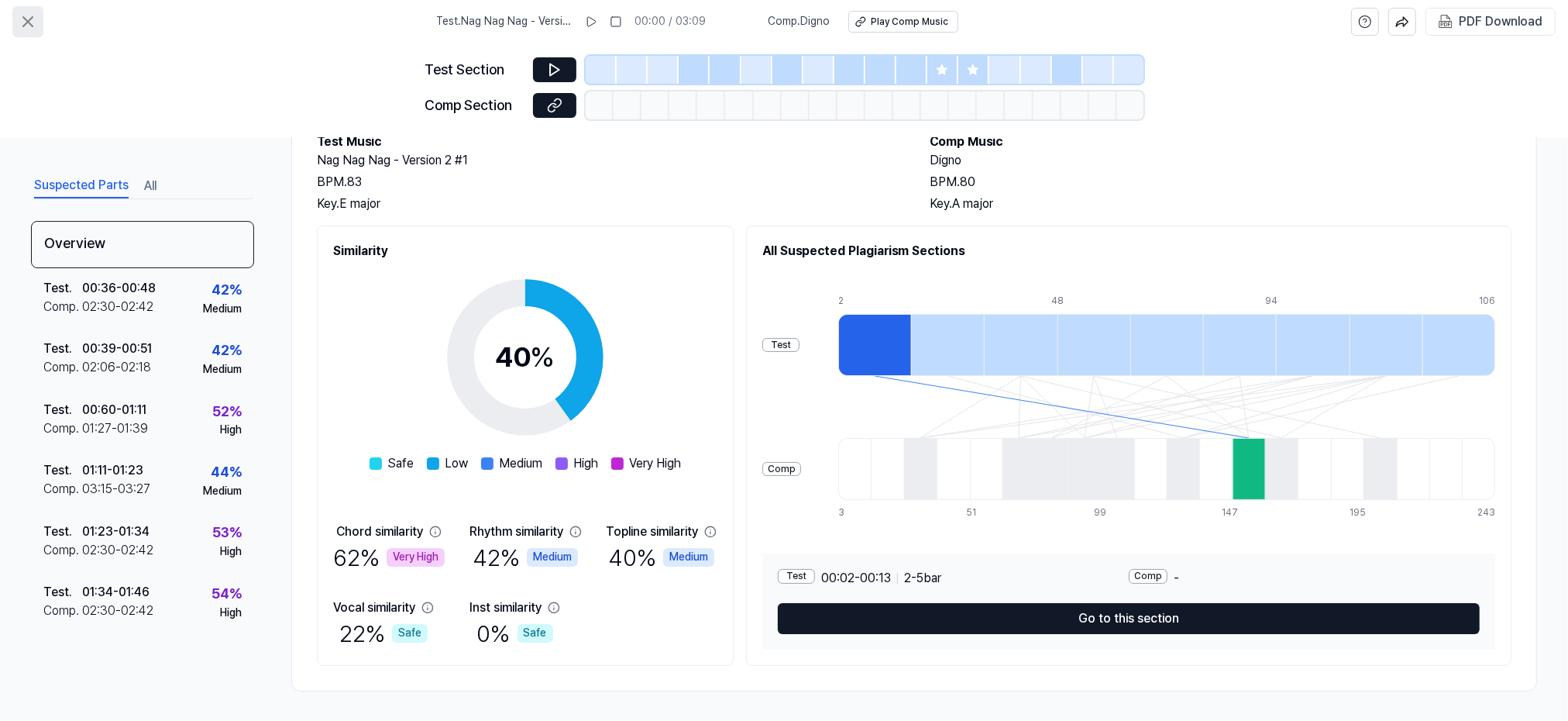
click at [24, 22] on icon at bounding box center [28, 22] width 19 height 19
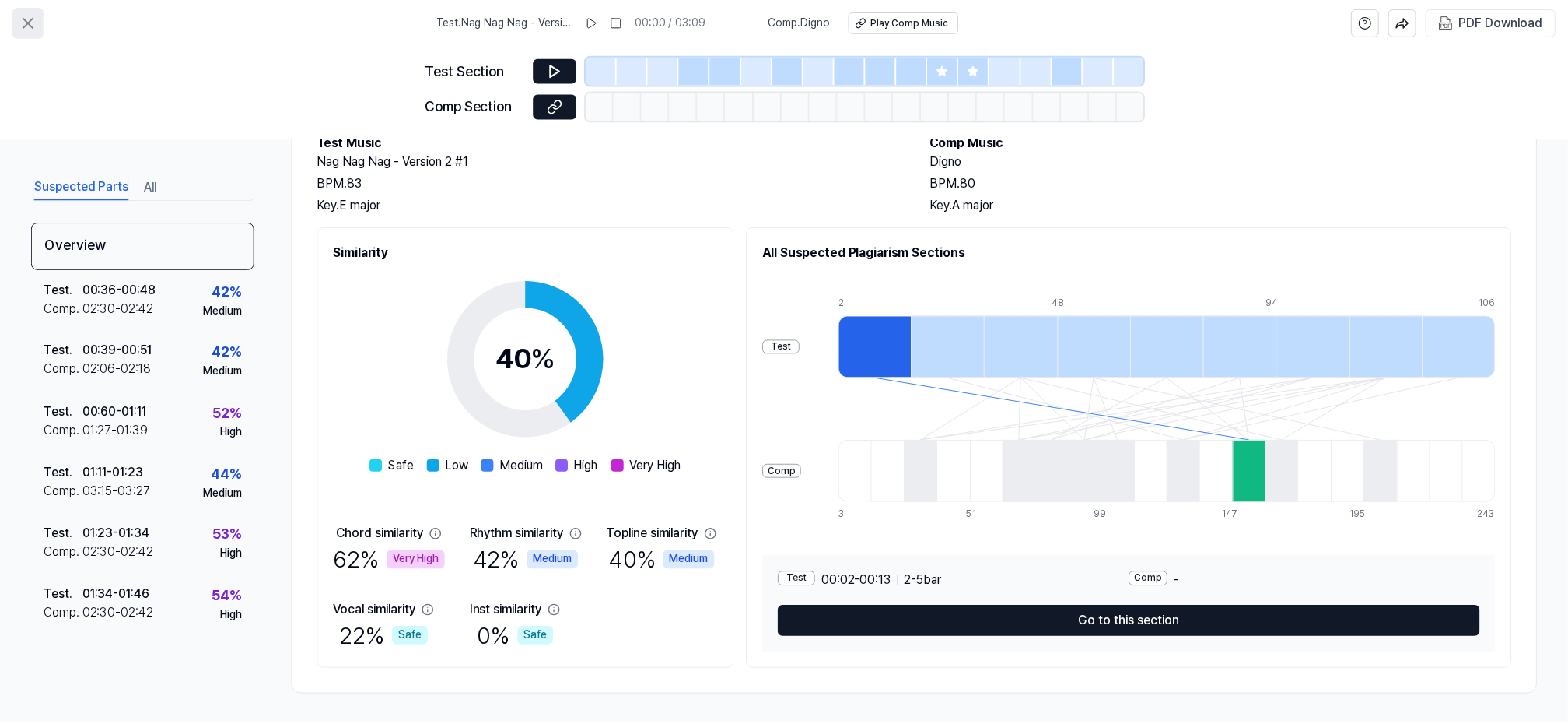
scroll to position [98, 0]
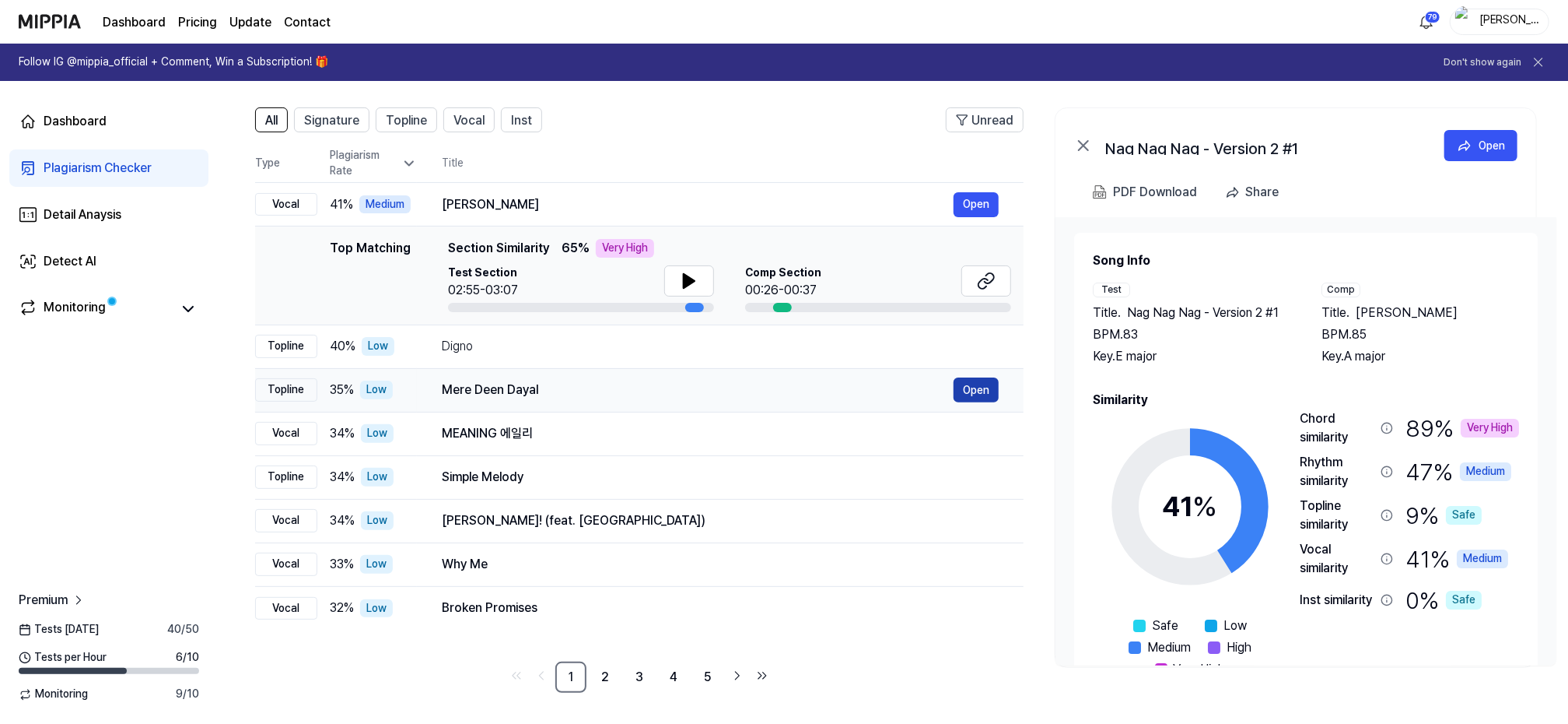
click at [969, 390] on button "Open" at bounding box center [975, 389] width 45 height 25
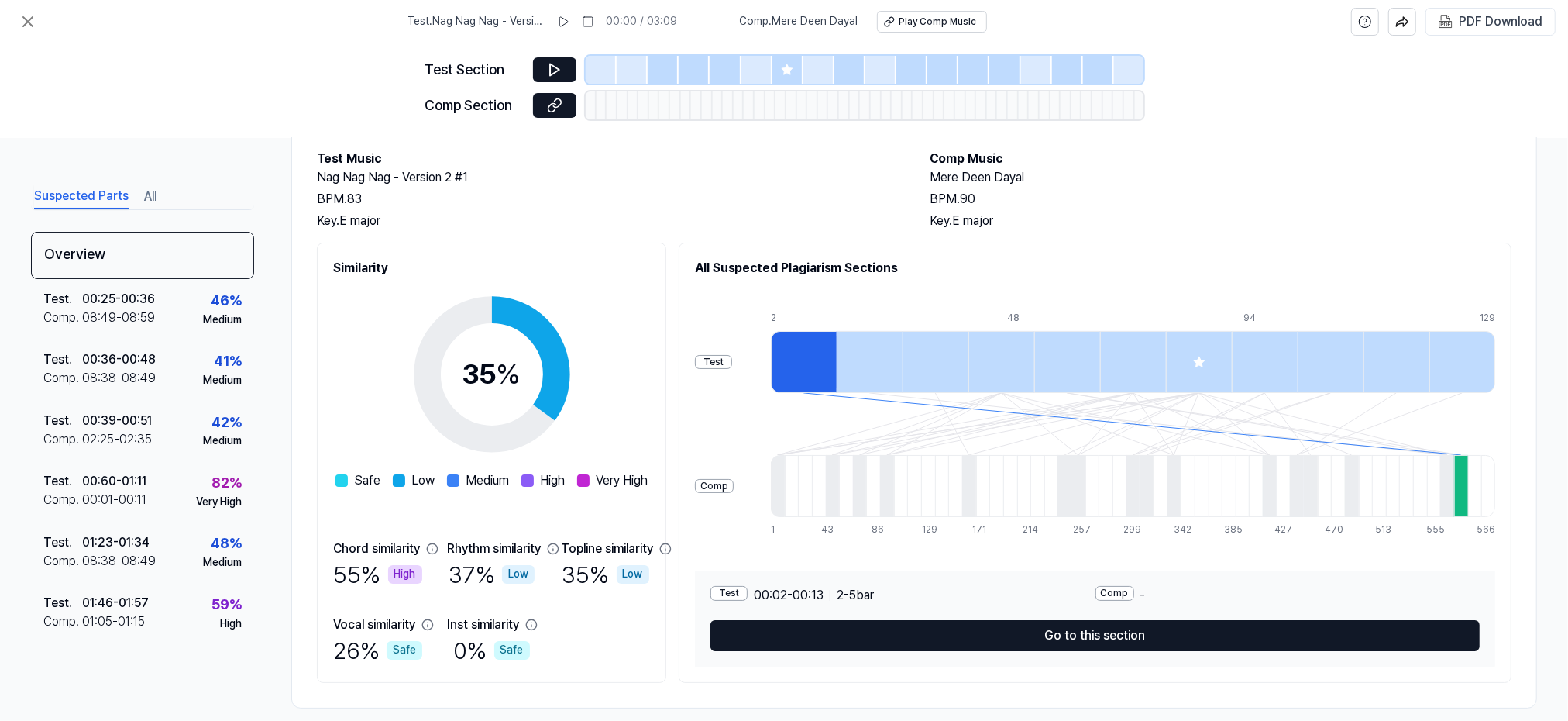
scroll to position [99, 0]
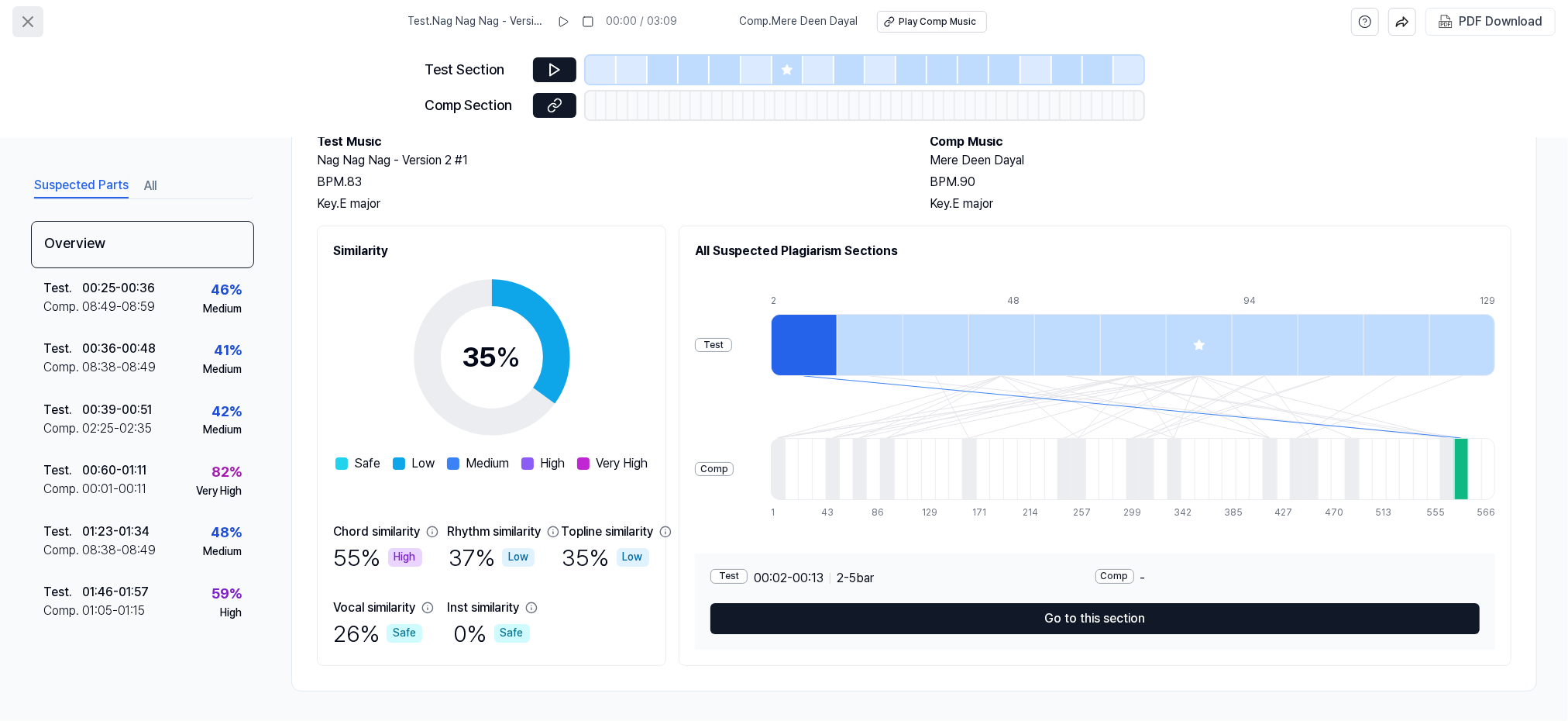
click at [33, 14] on icon at bounding box center [28, 22] width 19 height 19
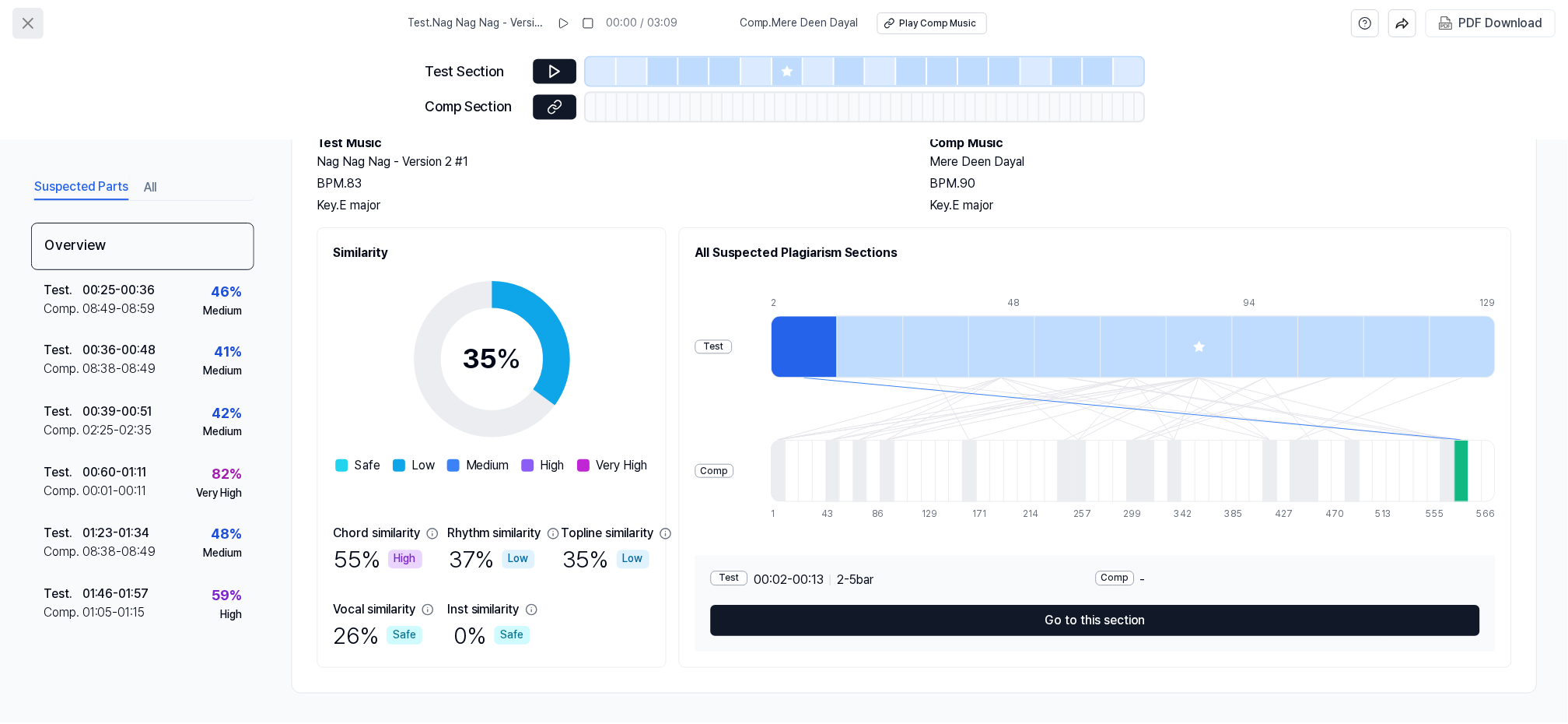
scroll to position [98, 0]
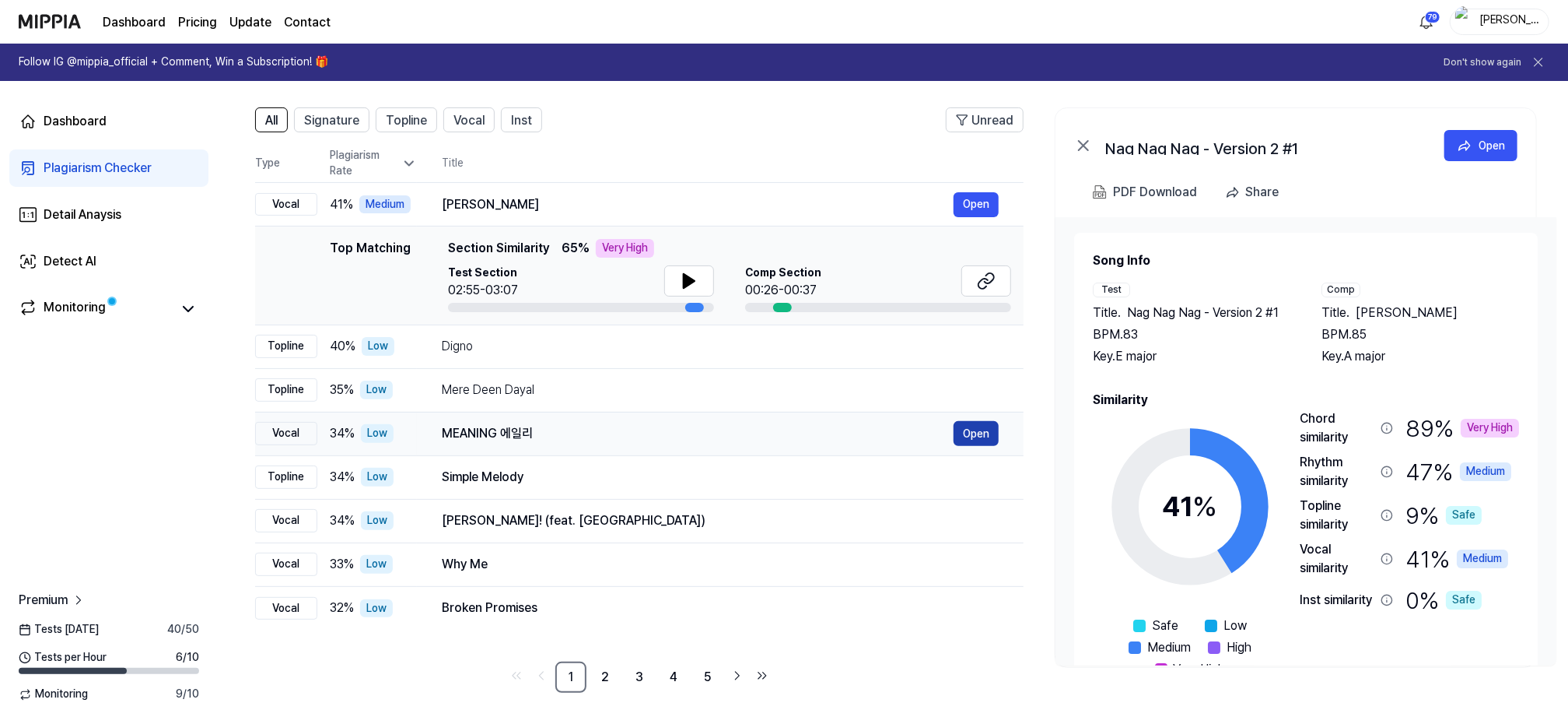
click at [968, 433] on button "Open" at bounding box center [975, 433] width 45 height 25
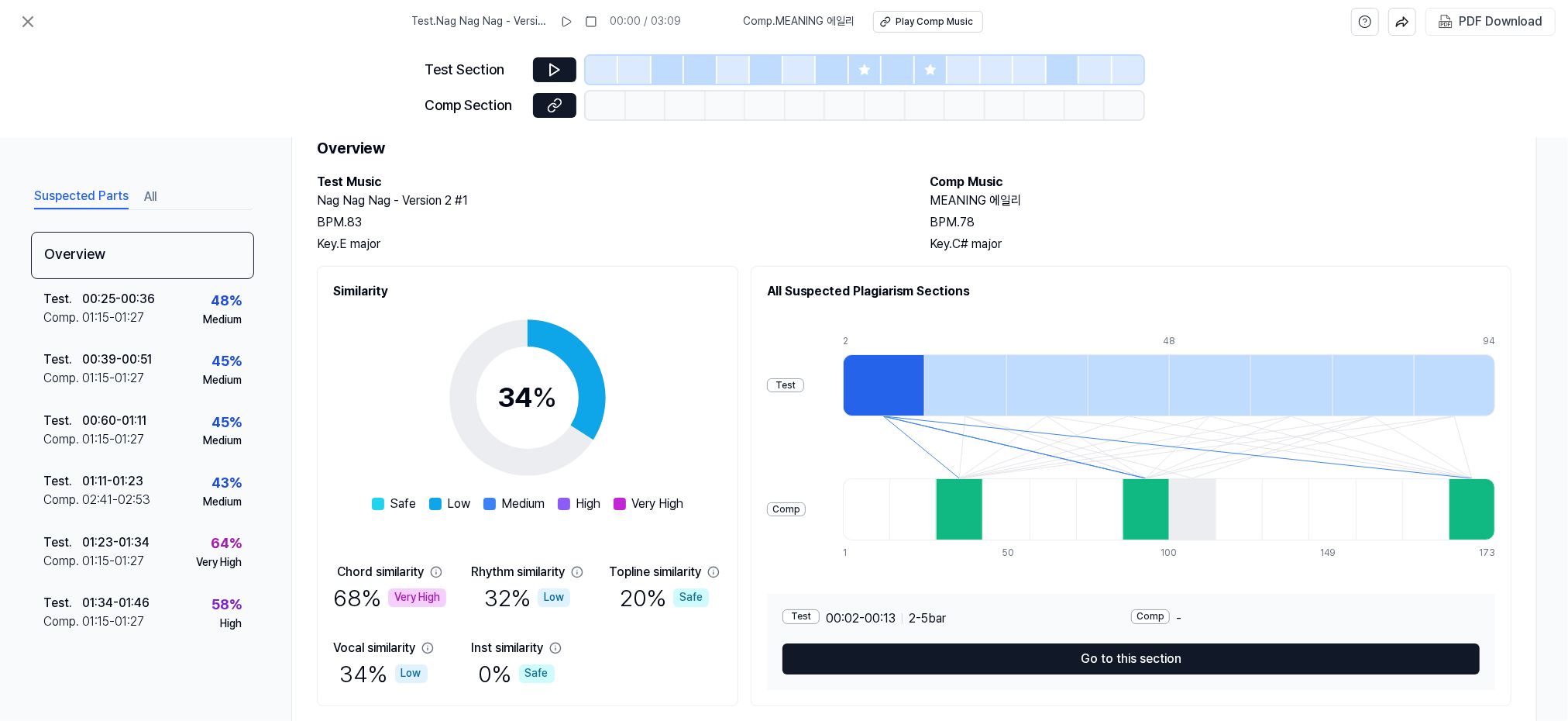
scroll to position [99, 0]
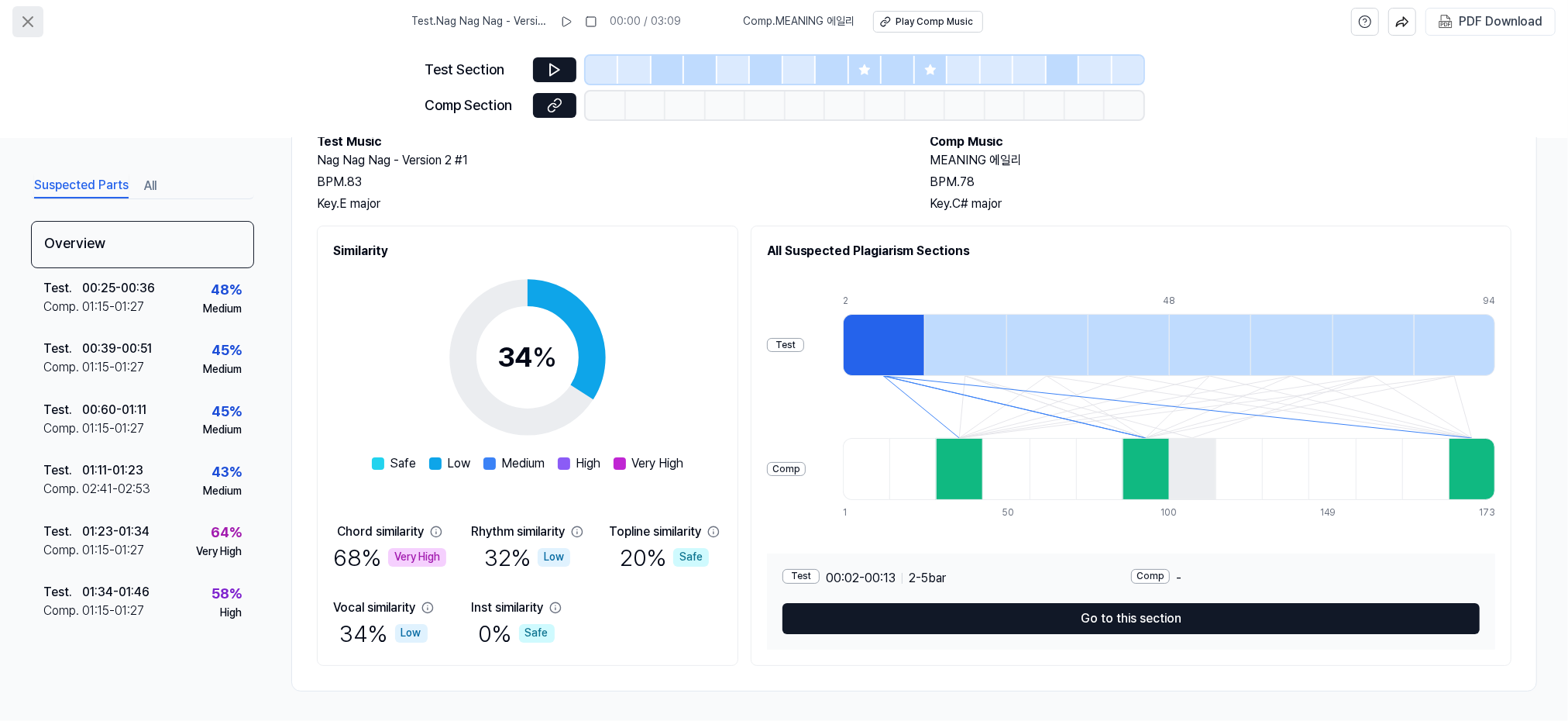
click at [23, 20] on icon at bounding box center [28, 22] width 19 height 19
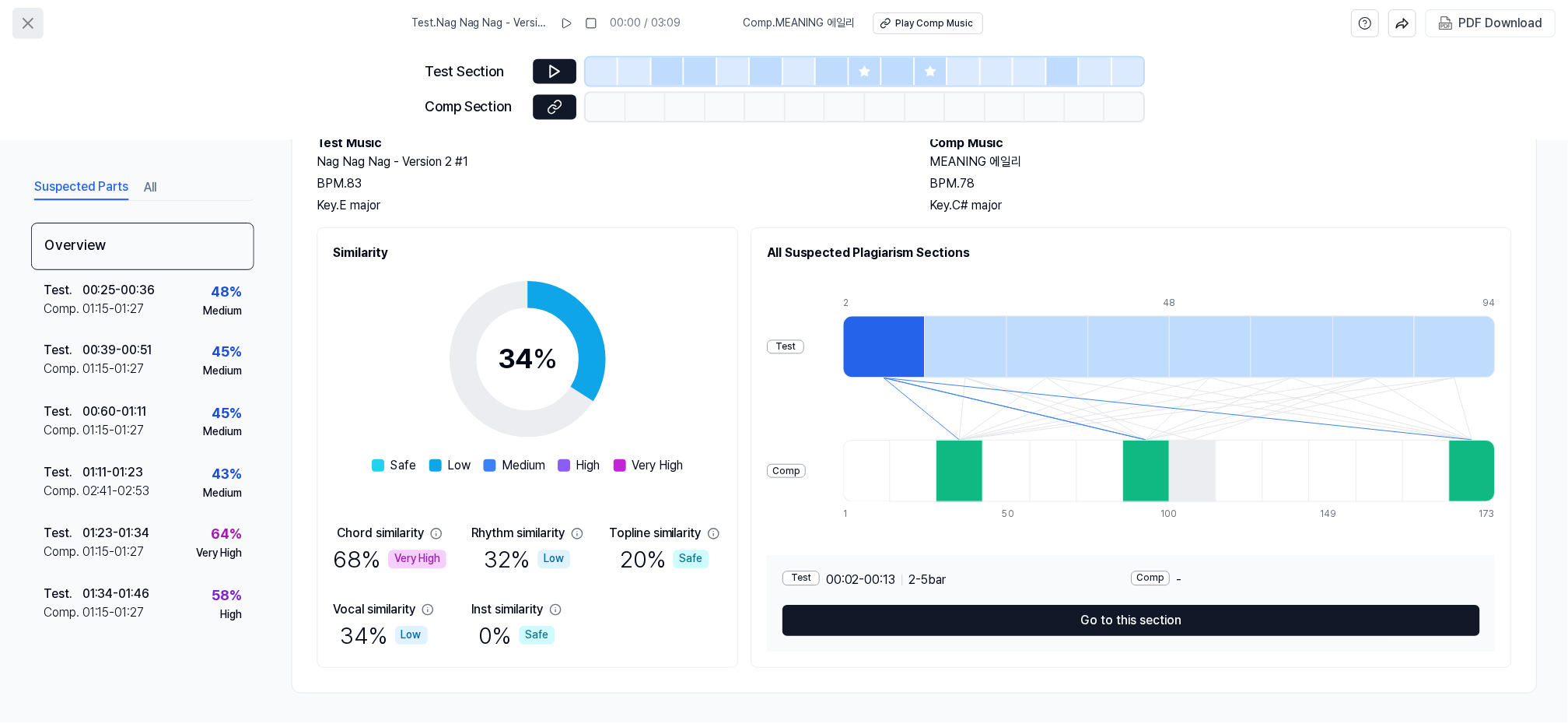
scroll to position [98, 0]
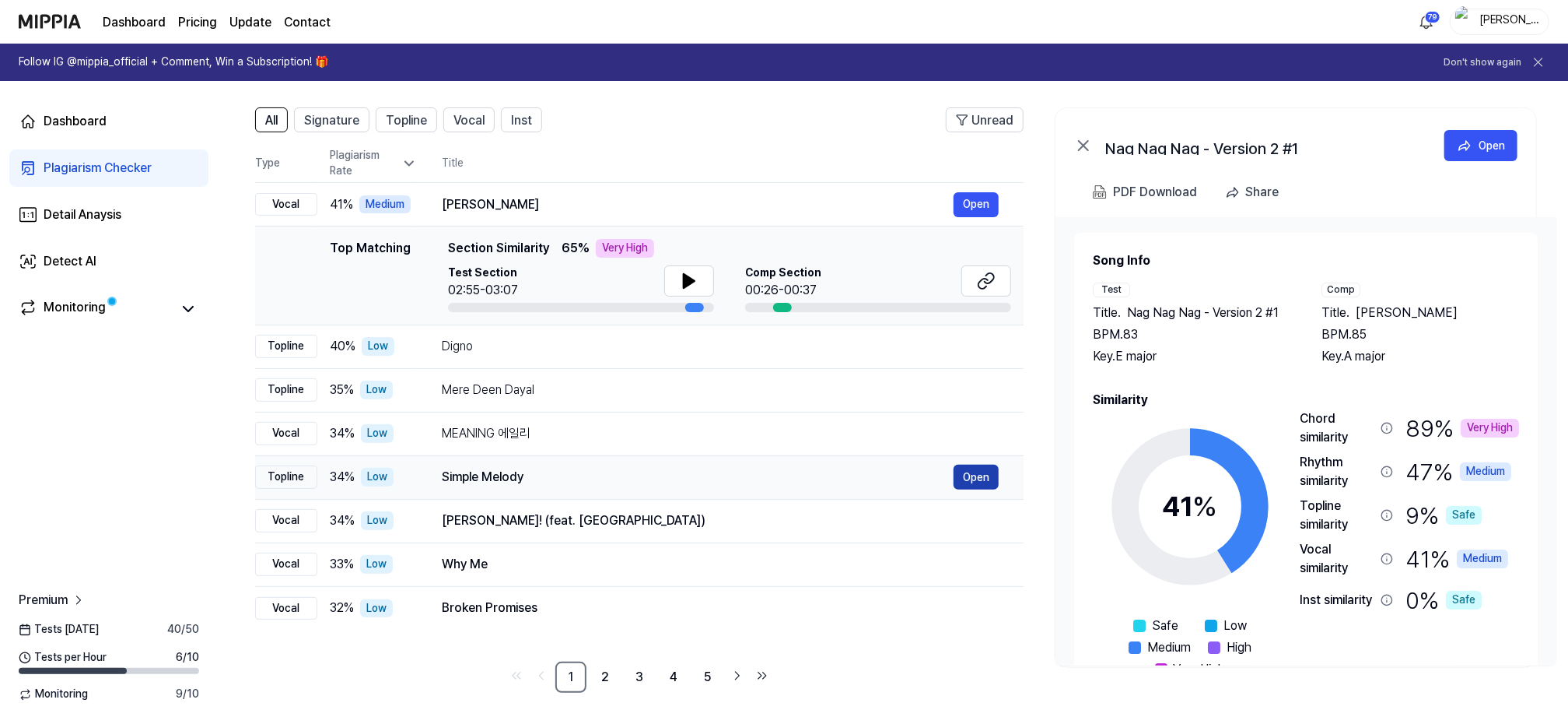
click at [969, 480] on button "Open" at bounding box center [975, 477] width 45 height 25
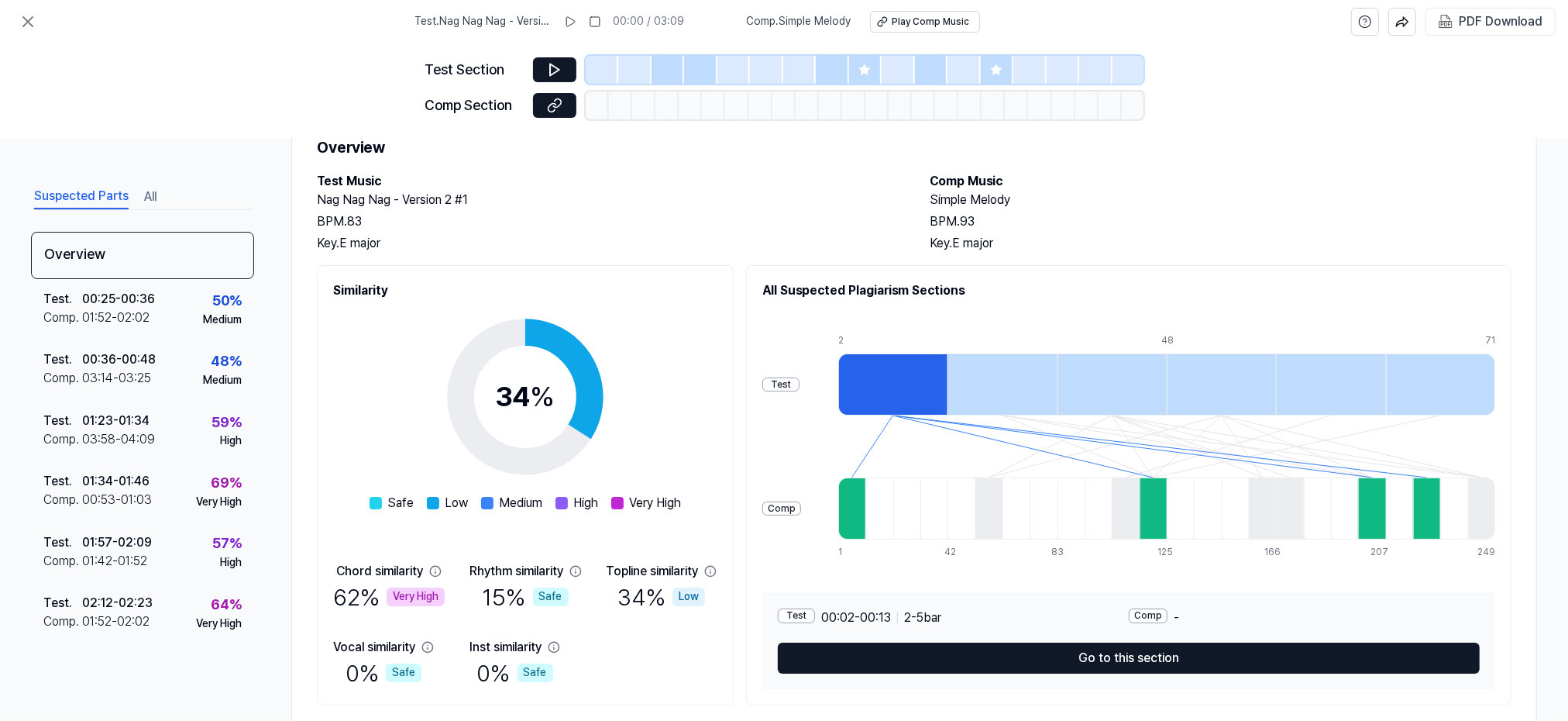
scroll to position [99, 0]
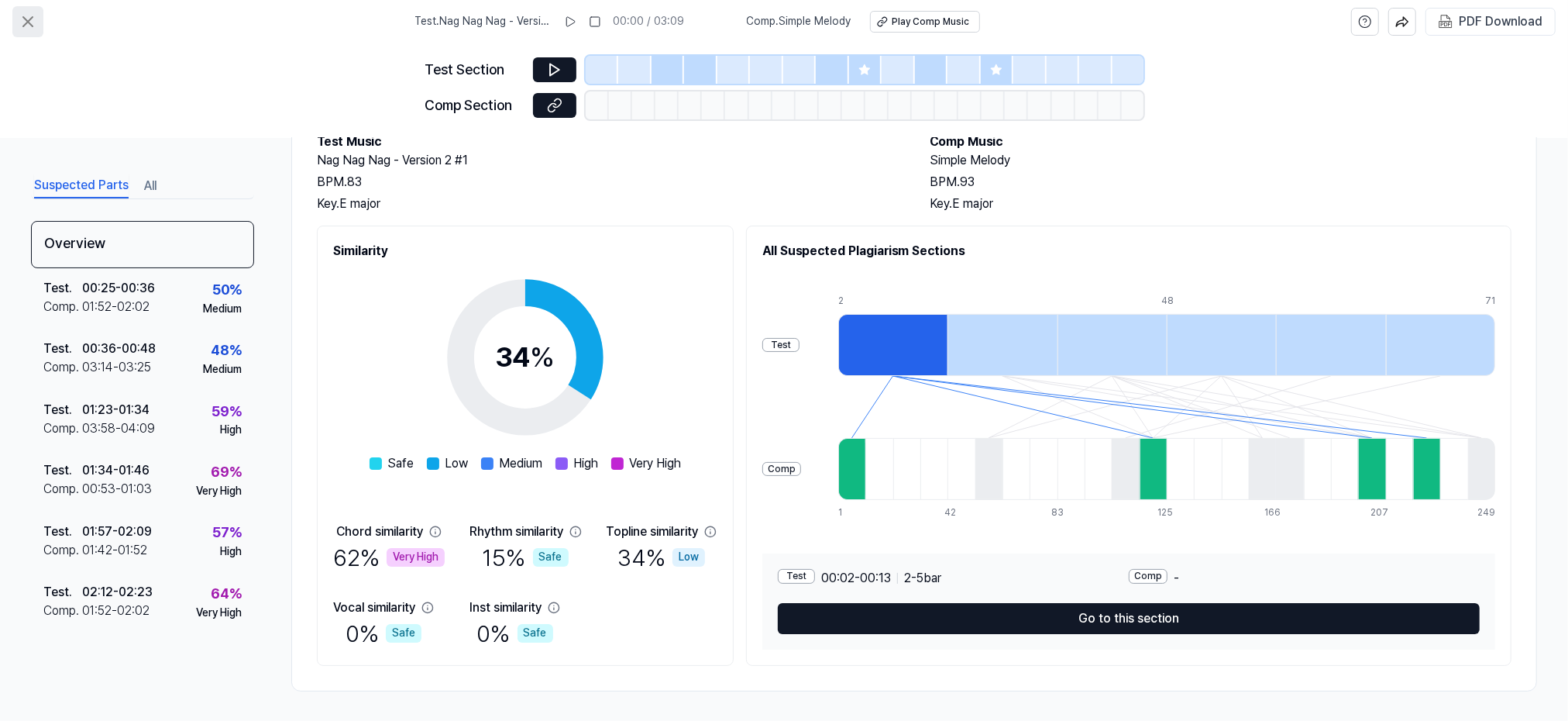
click at [29, 22] on icon at bounding box center [28, 21] width 9 height 9
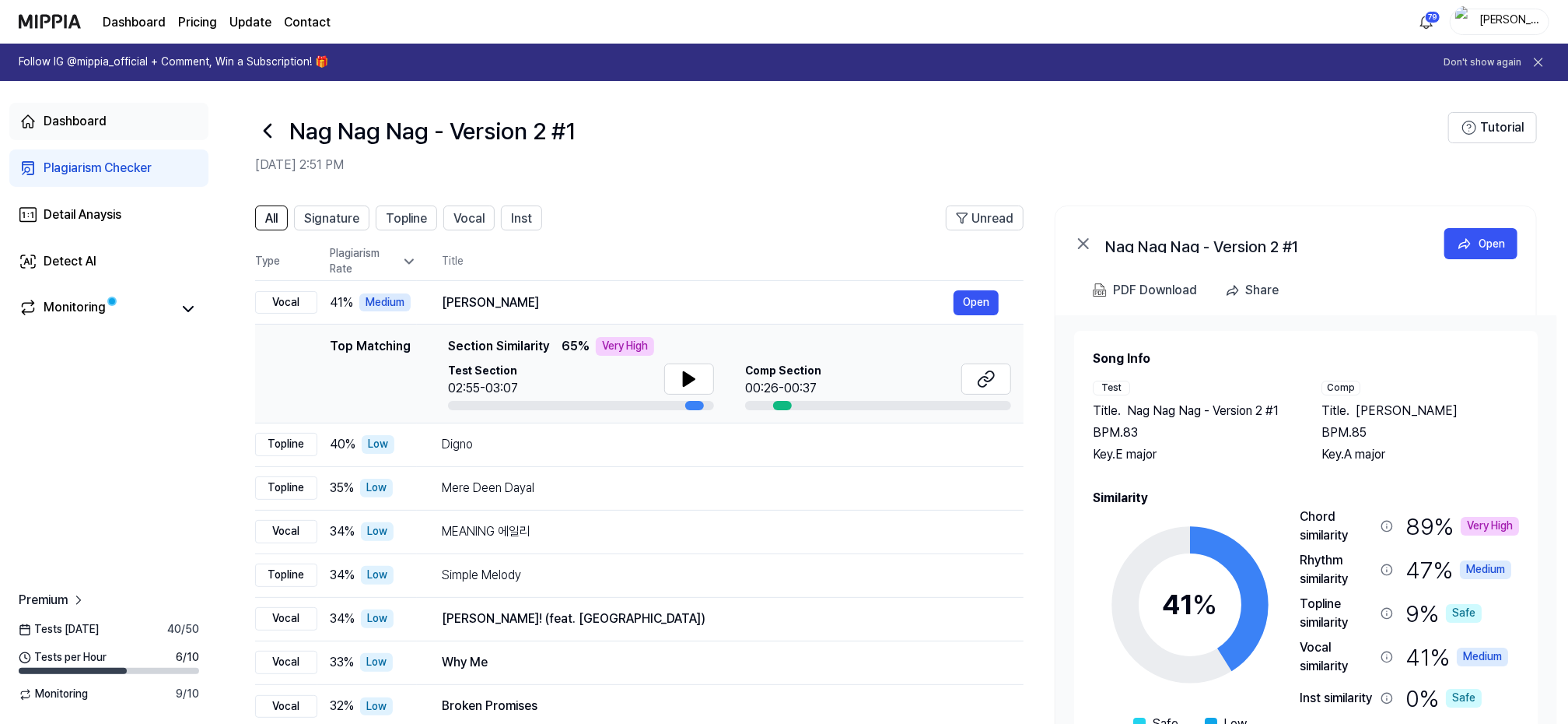
click at [71, 117] on div "Dashboard" at bounding box center [74, 121] width 63 height 19
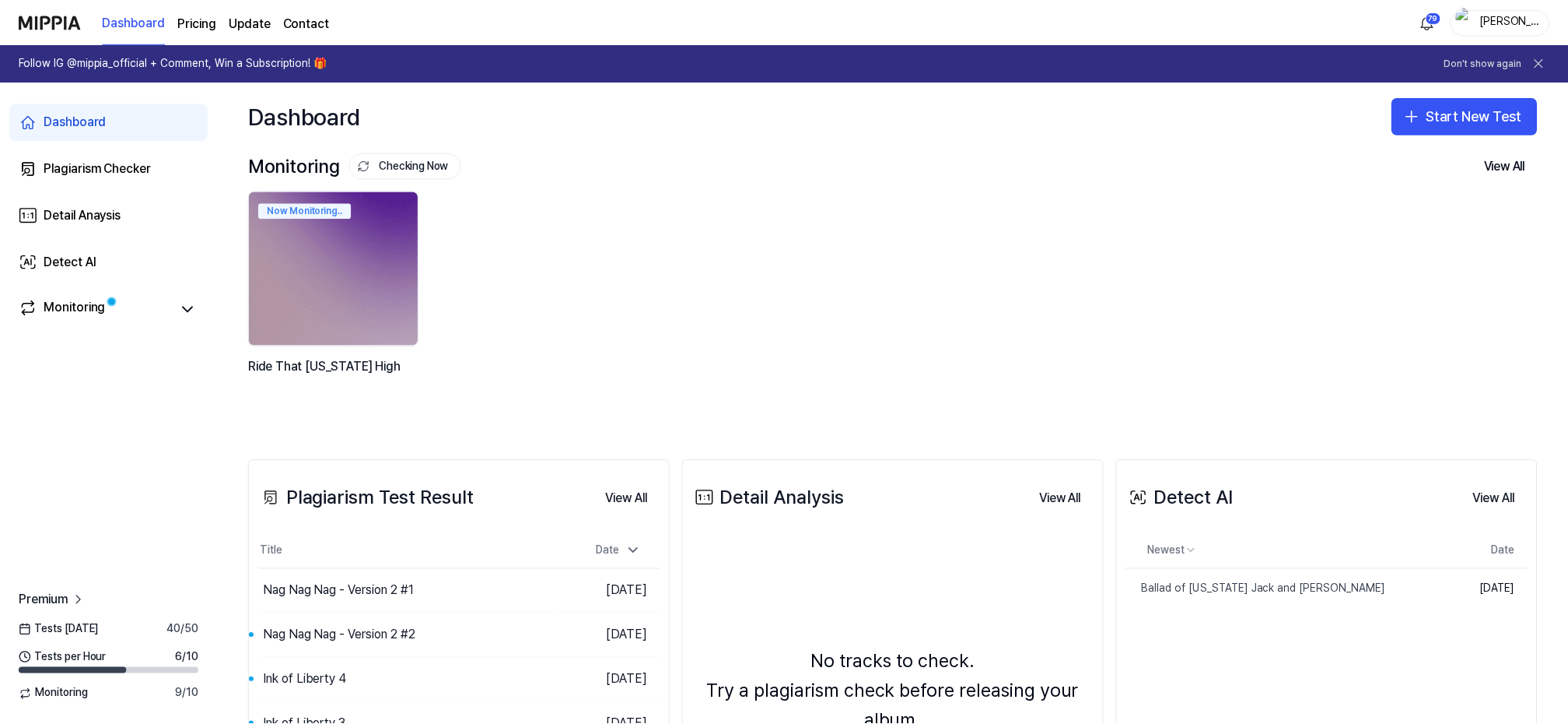
scroll to position [103, 0]
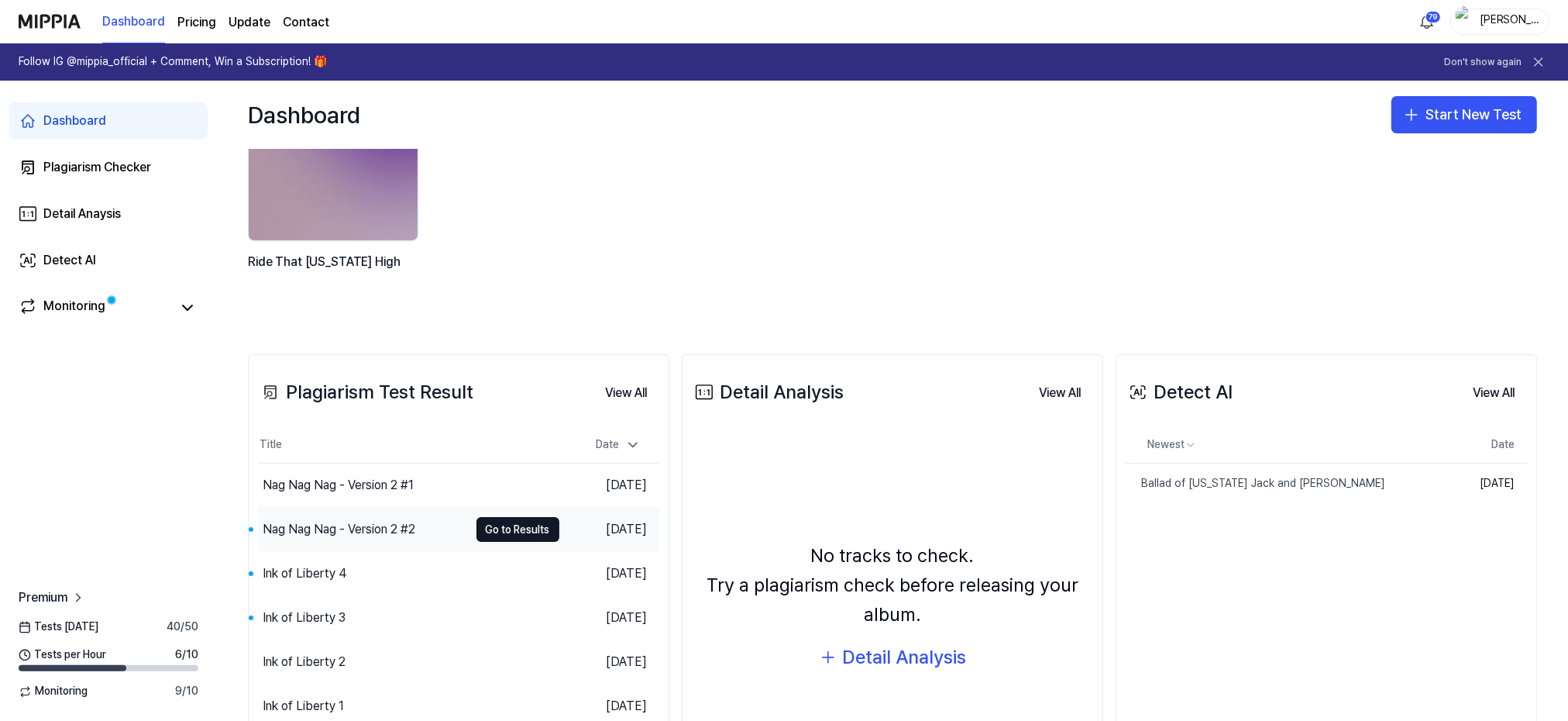
click at [341, 528] on div "Nag Nag Nag - Version 2 #2" at bounding box center [339, 529] width 152 height 19
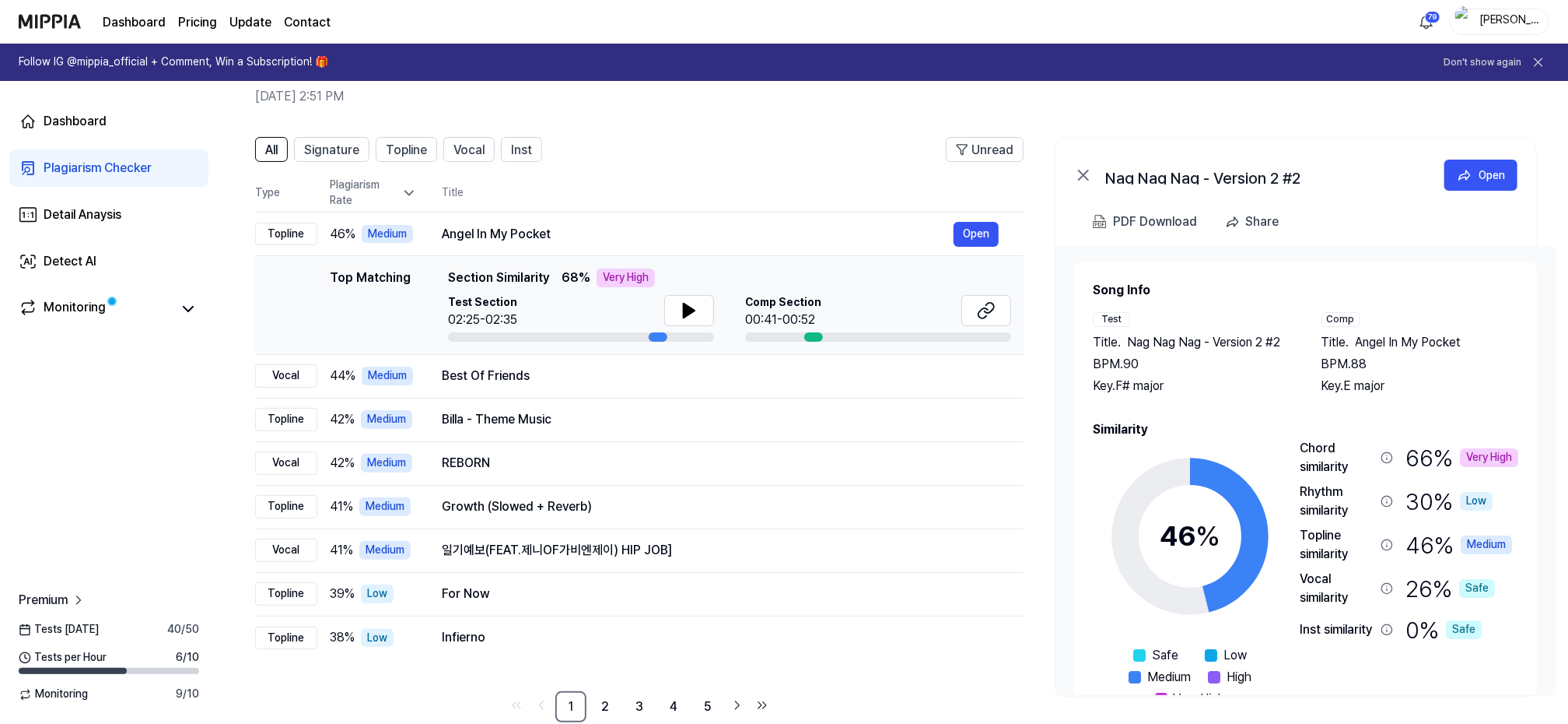
scroll to position [98, 0]
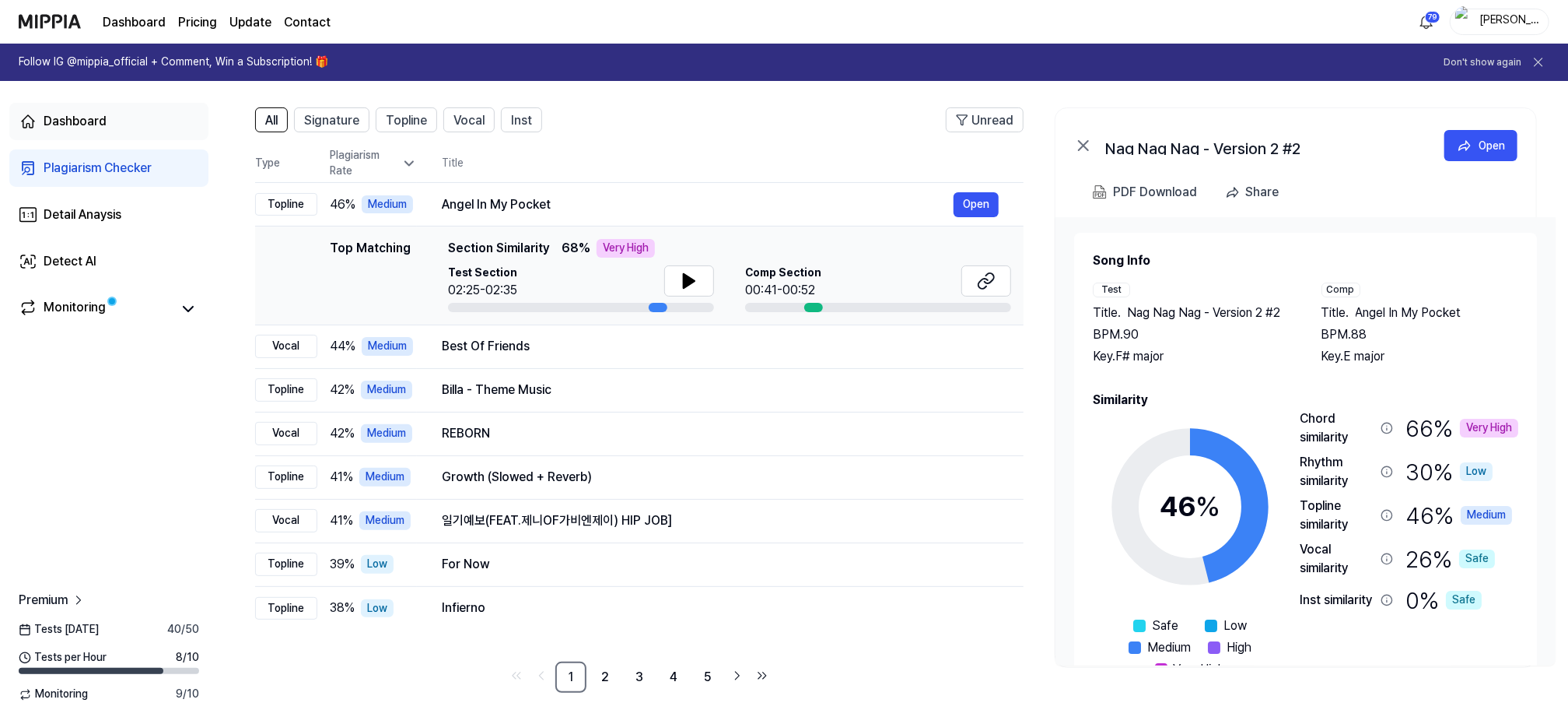
click at [60, 119] on div "Dashboard" at bounding box center [74, 121] width 63 height 19
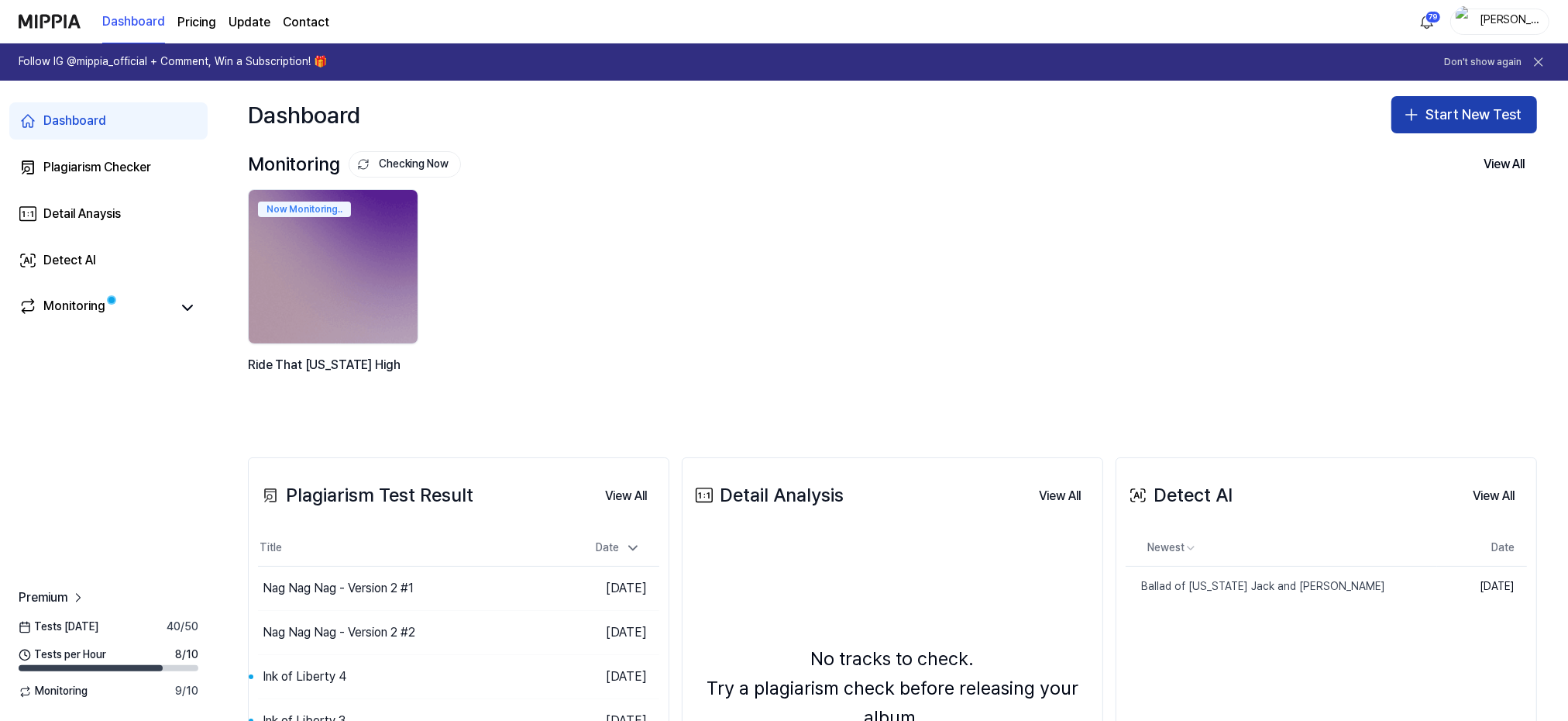
click at [1443, 112] on button "Start New Test" at bounding box center [1463, 115] width 145 height 38
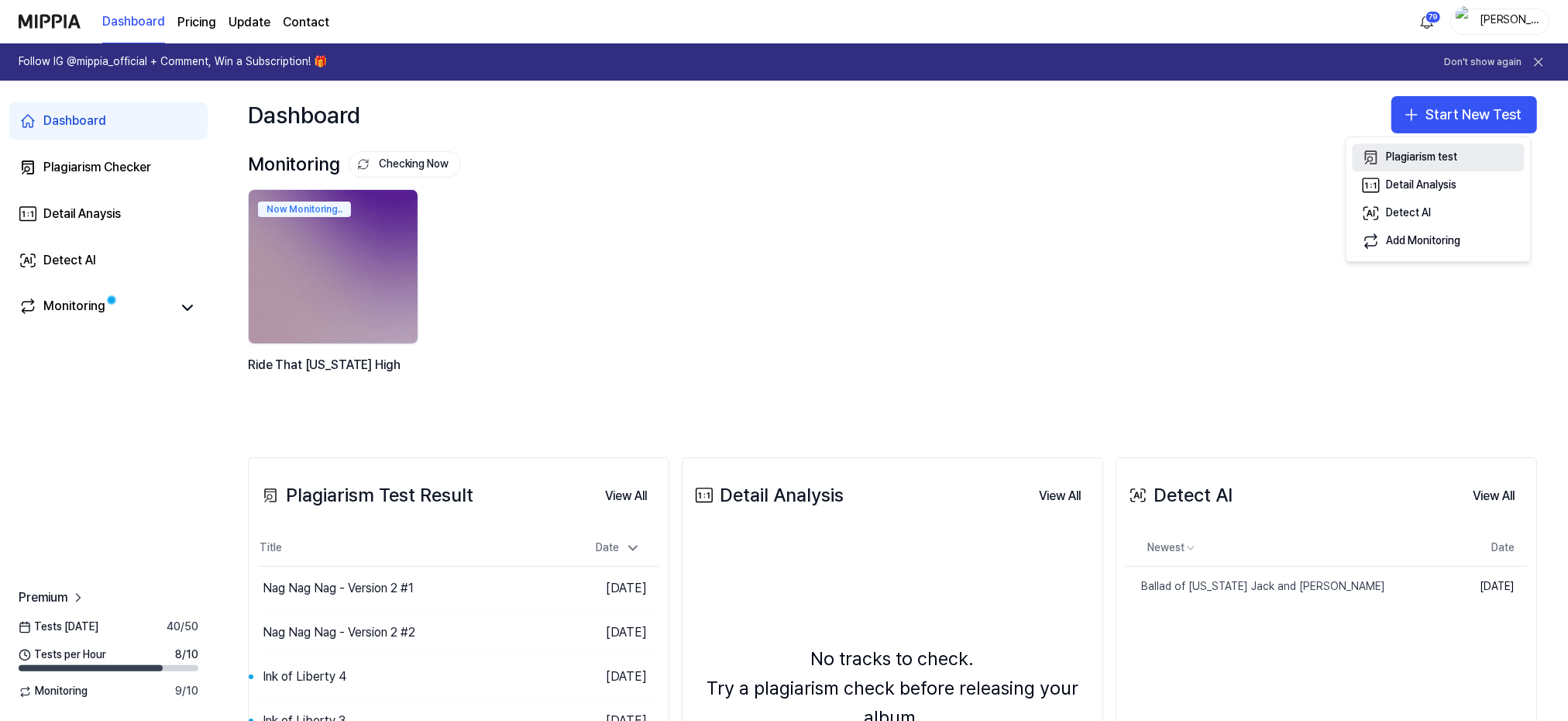
drag, startPoint x: 1457, startPoint y: 157, endPoint x: 1448, endPoint y: 157, distance: 9.0
click at [1448, 157] on div "Plagiarism test" at bounding box center [1422, 157] width 71 height 16
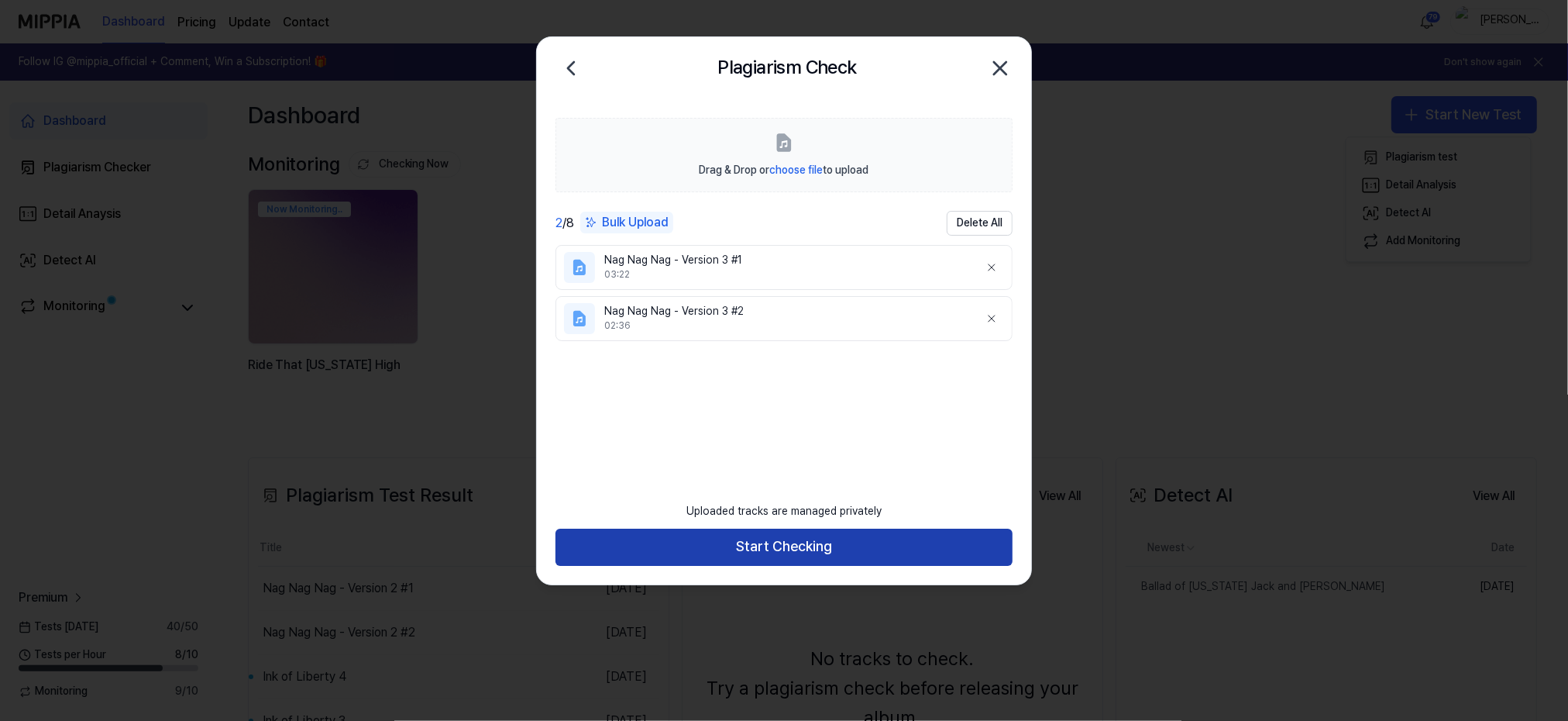
click at [825, 546] on button "Start Checking" at bounding box center [784, 547] width 457 height 38
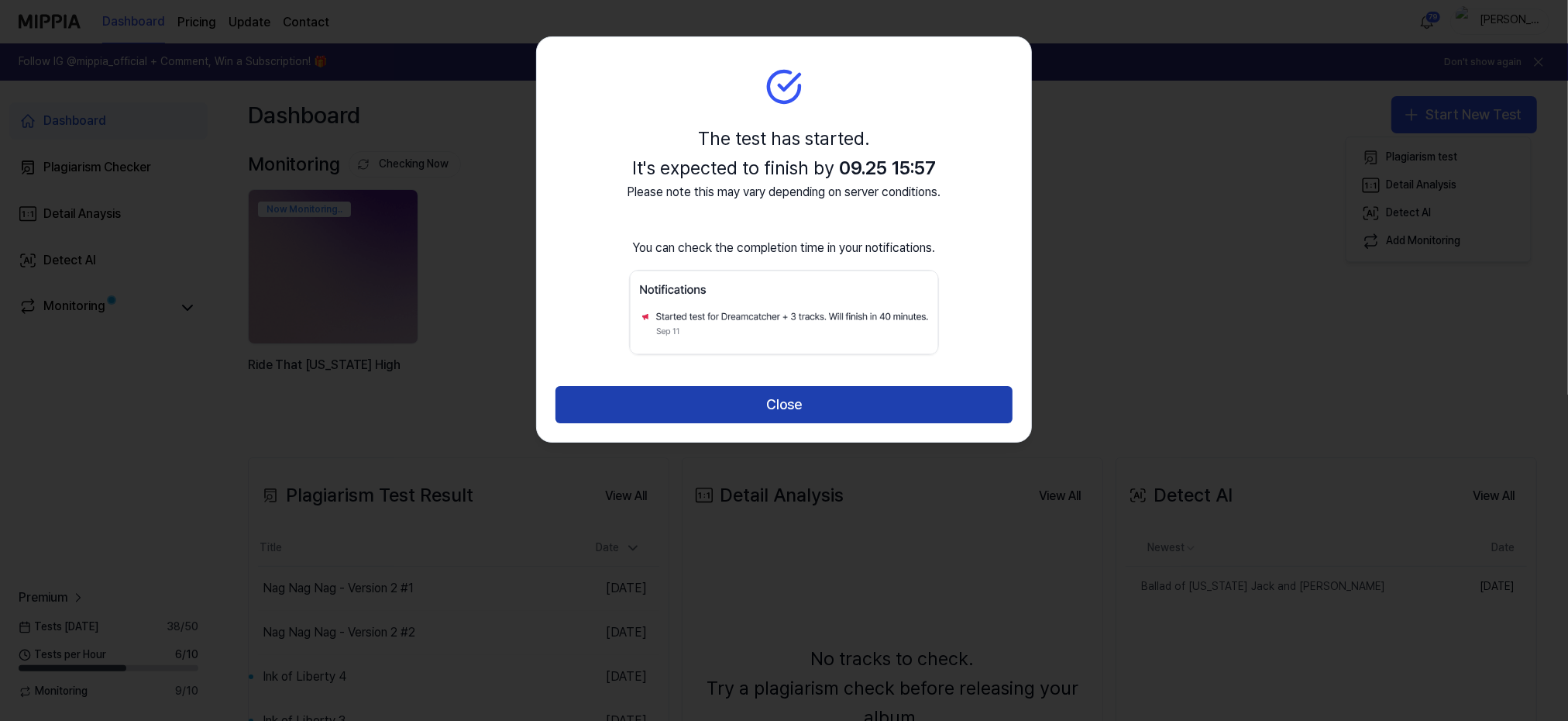
click at [817, 409] on button "Close" at bounding box center [784, 405] width 457 height 38
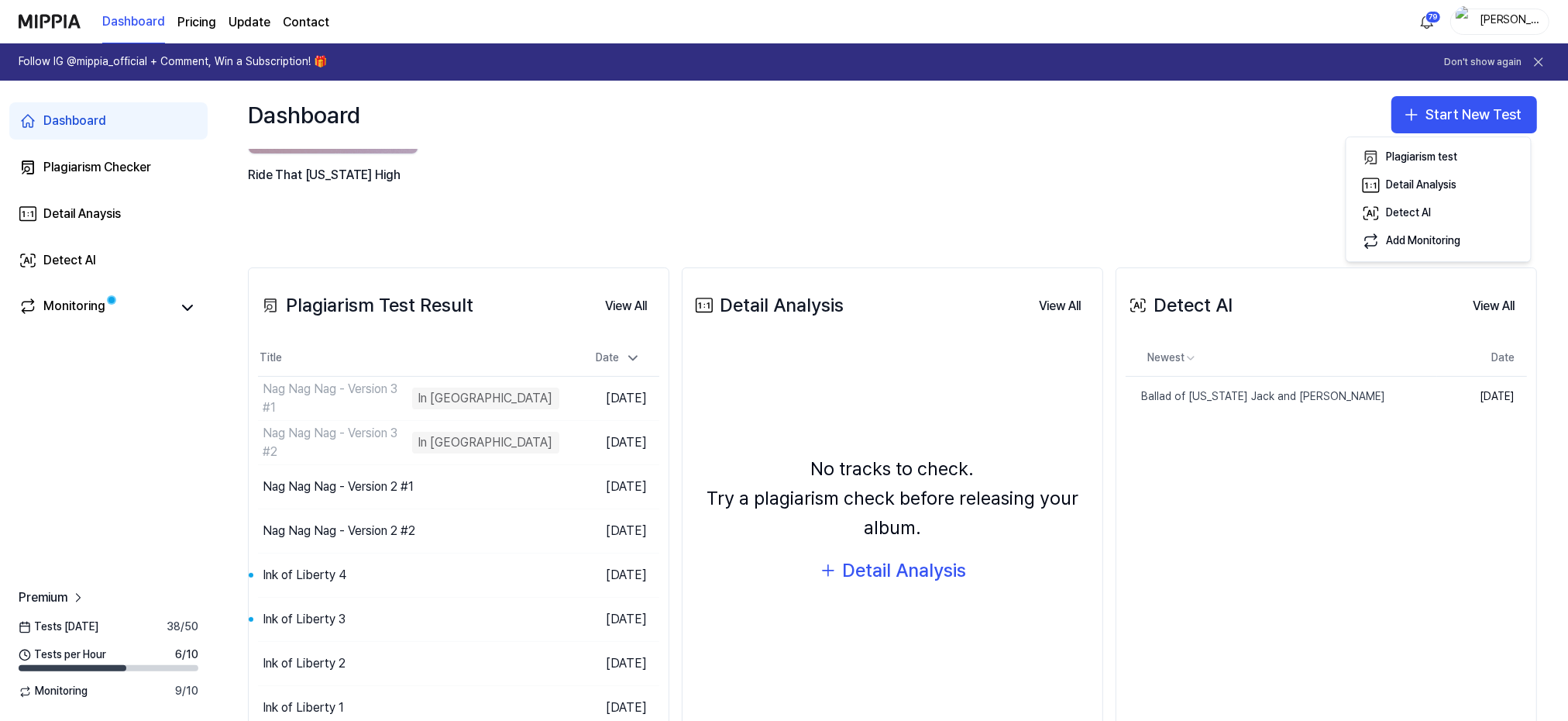
scroll to position [207, 0]
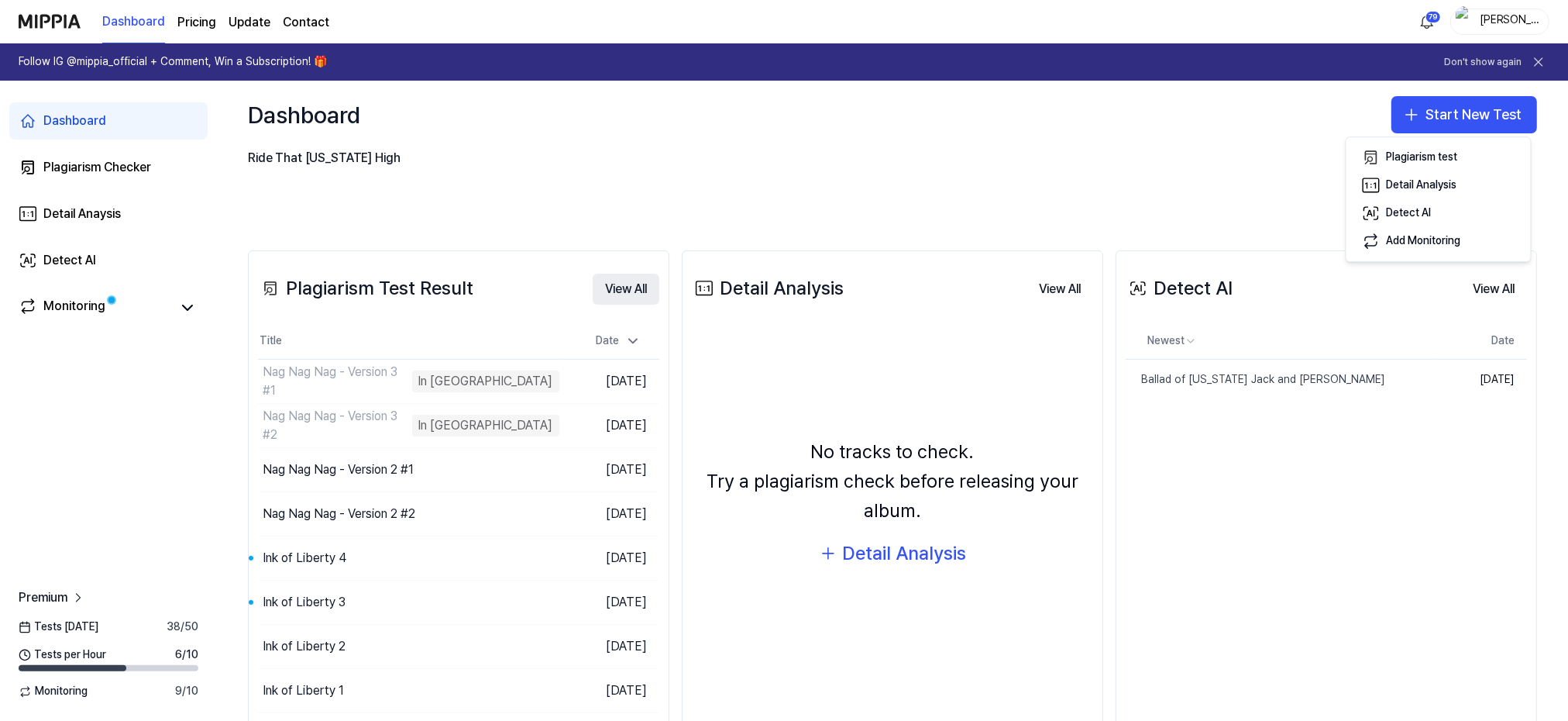
click at [625, 288] on button "View All" at bounding box center [625, 289] width 66 height 31
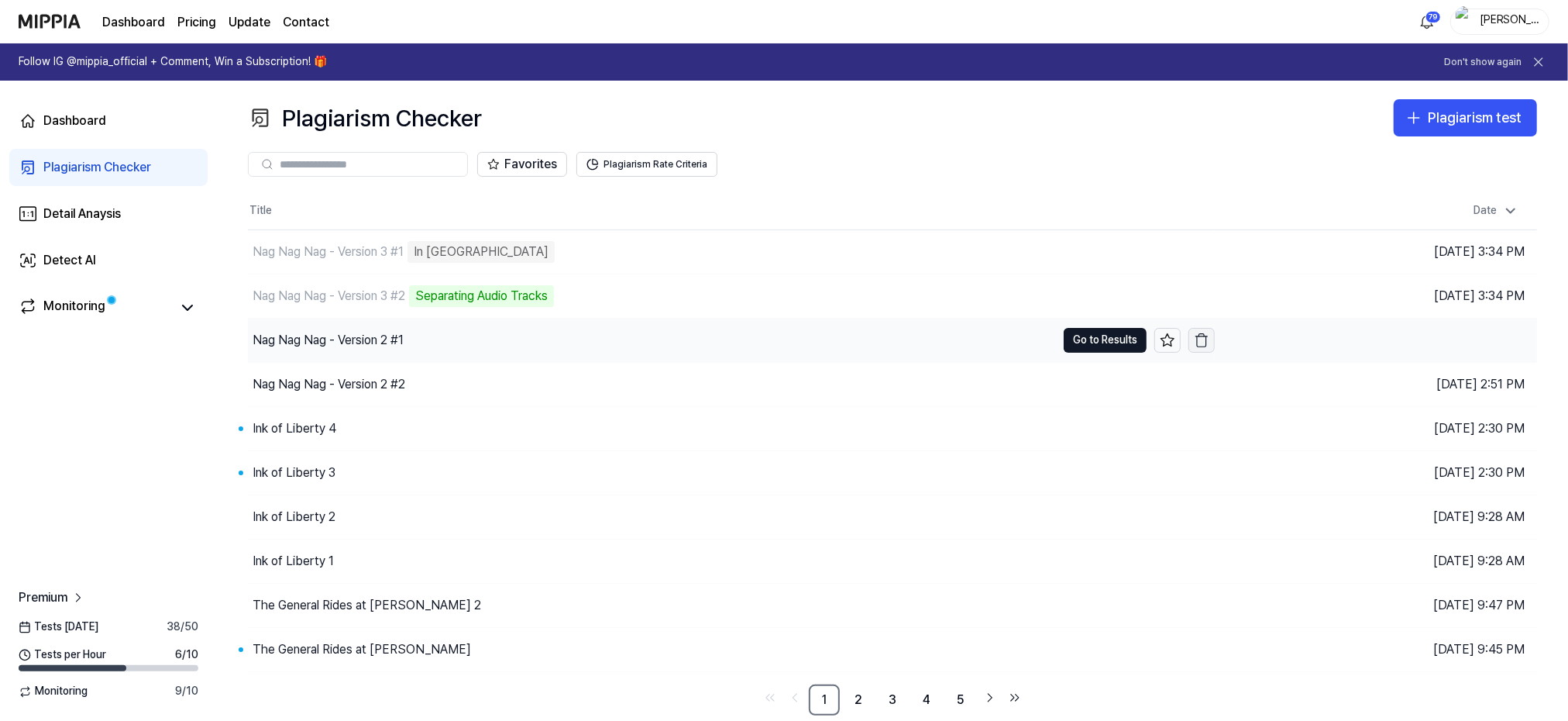
click at [1206, 336] on icon "button" at bounding box center [1200, 341] width 9 height 10
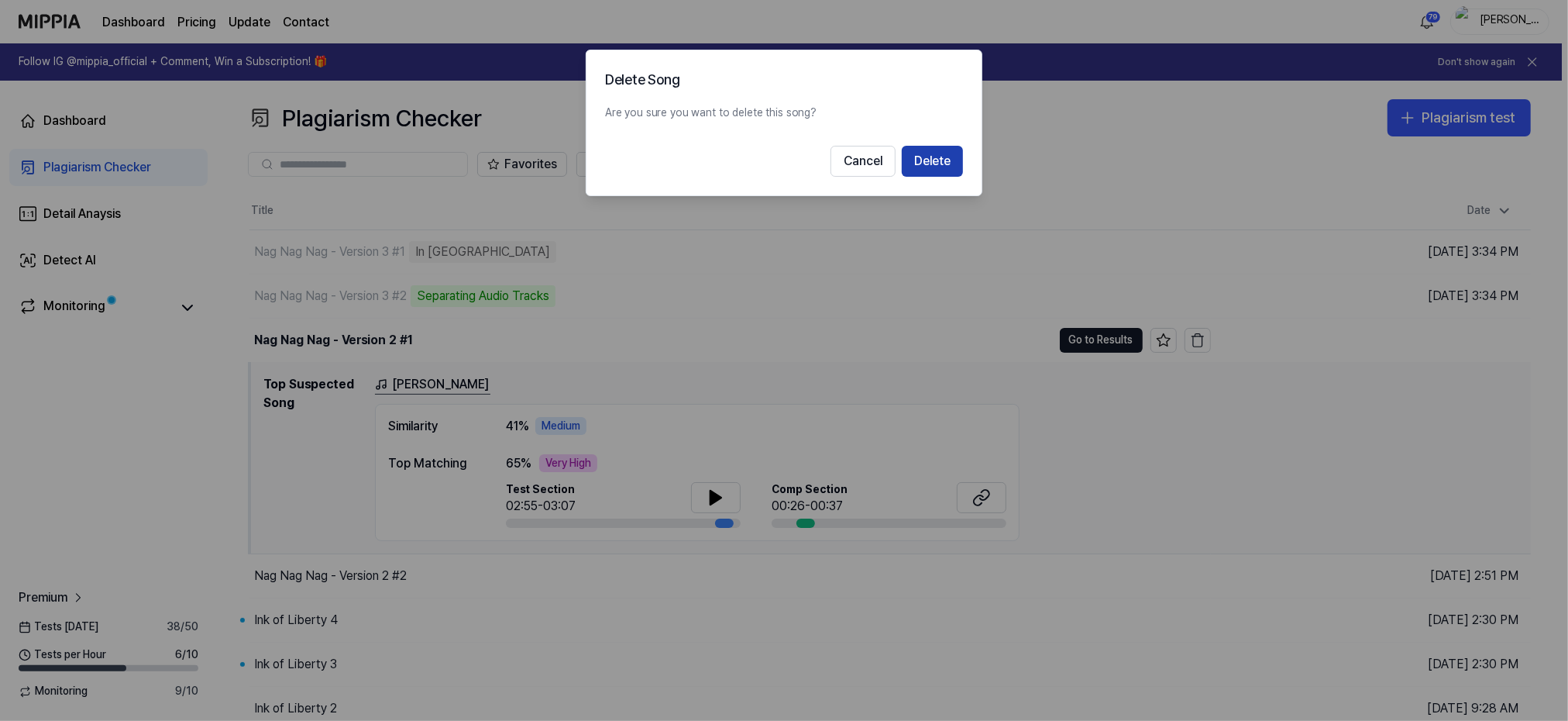
click at [931, 155] on button "Delete" at bounding box center [932, 160] width 61 height 31
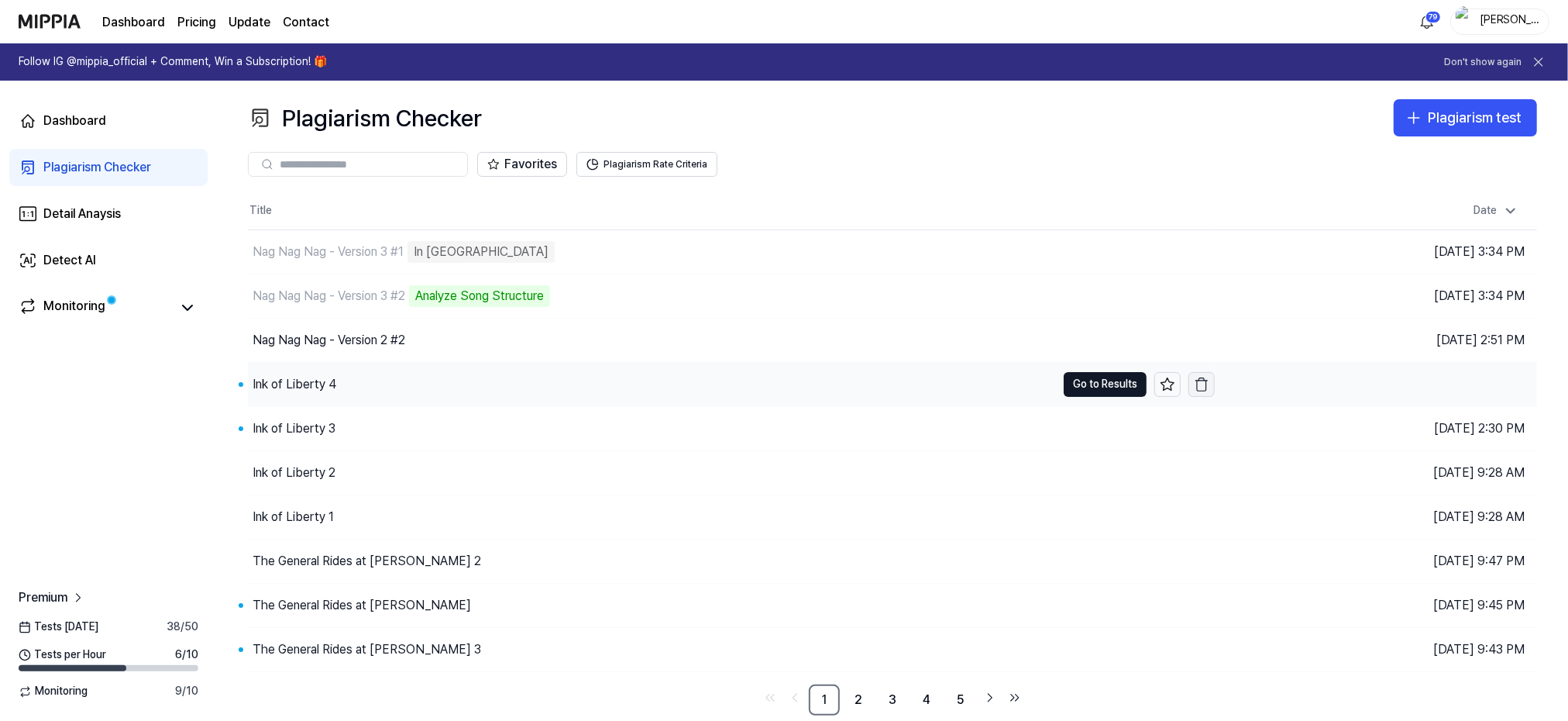
click at [1203, 378] on icon "button" at bounding box center [1201, 385] width 16 height 16
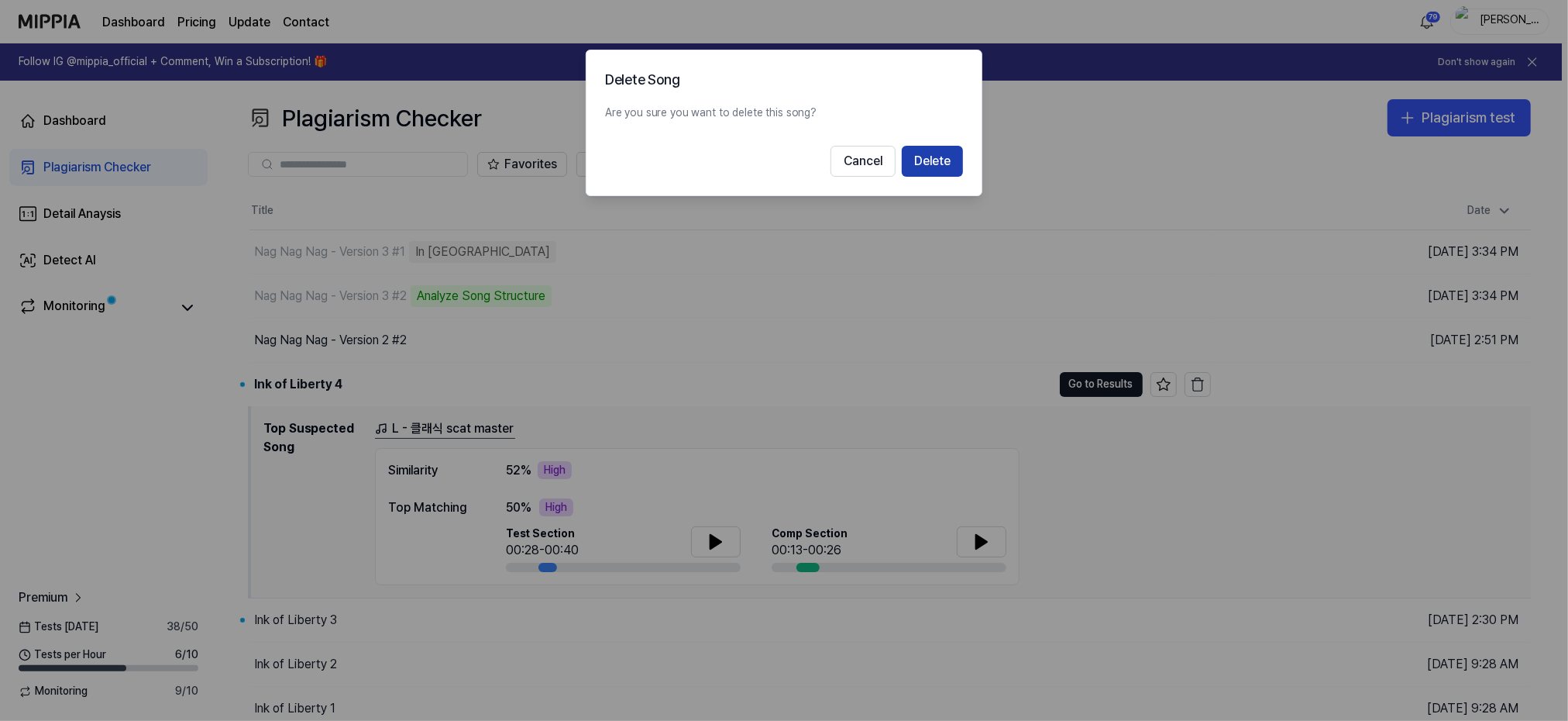
click at [928, 157] on button "Delete" at bounding box center [932, 160] width 61 height 31
